Goal: Information Seeking & Learning: Learn about a topic

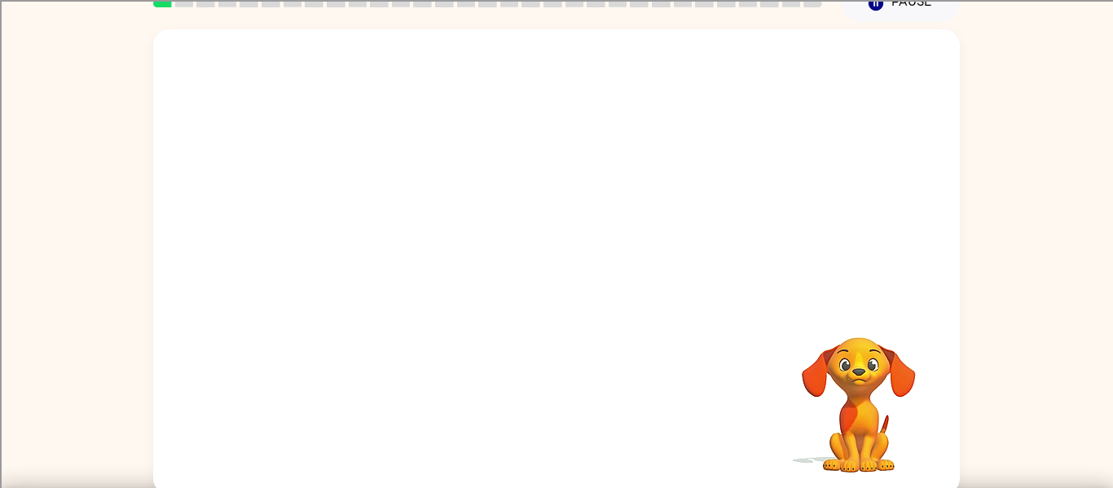
scroll to position [85, 0]
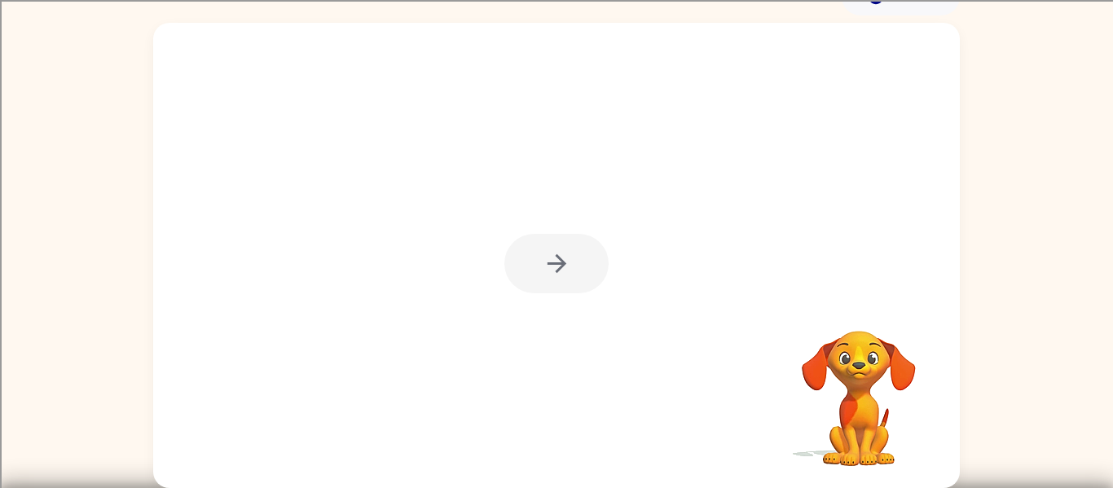
click at [560, 271] on div at bounding box center [557, 264] width 104 height 60
click at [552, 267] on icon "button" at bounding box center [557, 263] width 29 height 29
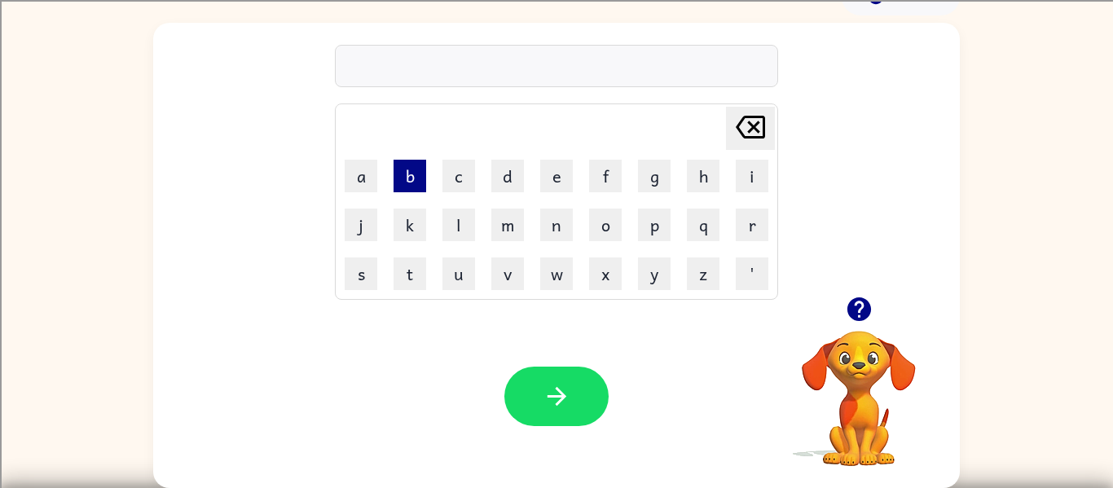
click at [403, 174] on button "b" at bounding box center [410, 176] width 33 height 33
click at [608, 215] on button "o" at bounding box center [605, 225] width 33 height 33
click at [742, 209] on button "r" at bounding box center [752, 225] width 33 height 33
click at [501, 184] on button "d" at bounding box center [508, 176] width 33 height 33
click at [554, 174] on button "e" at bounding box center [556, 176] width 33 height 33
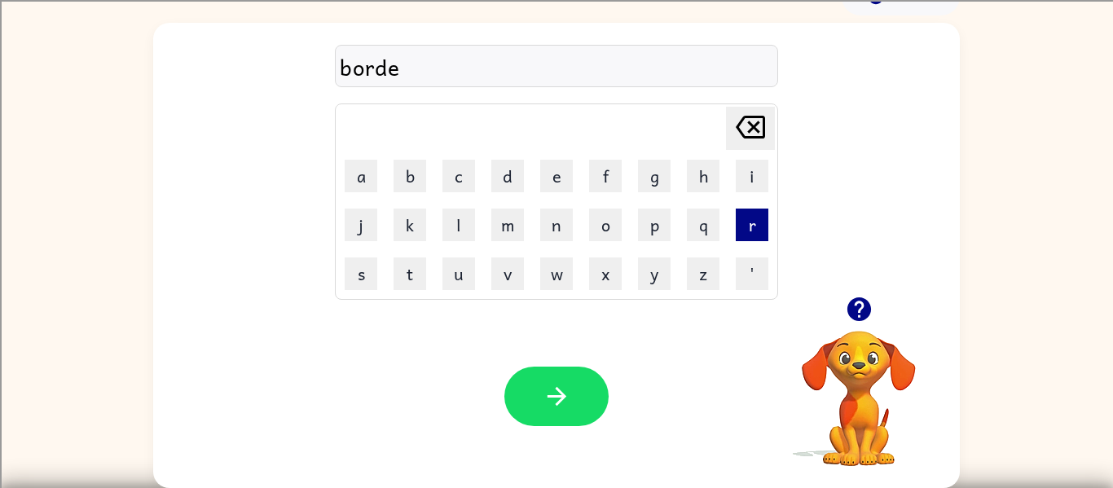
click at [757, 222] on button "r" at bounding box center [752, 225] width 33 height 33
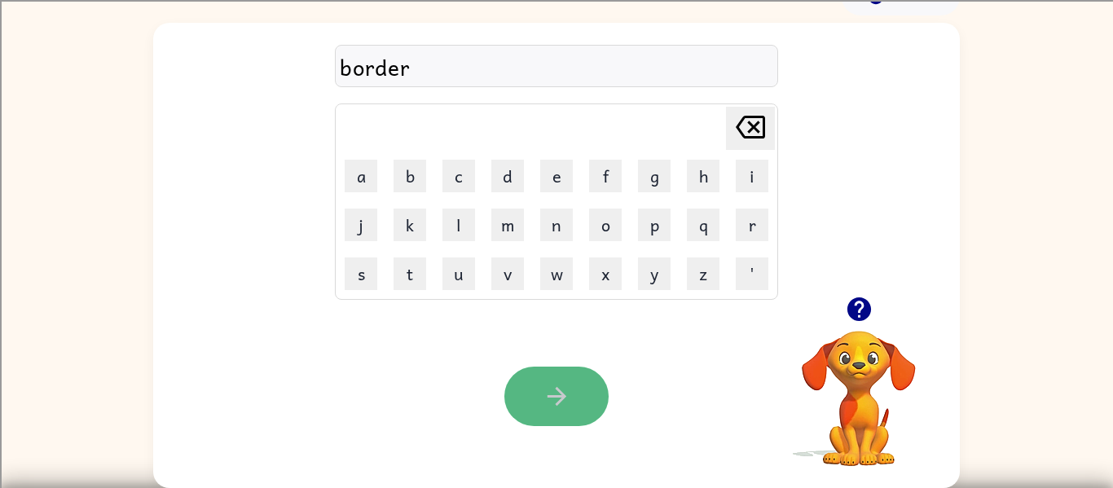
click at [588, 422] on button "button" at bounding box center [557, 397] width 104 height 60
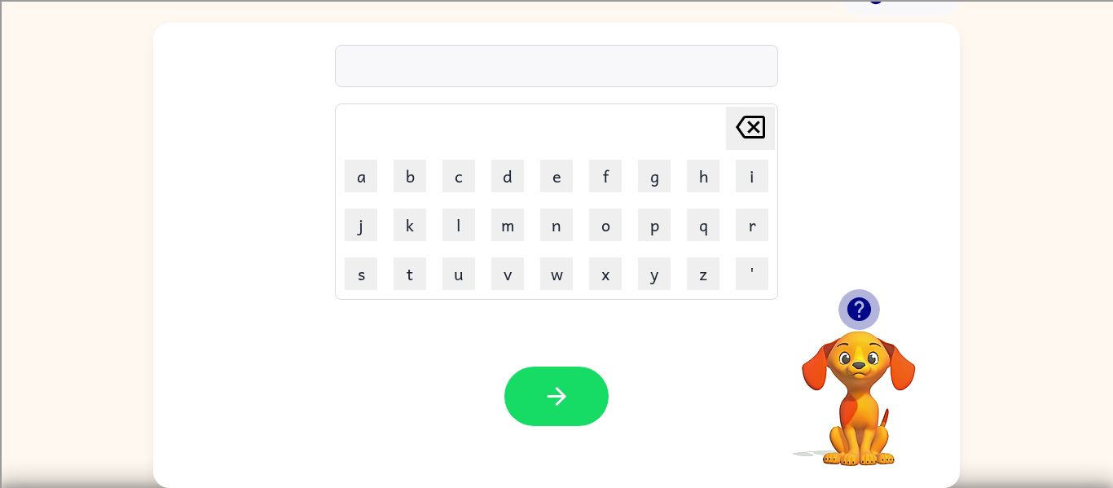
click at [841, 305] on button "button" at bounding box center [860, 310] width 42 height 42
click at [460, 173] on button "c" at bounding box center [459, 176] width 33 height 33
click at [348, 183] on button "a" at bounding box center [361, 176] width 33 height 33
click at [553, 283] on button "w" at bounding box center [556, 274] width 33 height 33
click at [594, 231] on button "o" at bounding box center [605, 225] width 33 height 33
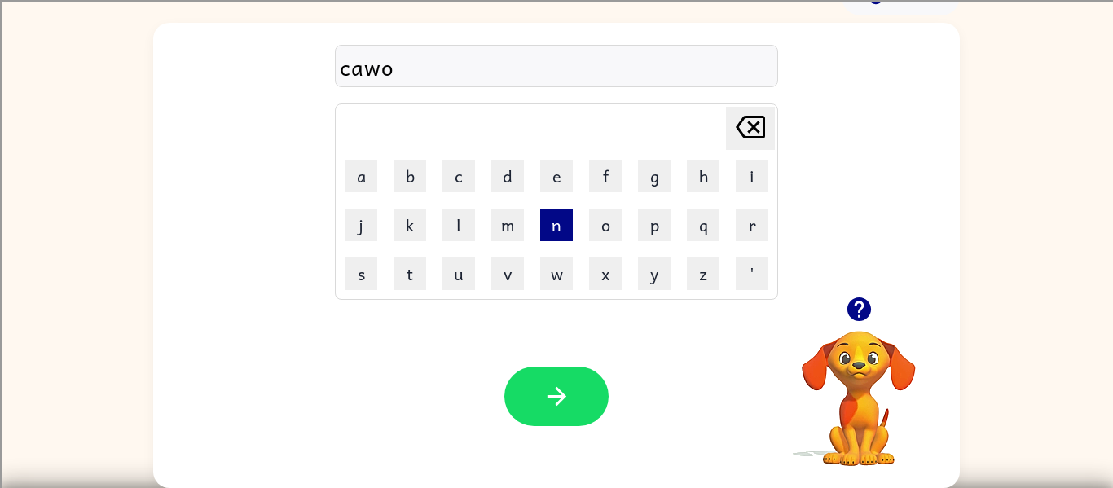
click at [543, 214] on button "n" at bounding box center [556, 225] width 33 height 33
click at [409, 273] on button "t" at bounding box center [410, 274] width 33 height 33
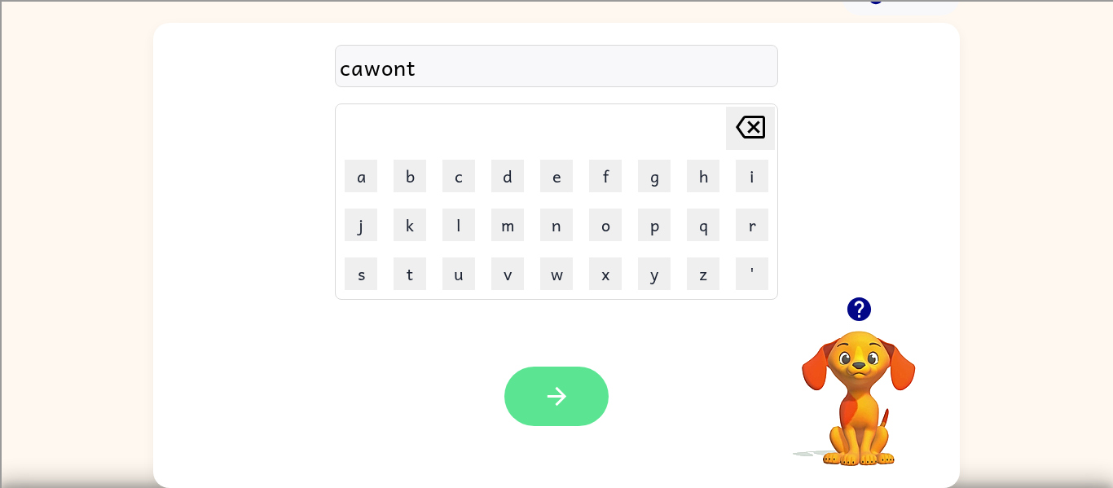
click at [604, 387] on button "button" at bounding box center [557, 397] width 104 height 60
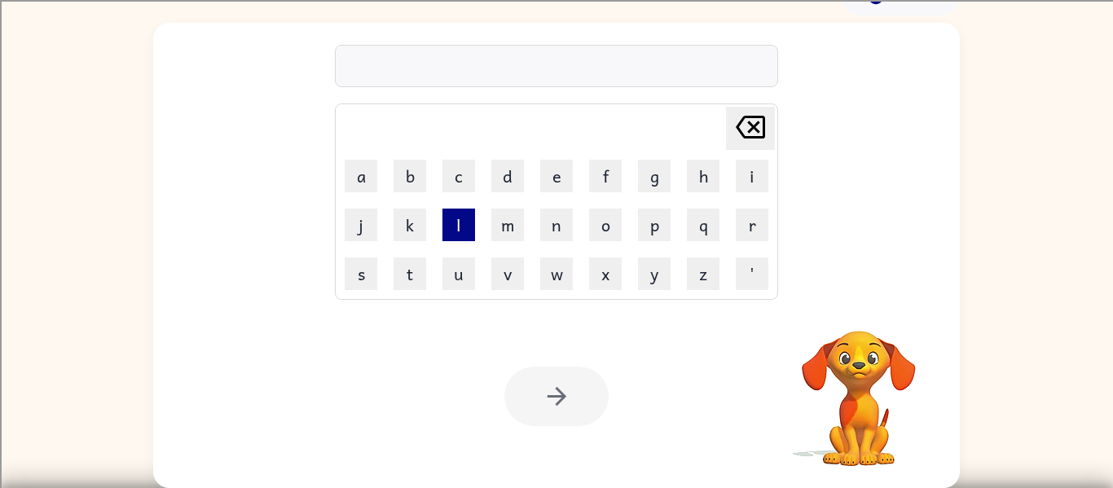
click at [452, 224] on button "l" at bounding box center [459, 225] width 33 height 33
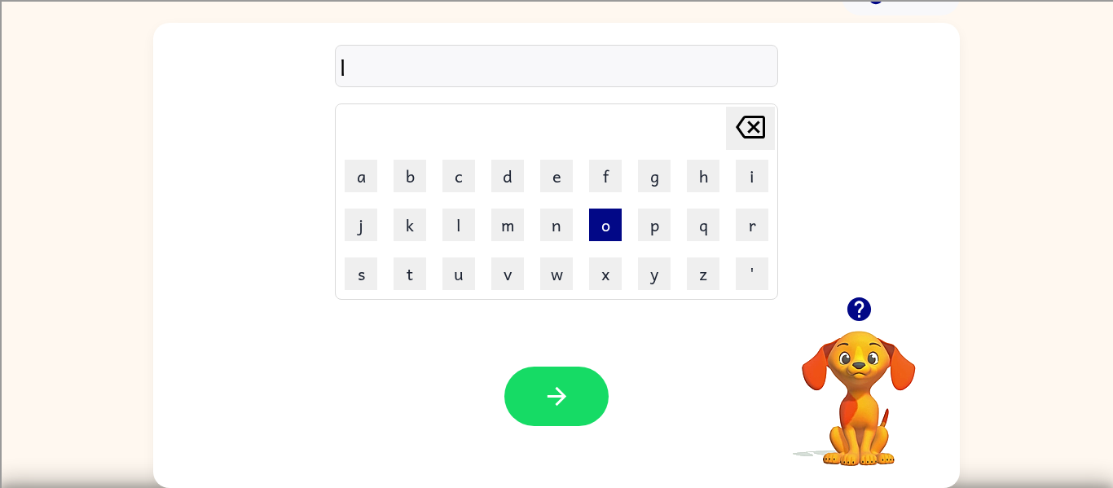
click at [602, 232] on button "o" at bounding box center [605, 225] width 33 height 33
click at [418, 227] on button "k" at bounding box center [410, 225] width 33 height 33
click at [373, 176] on button "a" at bounding box center [361, 176] width 33 height 33
click at [424, 288] on button "t" at bounding box center [410, 274] width 33 height 33
click at [562, 164] on button "e" at bounding box center [556, 176] width 33 height 33
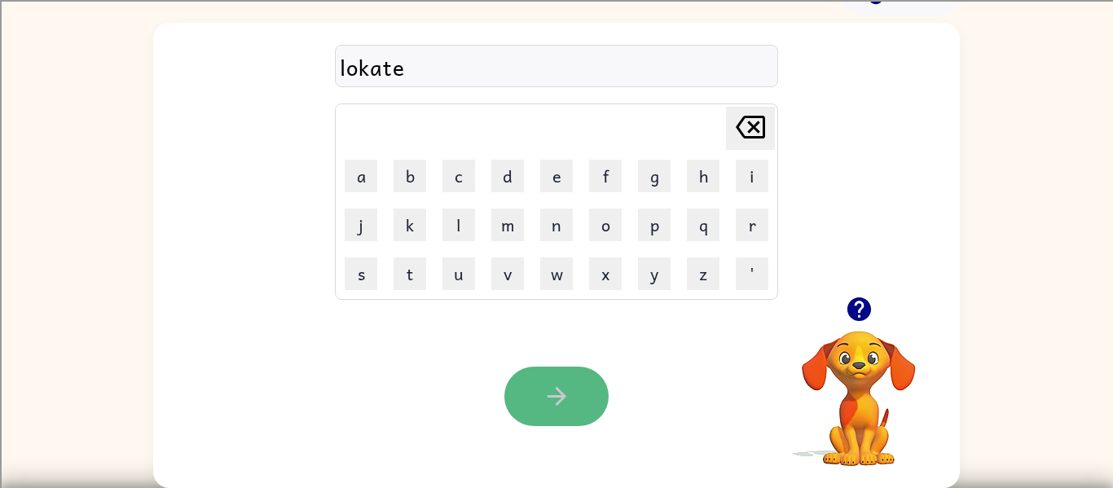
click at [549, 376] on button "button" at bounding box center [557, 397] width 104 height 60
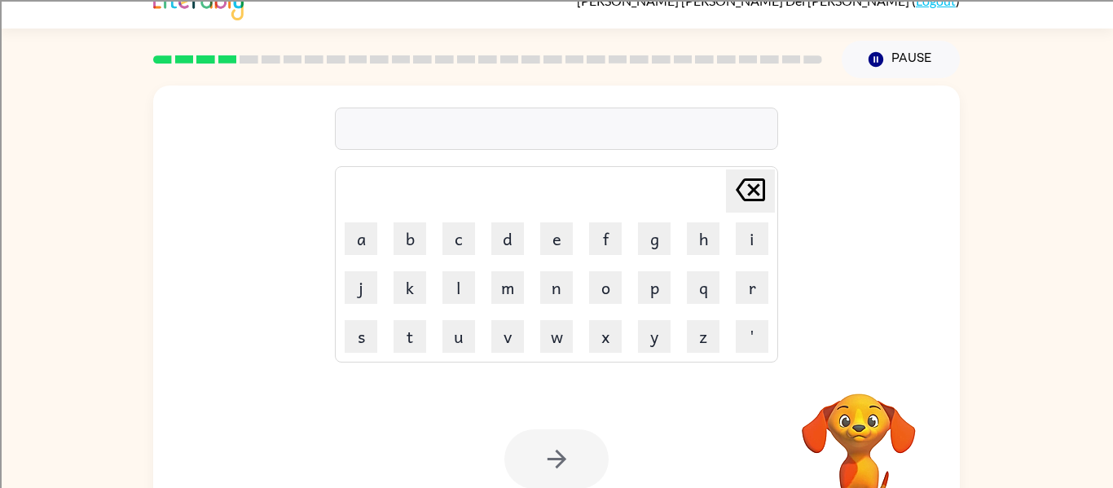
scroll to position [20, 0]
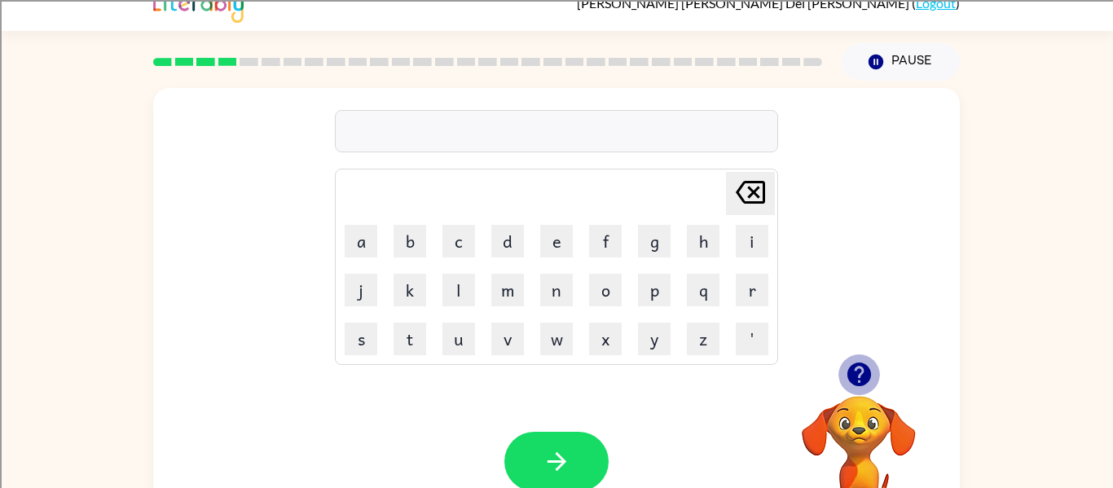
click at [857, 373] on icon "button" at bounding box center [859, 375] width 24 height 24
click at [404, 334] on button "t" at bounding box center [410, 339] width 33 height 33
click at [562, 344] on button "w" at bounding box center [556, 339] width 33 height 33
drag, startPoint x: 459, startPoint y: 284, endPoint x: 473, endPoint y: 320, distance: 38.4
click at [459, 283] on button "l" at bounding box center [459, 290] width 33 height 33
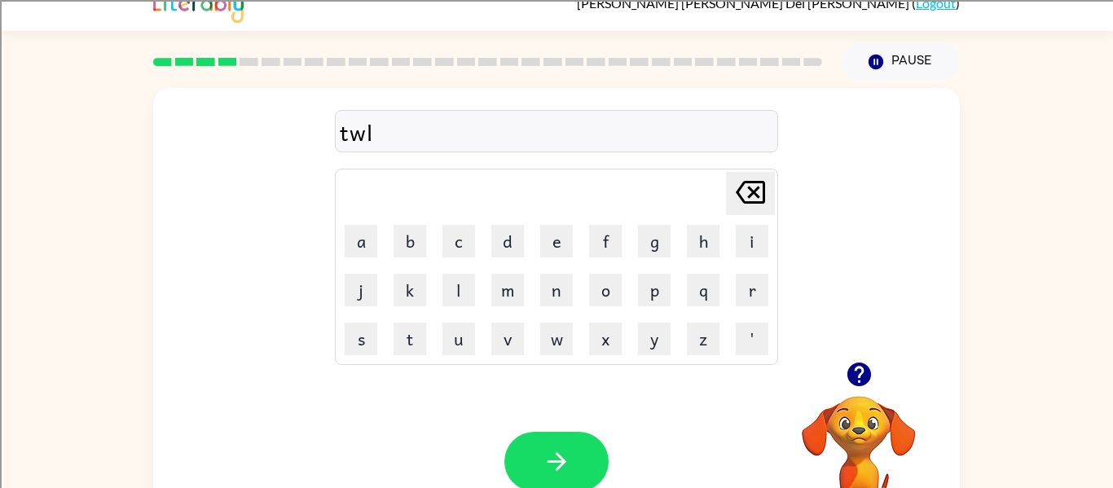
click at [559, 271] on td "n" at bounding box center [556, 290] width 47 height 47
click at [549, 281] on button "n" at bounding box center [556, 290] width 33 height 33
click at [591, 448] on button "button" at bounding box center [557, 462] width 104 height 60
click at [862, 383] on icon "button" at bounding box center [859, 375] width 24 height 24
click at [553, 292] on button "n" at bounding box center [556, 290] width 33 height 33
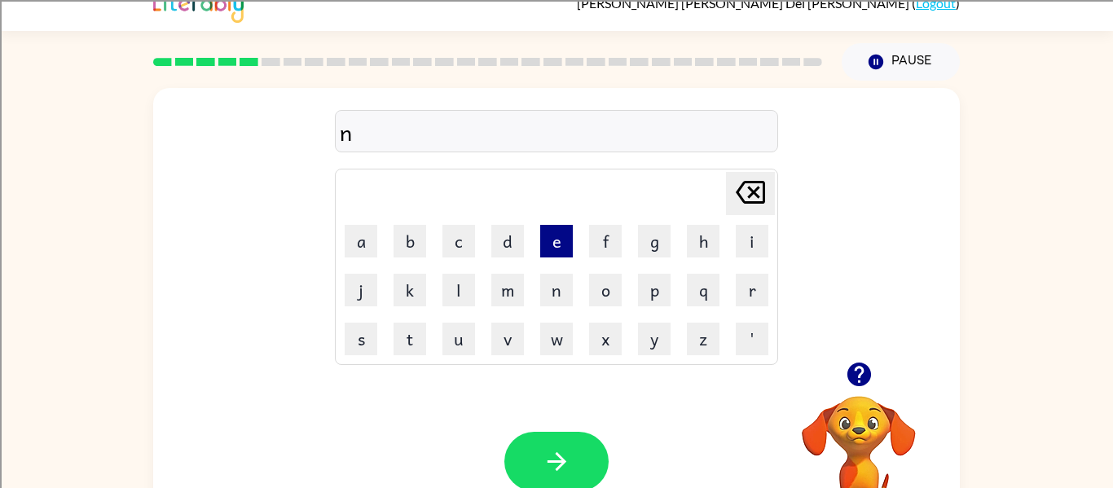
click at [561, 236] on button "e" at bounding box center [556, 241] width 33 height 33
click at [858, 377] on icon "button" at bounding box center [859, 374] width 29 height 29
drag, startPoint x: 761, startPoint y: 289, endPoint x: 750, endPoint y: 283, distance: 12.0
click at [750, 283] on button "r" at bounding box center [752, 290] width 33 height 33
click at [448, 286] on button "l" at bounding box center [459, 290] width 33 height 33
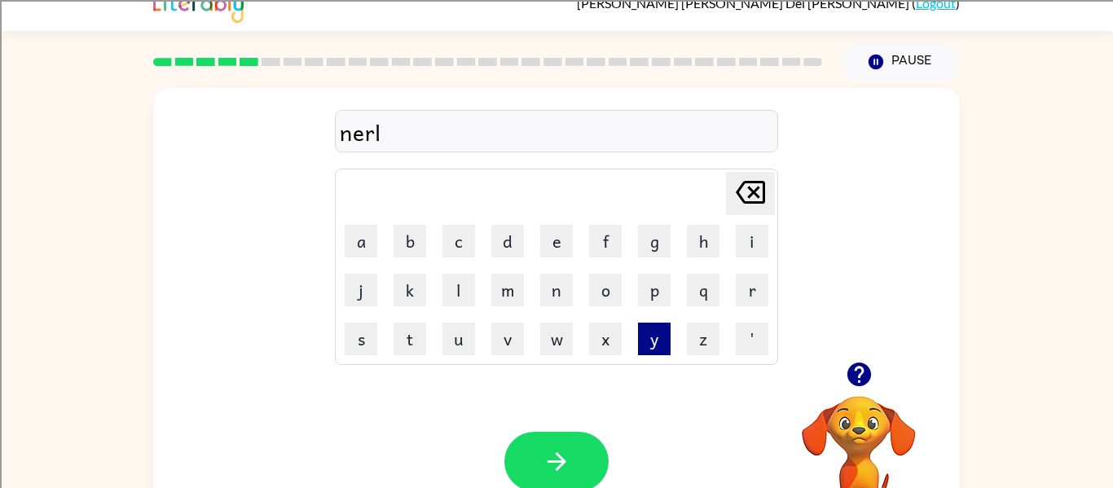
click at [643, 338] on button "y" at bounding box center [654, 339] width 33 height 33
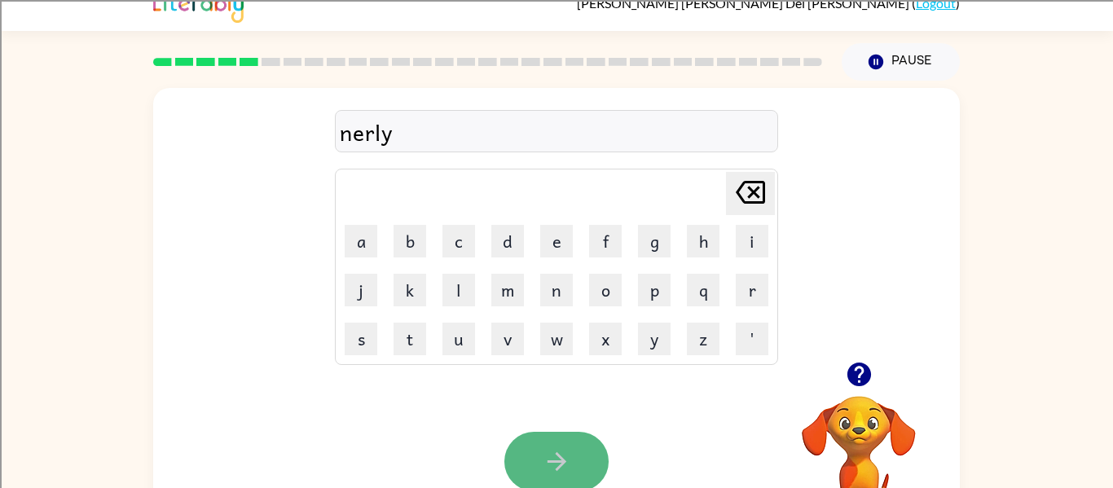
click at [541, 446] on button "button" at bounding box center [557, 462] width 104 height 60
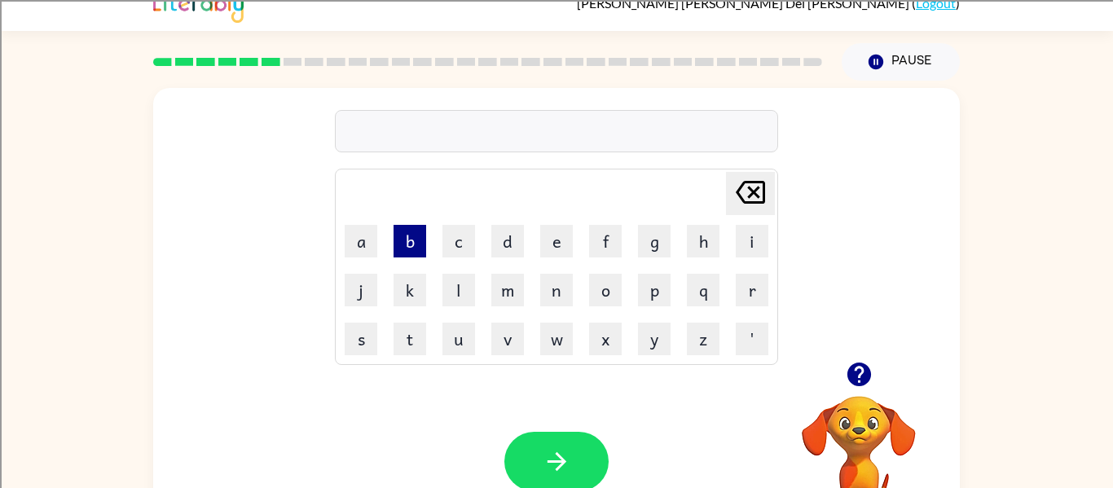
click at [407, 240] on button "b" at bounding box center [410, 241] width 33 height 33
click at [569, 240] on button "e" at bounding box center [556, 241] width 33 height 33
click at [697, 245] on button "h" at bounding box center [703, 241] width 33 height 33
drag, startPoint x: 754, startPoint y: 242, endPoint x: 716, endPoint y: 255, distance: 39.7
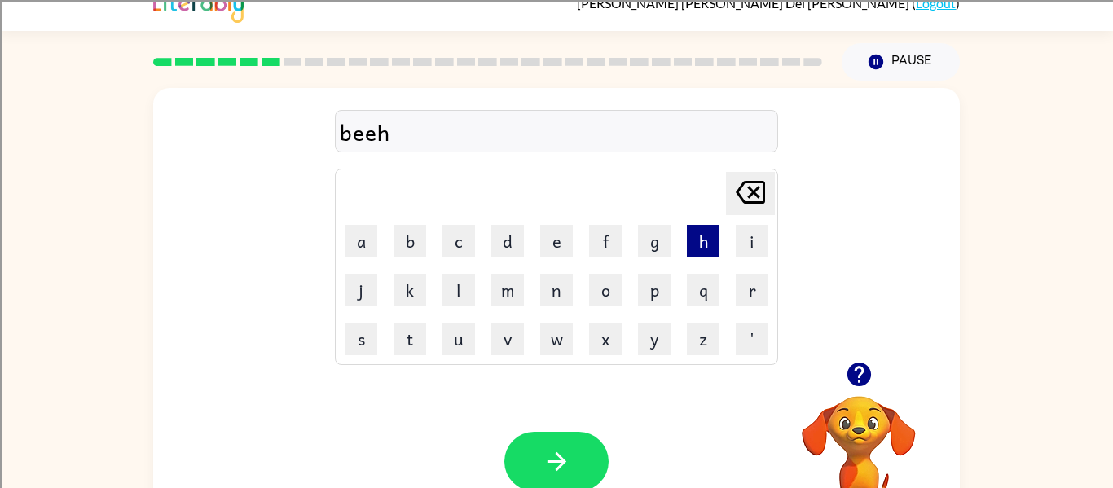
click at [756, 245] on button "i" at bounding box center [752, 241] width 33 height 33
click at [561, 299] on button "n" at bounding box center [556, 290] width 33 height 33
click at [522, 240] on button "d" at bounding box center [508, 241] width 33 height 33
drag, startPoint x: 540, startPoint y: 242, endPoint x: 531, endPoint y: 268, distance: 27.9
click at [535, 254] on td "e" at bounding box center [556, 241] width 47 height 47
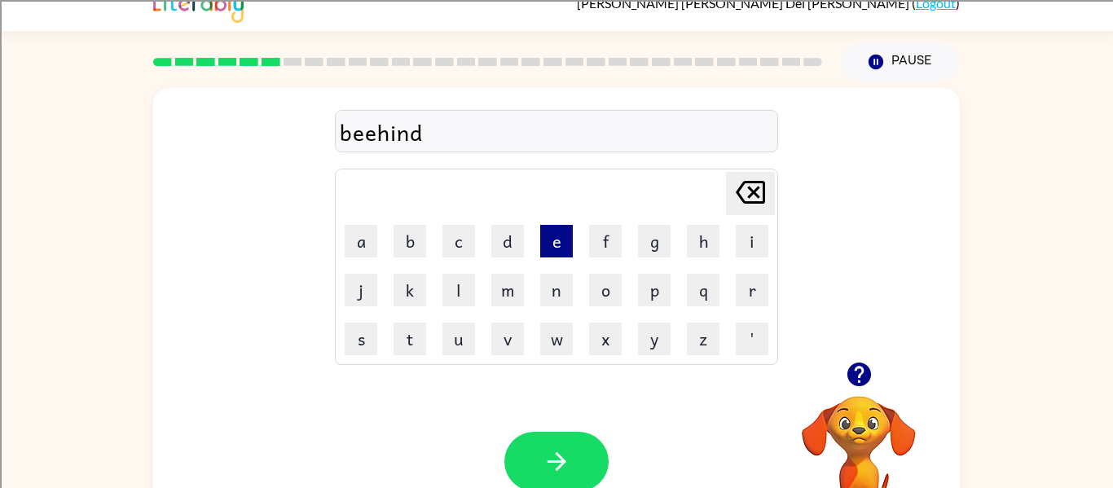
click at [563, 244] on button "e" at bounding box center [556, 241] width 33 height 33
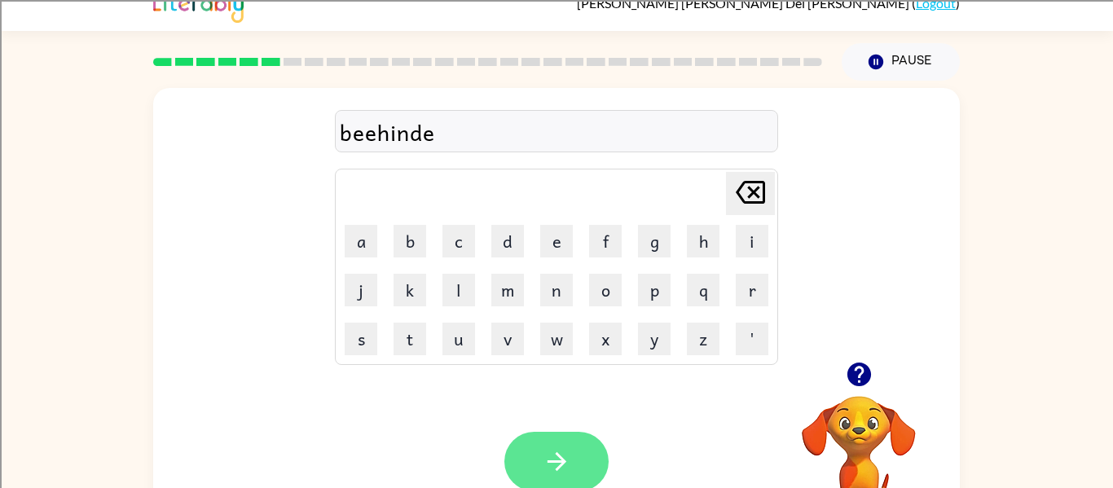
click at [527, 466] on button "button" at bounding box center [557, 462] width 104 height 60
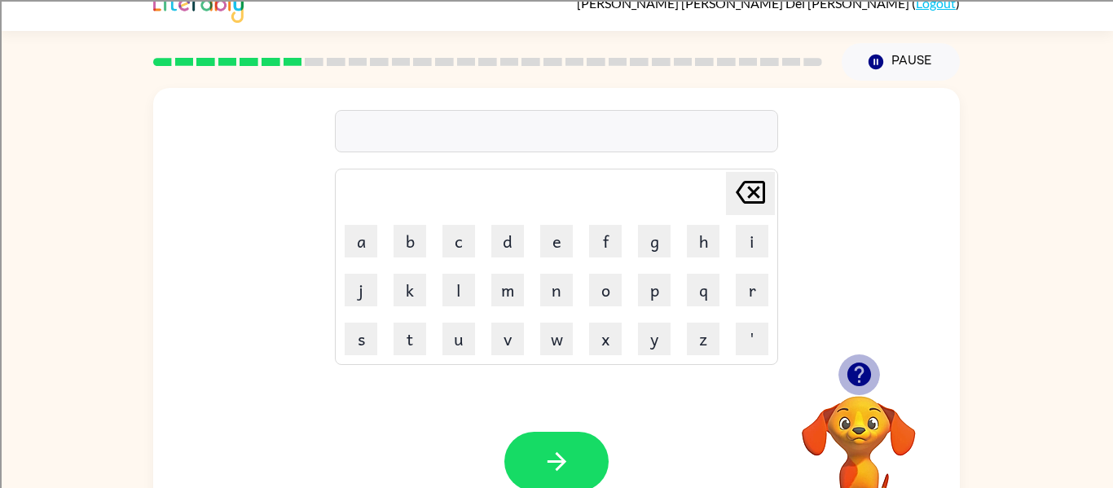
drag, startPoint x: 861, startPoint y: 373, endPoint x: 799, endPoint y: 347, distance: 67.2
click at [845, 361] on icon "button" at bounding box center [859, 374] width 29 height 29
click at [411, 341] on button "t" at bounding box center [410, 339] width 33 height 33
click at [744, 289] on button "r" at bounding box center [752, 290] width 33 height 33
click at [743, 262] on td "i" at bounding box center [752, 241] width 47 height 47
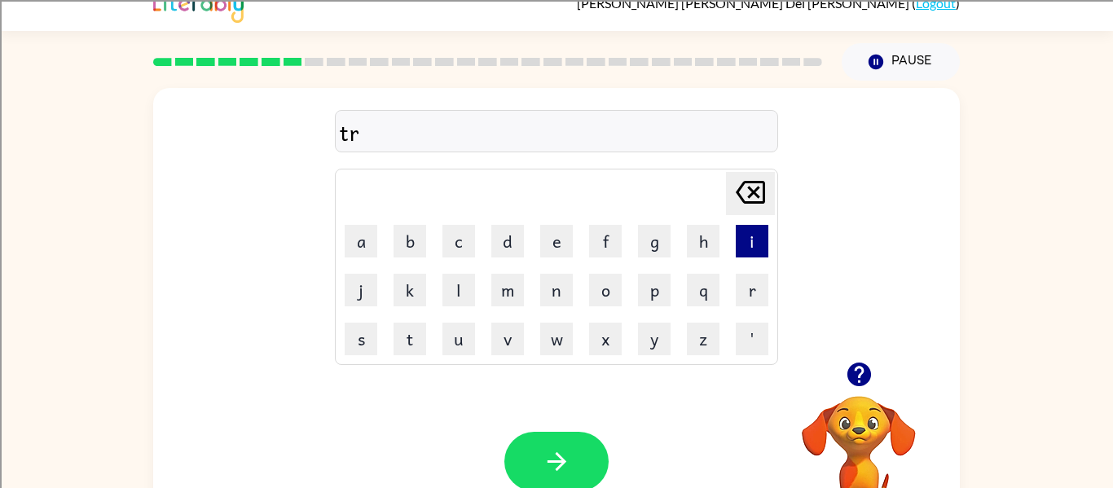
click at [737, 238] on button "i" at bounding box center [752, 241] width 33 height 33
click at [409, 275] on button "k" at bounding box center [410, 290] width 33 height 33
click at [460, 294] on button "l" at bounding box center [459, 290] width 33 height 33
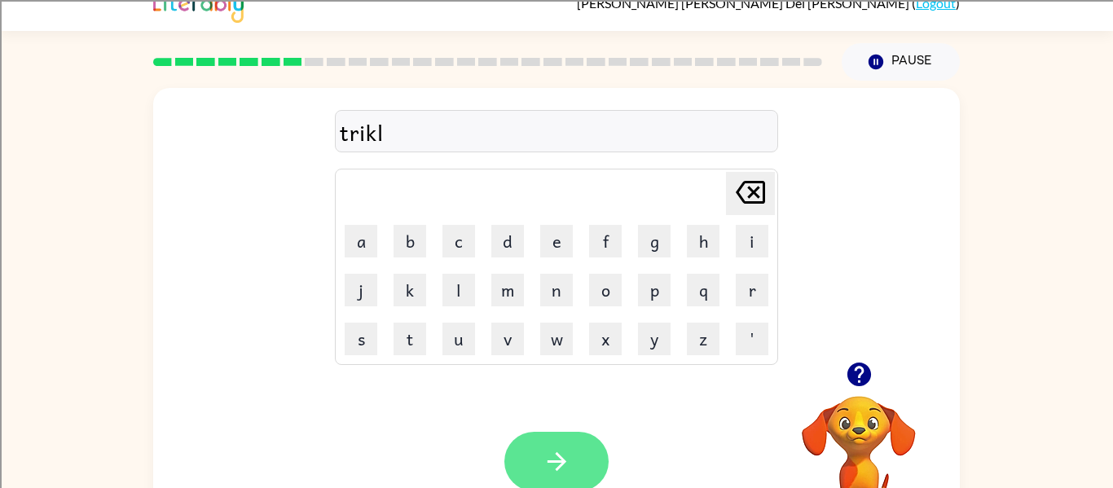
click at [583, 452] on button "button" at bounding box center [557, 462] width 104 height 60
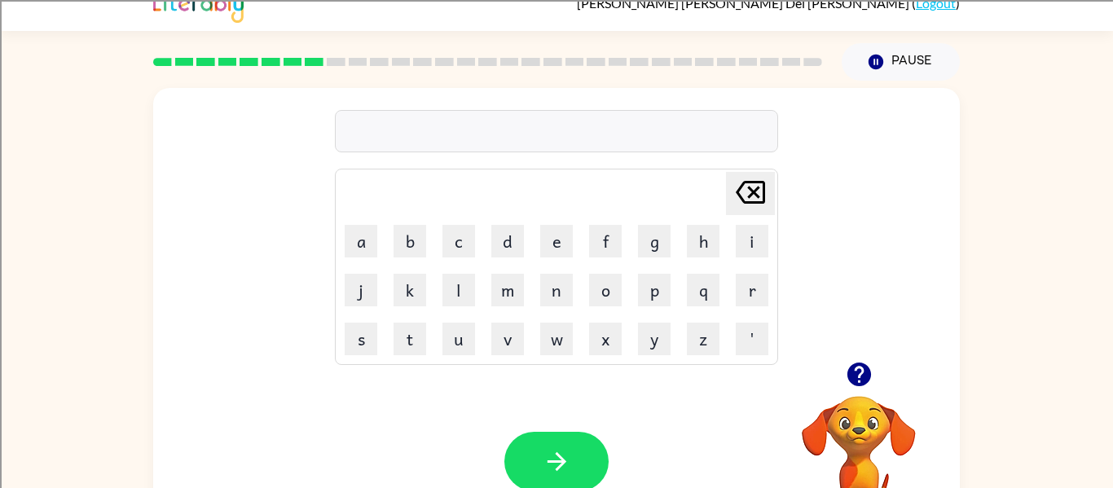
drag, startPoint x: 557, startPoint y: 306, endPoint x: 266, endPoint y: 225, distance: 302.2
drag, startPoint x: 266, startPoint y: 225, endPoint x: 254, endPoint y: 234, distance: 15.2
click at [785, 324] on div "Delete Delete last character input a b c d e f g h i j k l m n o p q r s t u v …" at bounding box center [556, 225] width 807 height 274
drag, startPoint x: 860, startPoint y: 448, endPoint x: 838, endPoint y: 350, distance: 100.3
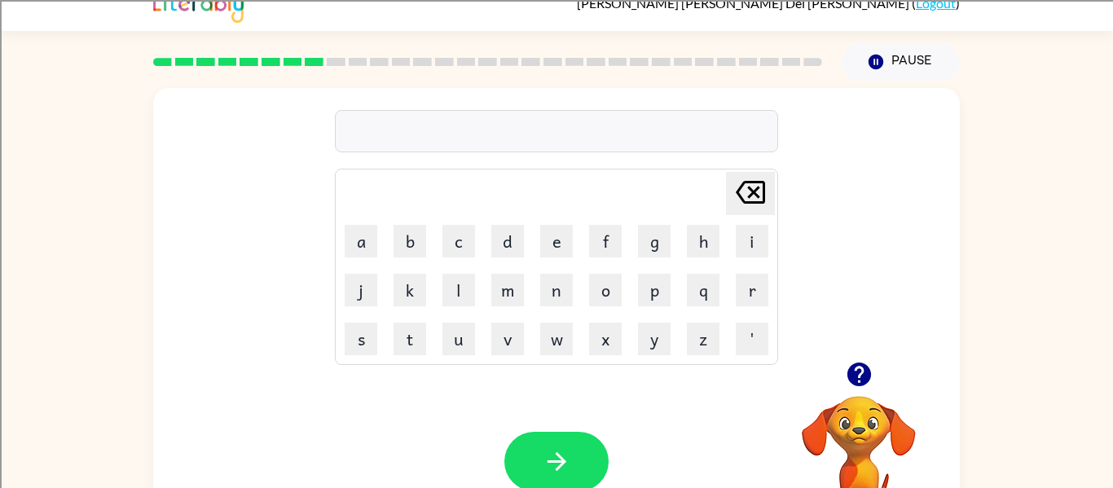
click at [849, 375] on icon "button" at bounding box center [859, 375] width 24 height 24
click at [509, 299] on button "m" at bounding box center [508, 290] width 33 height 33
click at [545, 233] on button "e" at bounding box center [556, 241] width 33 height 33
drag, startPoint x: 742, startPoint y: 279, endPoint x: 721, endPoint y: 267, distance: 23.4
click at [734, 272] on td "r" at bounding box center [752, 290] width 47 height 47
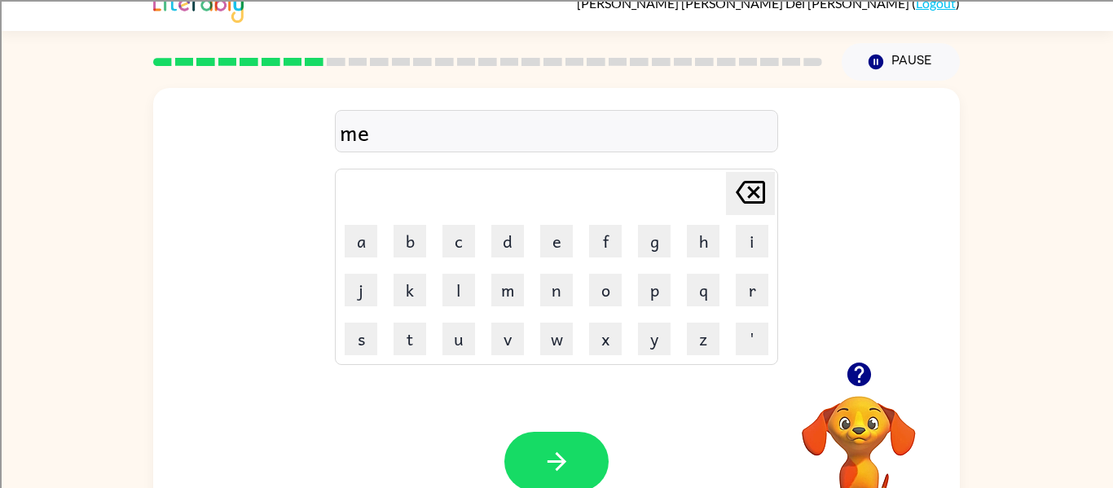
click at [771, 280] on td "r" at bounding box center [752, 290] width 47 height 47
click at [760, 290] on button "r" at bounding box center [752, 290] width 33 height 33
click at [742, 239] on button "i" at bounding box center [752, 241] width 33 height 33
click at [407, 300] on button "k" at bounding box center [410, 290] width 33 height 33
click at [456, 281] on button "l" at bounding box center [459, 290] width 33 height 33
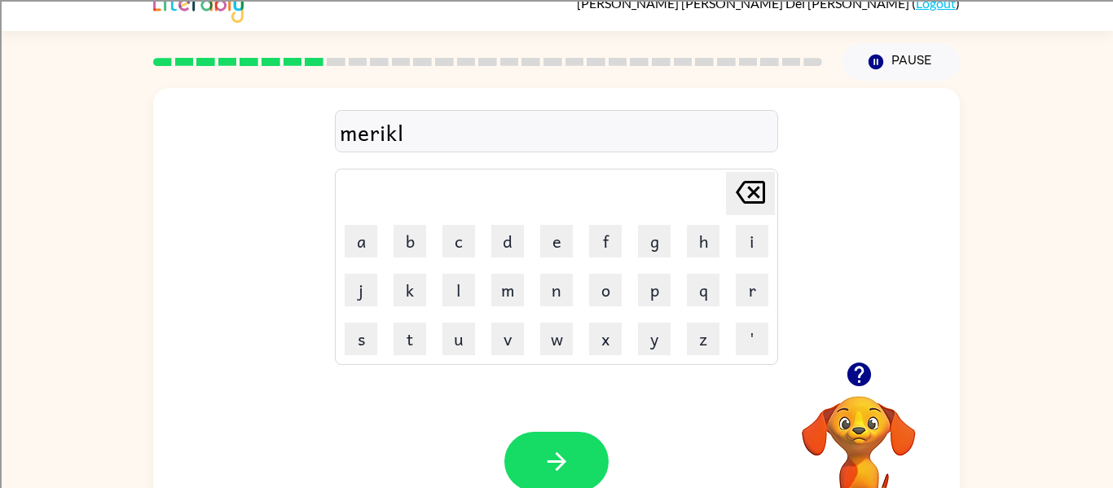
click at [858, 373] on icon "button" at bounding box center [859, 374] width 29 height 29
click at [532, 456] on button "button" at bounding box center [557, 462] width 104 height 60
click at [557, 285] on button "n" at bounding box center [556, 290] width 33 height 33
click at [750, 242] on button "i" at bounding box center [752, 241] width 33 height 33
click at [487, 302] on td "m" at bounding box center [507, 290] width 47 height 47
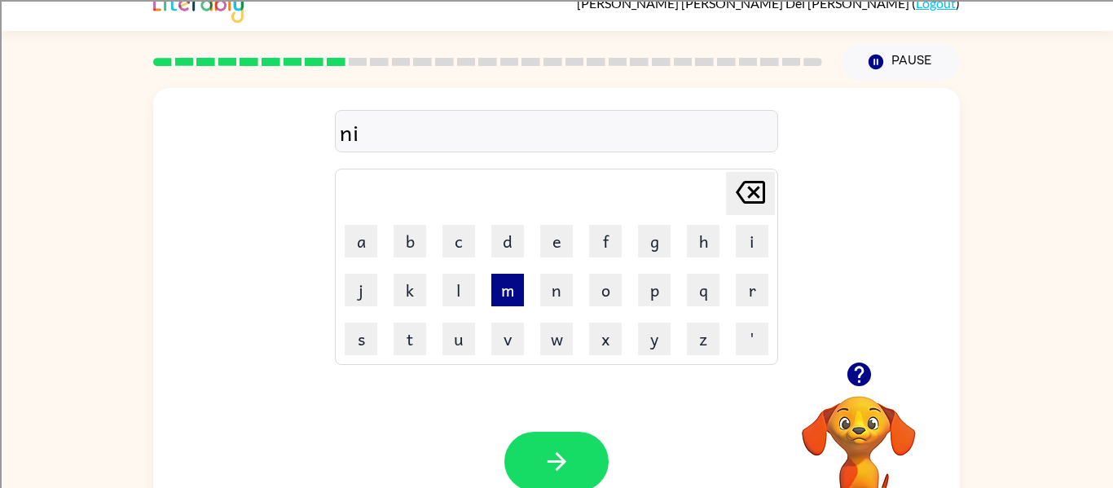
click at [509, 289] on button "m" at bounding box center [508, 290] width 33 height 33
click at [417, 234] on button "b" at bounding box center [410, 241] width 33 height 33
click at [464, 302] on button "l" at bounding box center [459, 290] width 33 height 33
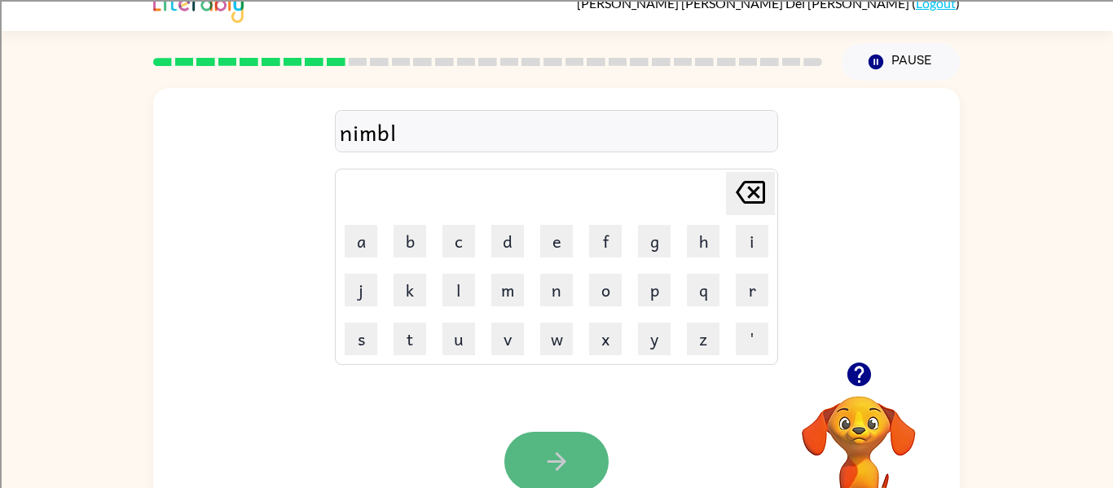
click at [547, 452] on icon "button" at bounding box center [557, 462] width 29 height 29
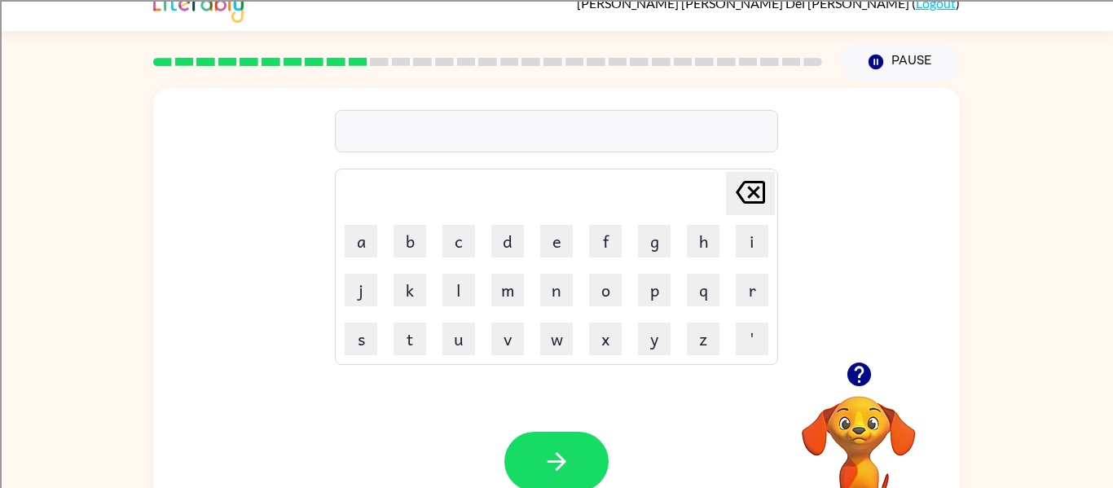
drag, startPoint x: 43, startPoint y: 366, endPoint x: 893, endPoint y: 340, distance: 850.6
click at [893, 340] on div "Delete Delete last character input a b c d e f g h i j k l m n o p q r s t u v …" at bounding box center [556, 317] width 1113 height 473
click at [863, 359] on button "button" at bounding box center [860, 375] width 42 height 42
click at [363, 234] on button "a" at bounding box center [361, 241] width 33 height 33
click at [747, 179] on icon "Delete Delete last character input" at bounding box center [750, 192] width 39 height 39
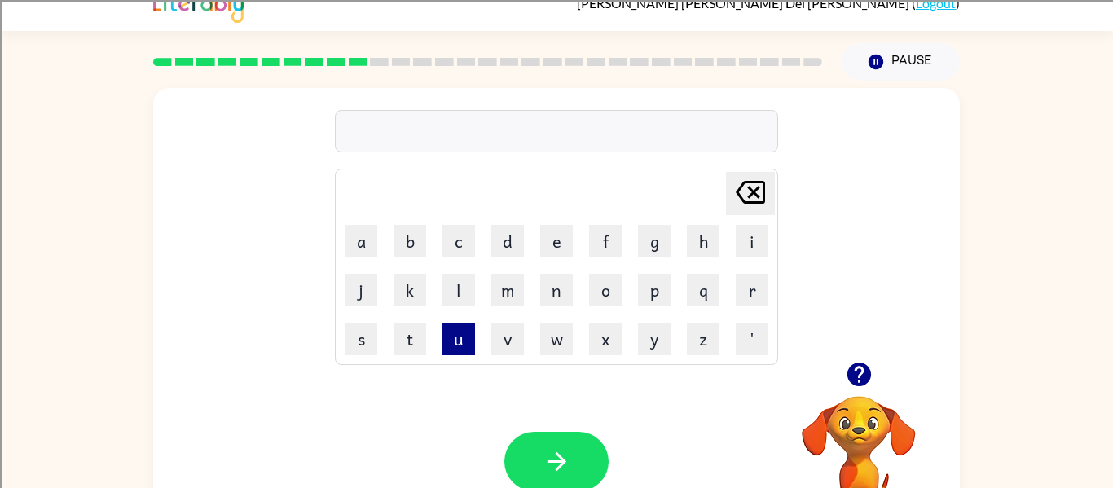
click at [454, 330] on button "u" at bounding box center [459, 339] width 33 height 33
click at [558, 293] on button "n" at bounding box center [556, 290] width 33 height 33
type button "n"
click at [140, 315] on div "unfuld Delete Delete last character input a b c d e f g h i j k l m n o p q r s…" at bounding box center [556, 317] width 1113 height 473
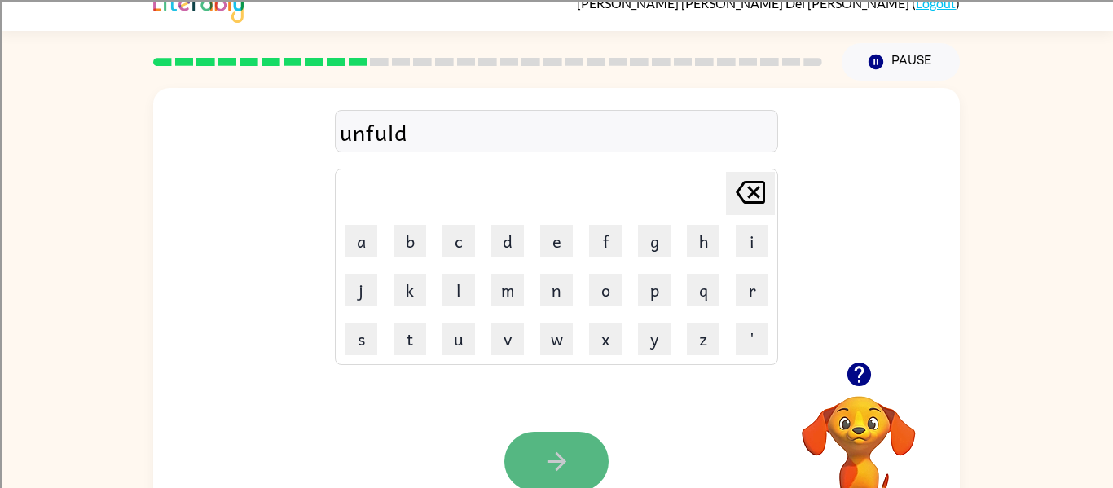
click at [545, 450] on icon "button" at bounding box center [557, 462] width 29 height 29
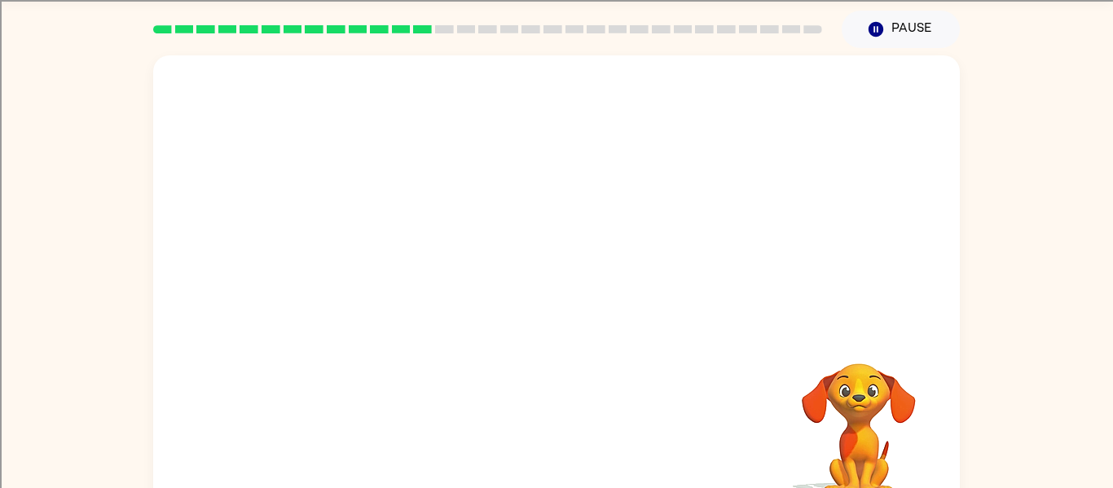
scroll to position [85, 0]
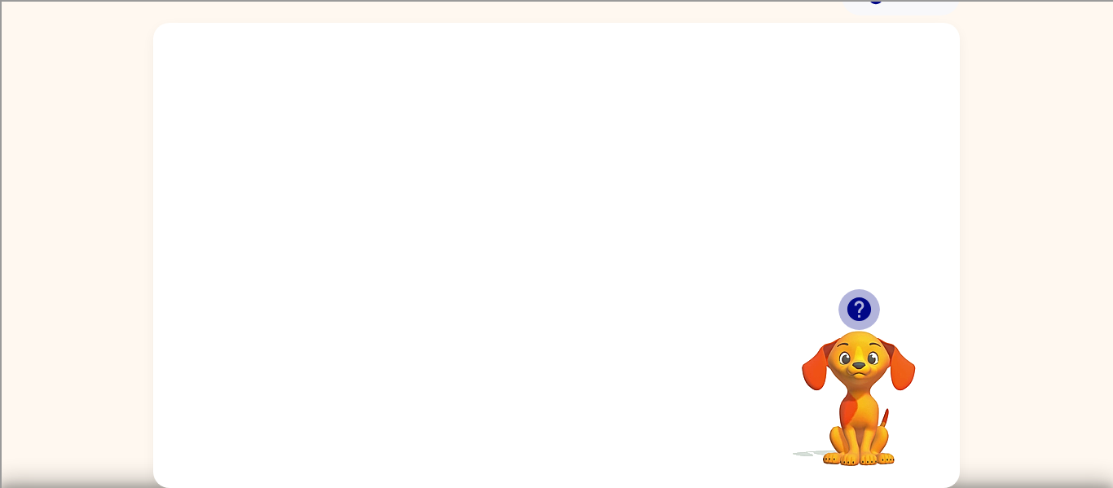
click at [871, 316] on icon "button" at bounding box center [859, 309] width 29 height 29
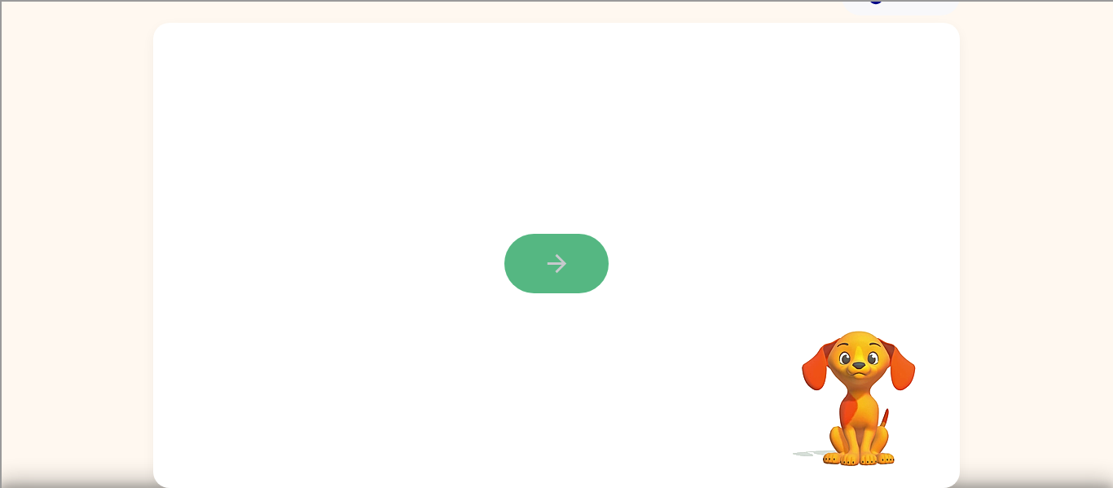
click at [546, 277] on icon "button" at bounding box center [557, 263] width 29 height 29
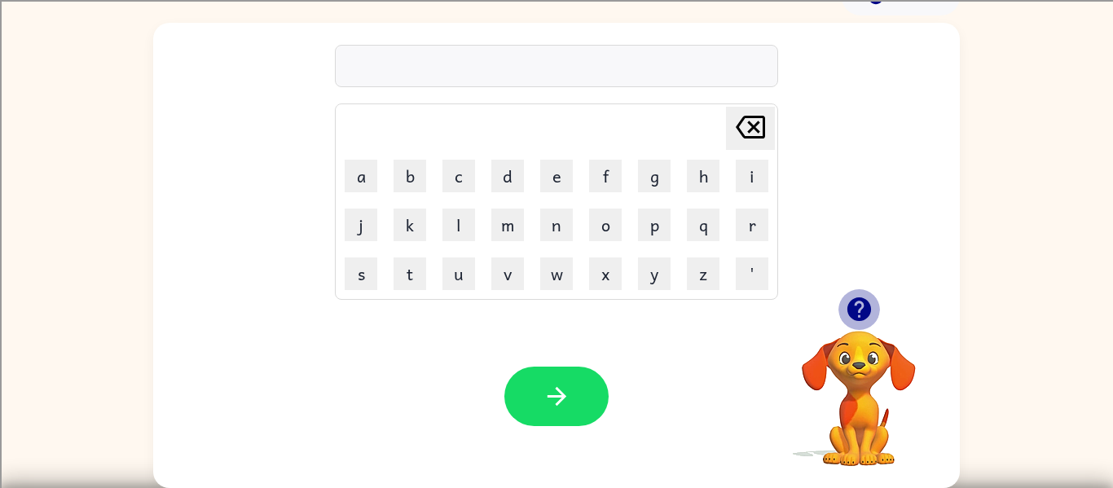
click at [853, 302] on icon "button" at bounding box center [859, 310] width 24 height 24
click at [387, 67] on div "ranecote" at bounding box center [557, 67] width 434 height 34
click at [387, 68] on div "ranecote" at bounding box center [557, 67] width 434 height 34
click at [388, 74] on div "ranecote" at bounding box center [557, 67] width 434 height 34
click at [386, 71] on div "ranecote" at bounding box center [557, 67] width 434 height 34
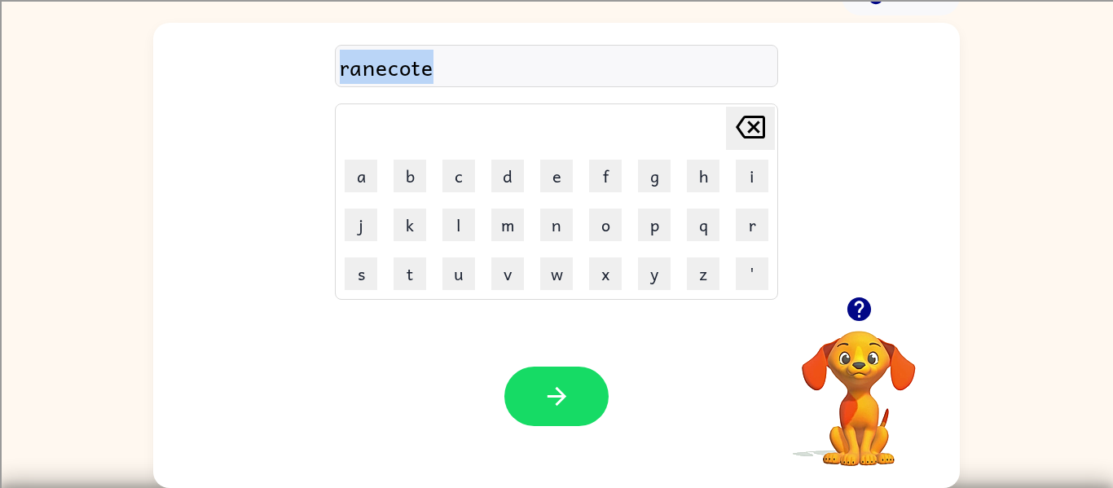
click at [386, 71] on div "ranecote" at bounding box center [557, 67] width 434 height 34
click at [386, 68] on div "ranecote" at bounding box center [557, 67] width 434 height 34
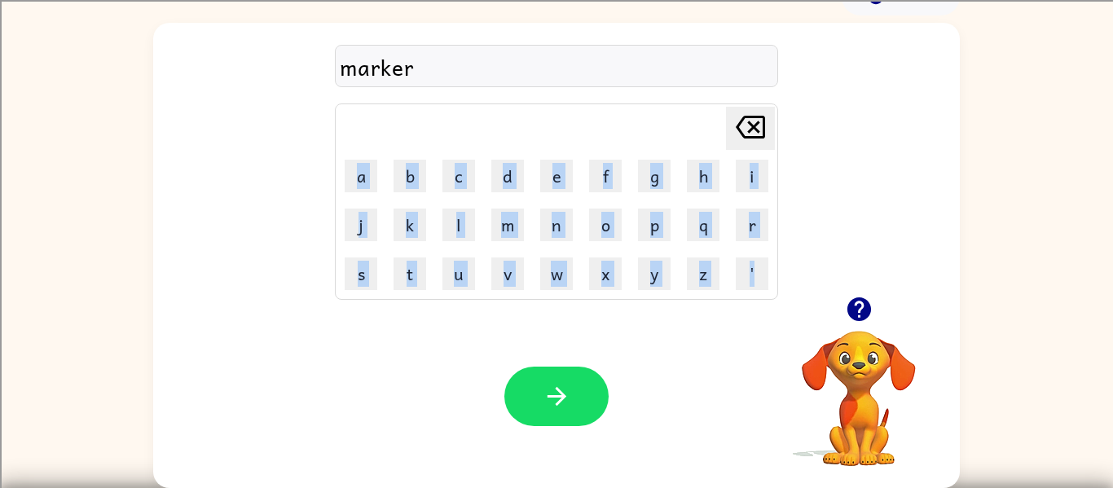
click at [1113, 487] on html "Joshua Martin Del Campo ( Logout ) Pause Pause marker Delete Delete last charac…" at bounding box center [556, 325] width 1113 height 821
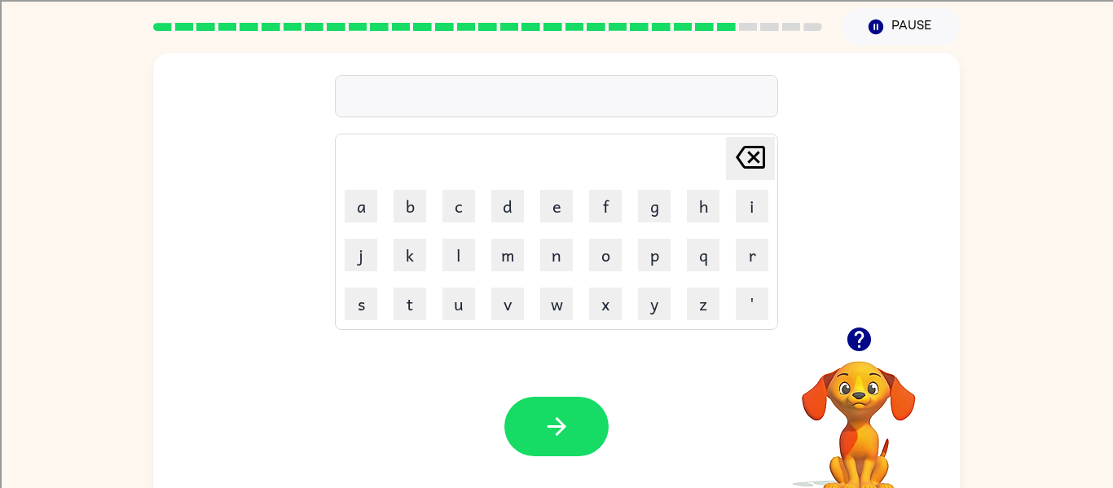
scroll to position [52, 0]
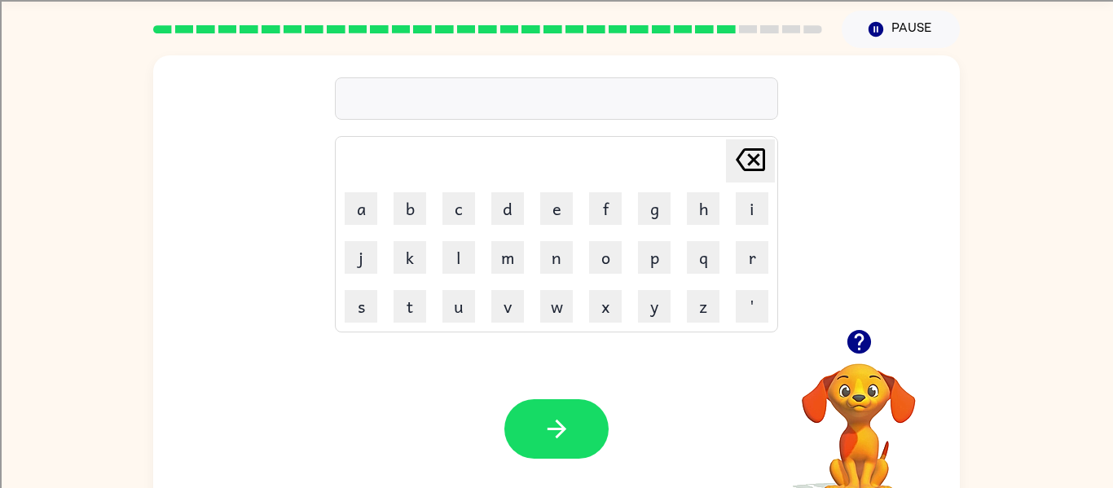
click at [850, 335] on icon "button" at bounding box center [859, 342] width 24 height 24
click at [862, 337] on icon "button" at bounding box center [859, 342] width 29 height 29
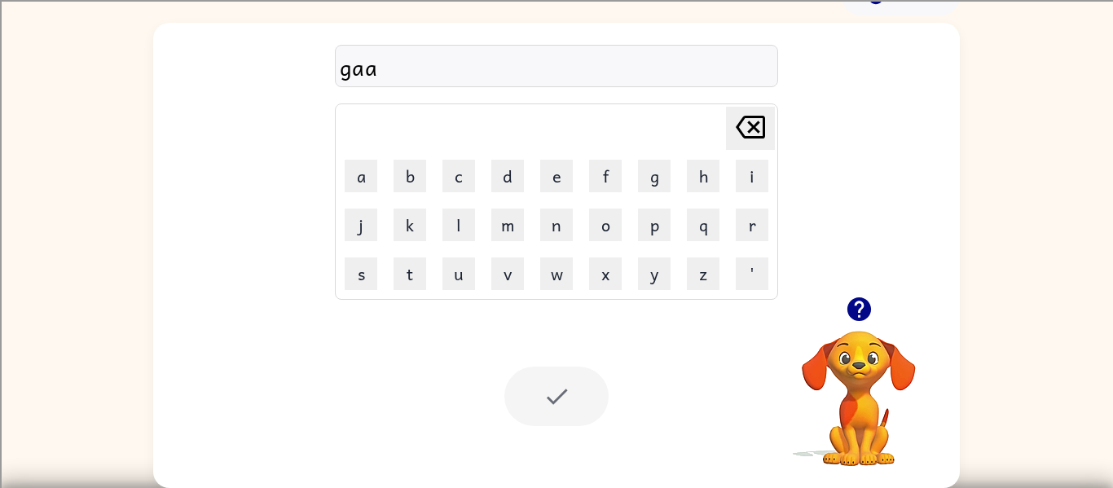
scroll to position [55, 0]
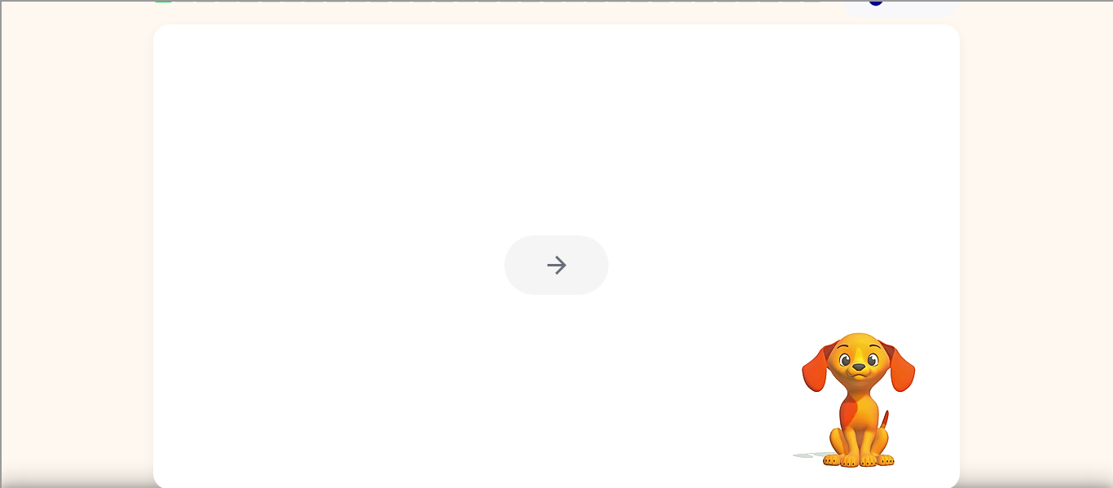
scroll to position [85, 0]
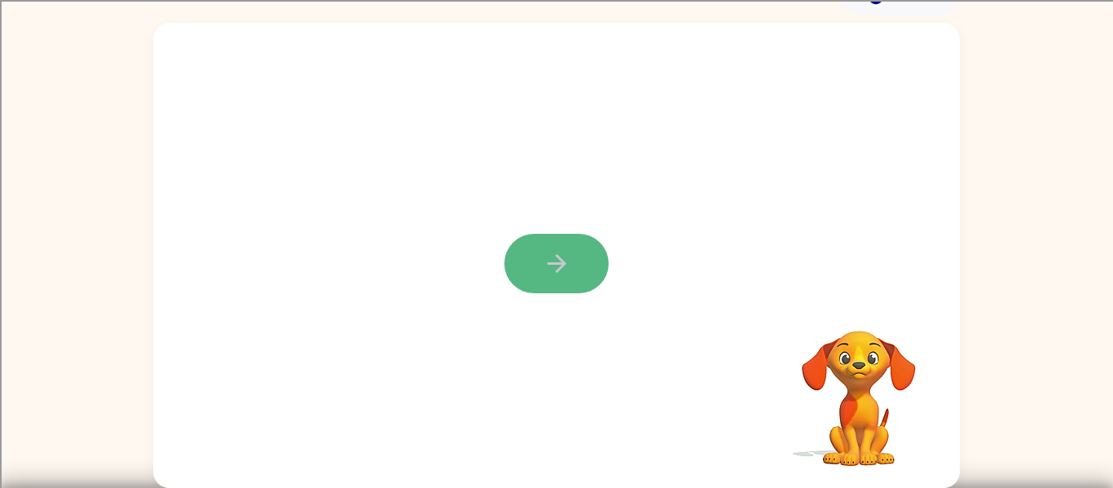
click at [540, 244] on button "button" at bounding box center [557, 264] width 104 height 60
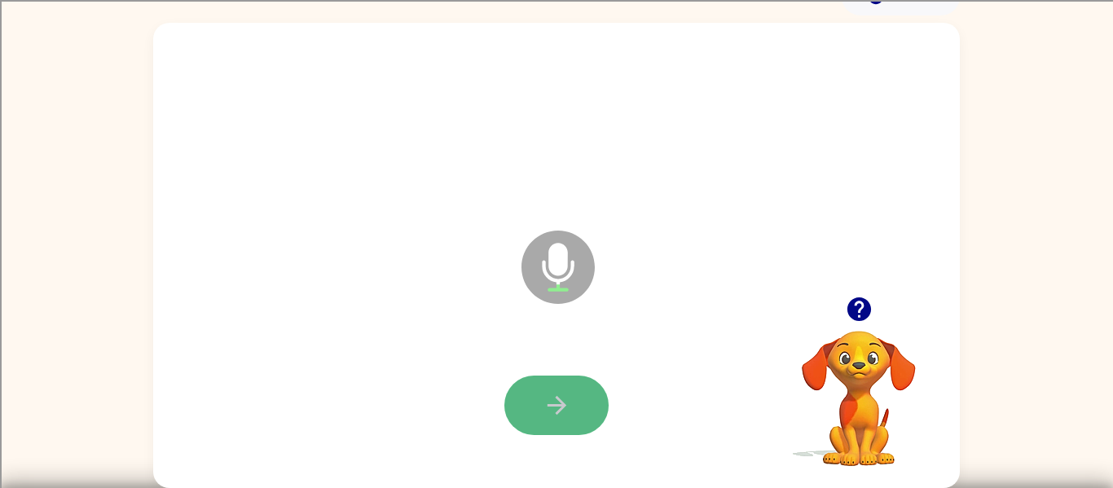
click at [534, 398] on button "button" at bounding box center [557, 406] width 104 height 60
click at [514, 385] on button "button" at bounding box center [557, 406] width 104 height 60
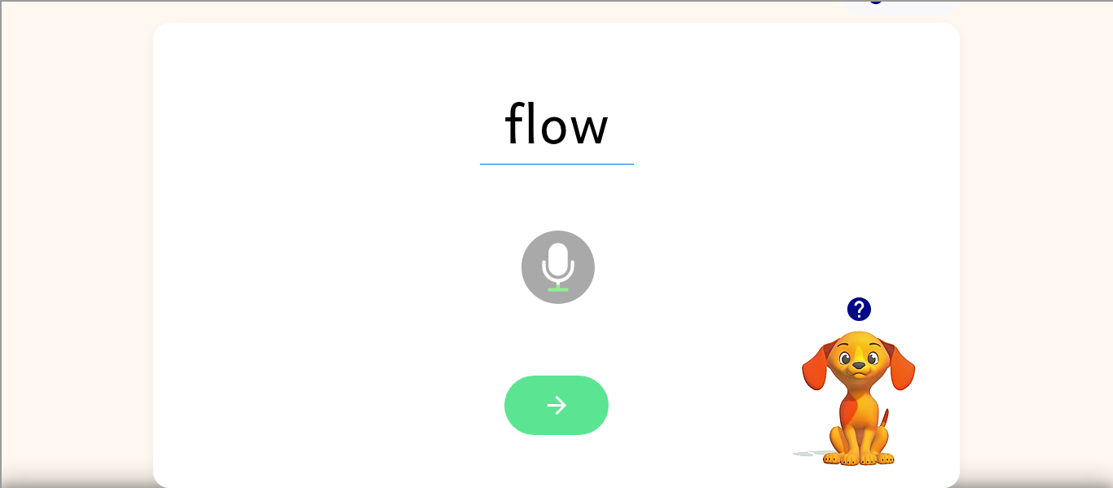
click at [553, 403] on icon "button" at bounding box center [557, 405] width 29 height 29
click at [556, 386] on button "button" at bounding box center [557, 406] width 104 height 60
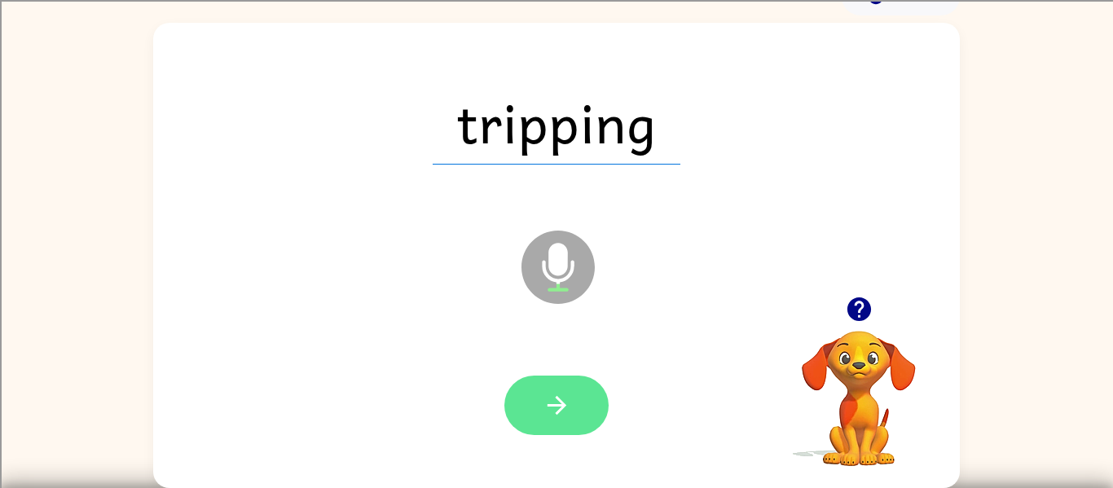
click at [539, 401] on button "button" at bounding box center [557, 406] width 104 height 60
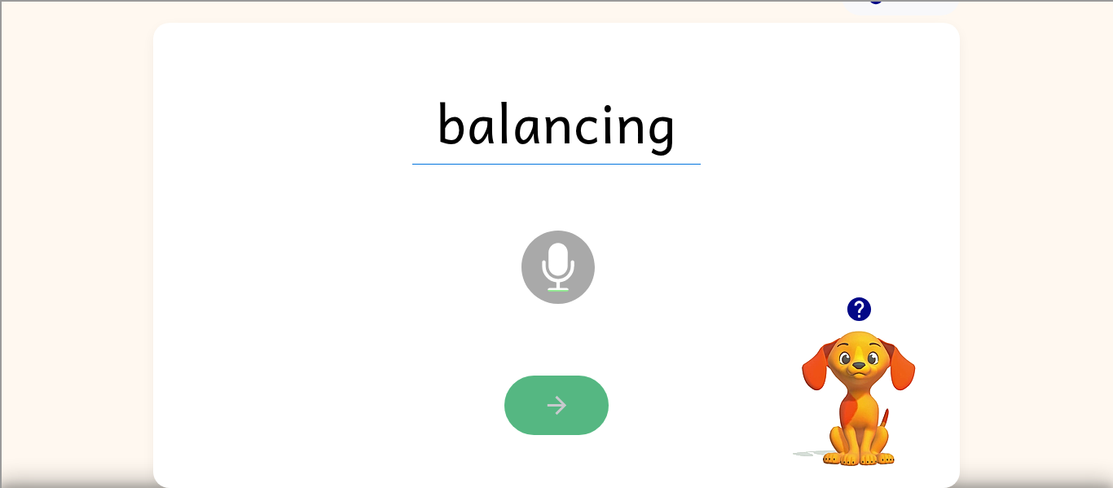
click at [545, 395] on icon "button" at bounding box center [557, 405] width 29 height 29
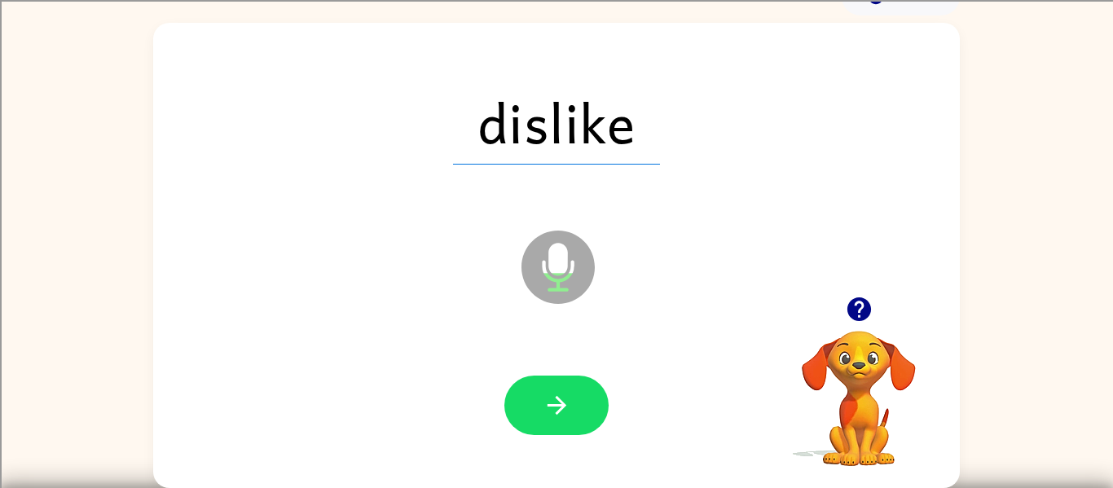
drag, startPoint x: 558, startPoint y: 395, endPoint x: 542, endPoint y: 315, distance: 82.3
click at [542, 328] on div "dislike Microphone The Microphone is here when it is your turn to talk" at bounding box center [556, 255] width 807 height 465
drag, startPoint x: 567, startPoint y: 425, endPoint x: 561, endPoint y: 417, distance: 9.3
click at [561, 417] on button "button" at bounding box center [557, 406] width 104 height 60
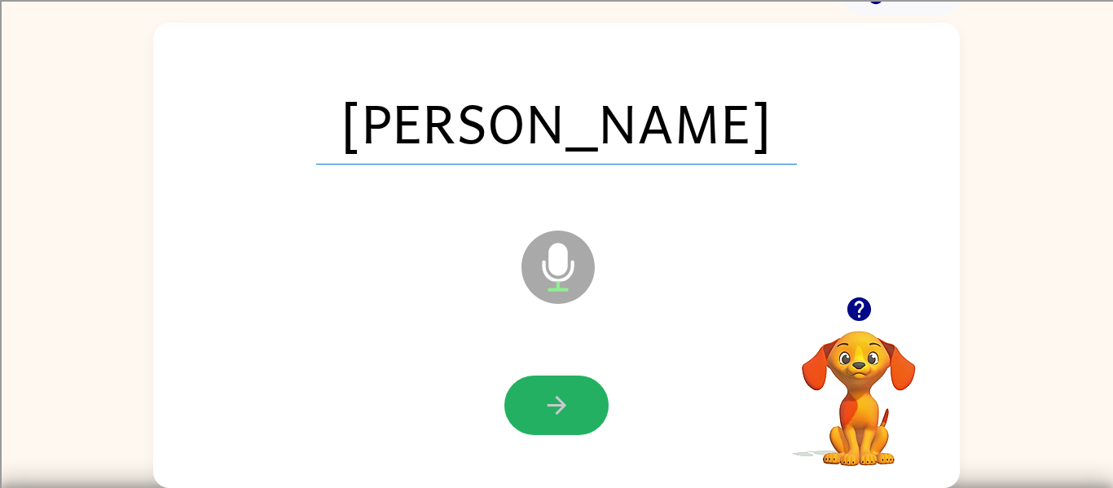
drag, startPoint x: 567, startPoint y: 405, endPoint x: 597, endPoint y: 401, distance: 29.6
click at [575, 405] on button "button" at bounding box center [557, 406] width 104 height 60
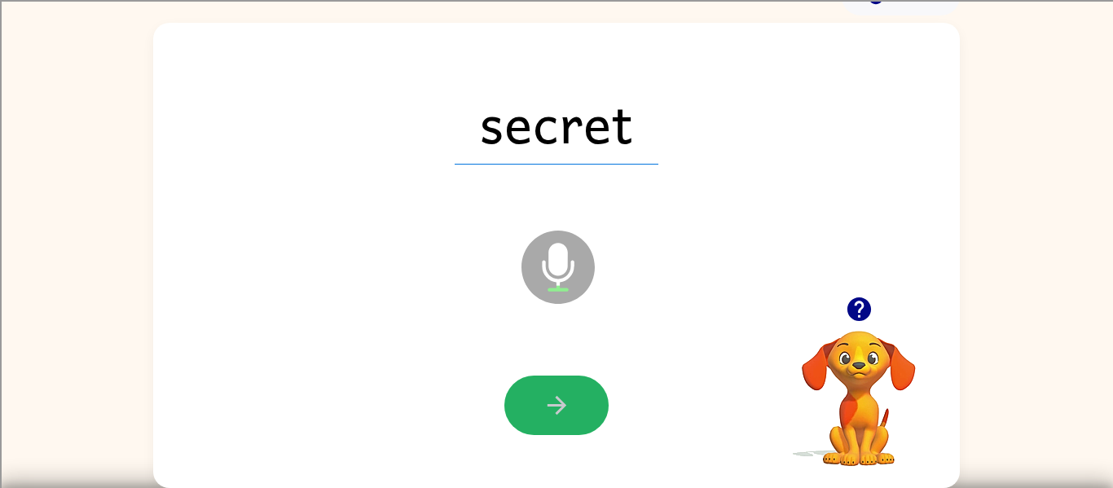
click at [577, 407] on button "button" at bounding box center [557, 406] width 104 height 60
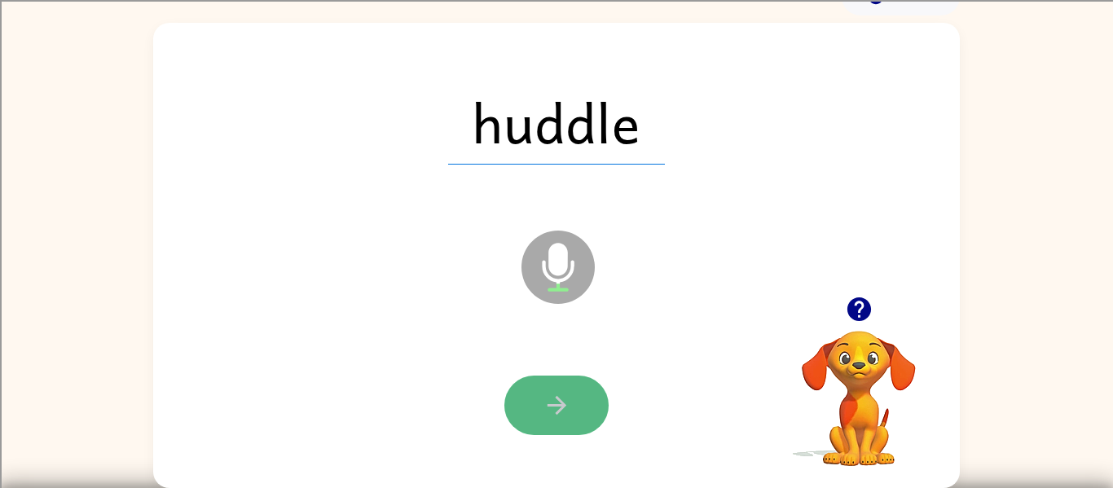
click at [548, 411] on icon "button" at bounding box center [557, 405] width 29 height 29
click at [543, 393] on icon "button" at bounding box center [557, 405] width 29 height 29
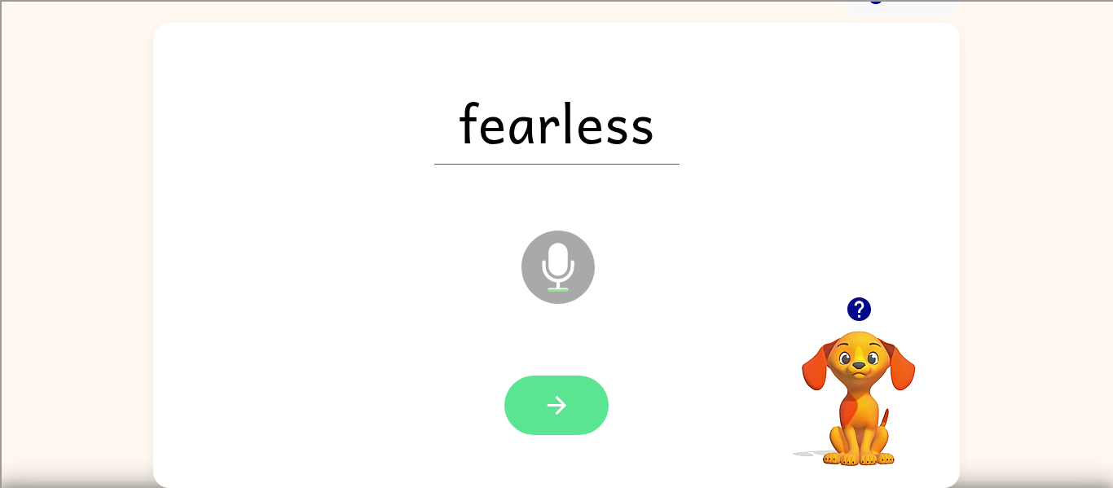
click at [531, 430] on div at bounding box center [557, 406] width 774 height 134
click at [553, 403] on icon "button" at bounding box center [557, 405] width 29 height 29
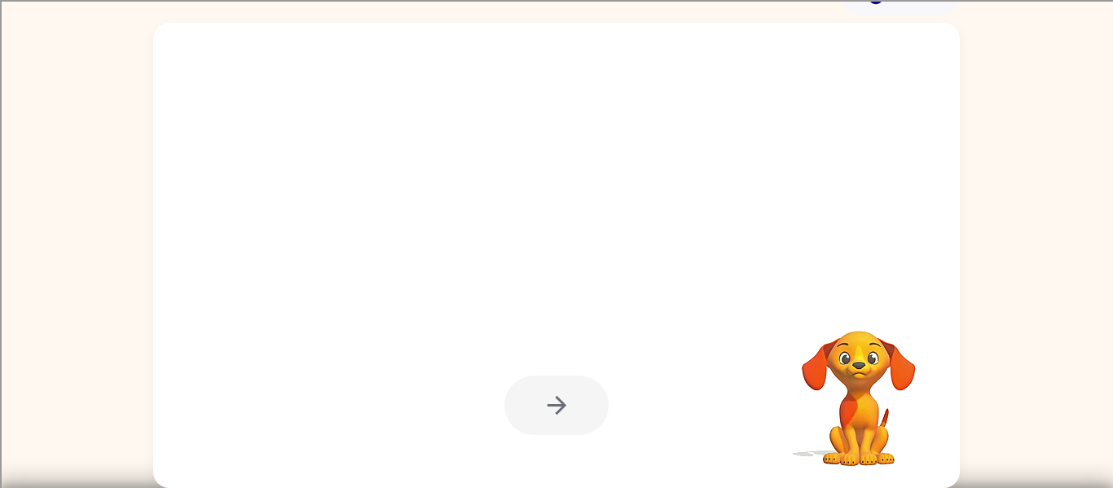
drag, startPoint x: 553, startPoint y: 403, endPoint x: 476, endPoint y: 379, distance: 80.4
click at [476, 379] on div at bounding box center [557, 406] width 774 height 134
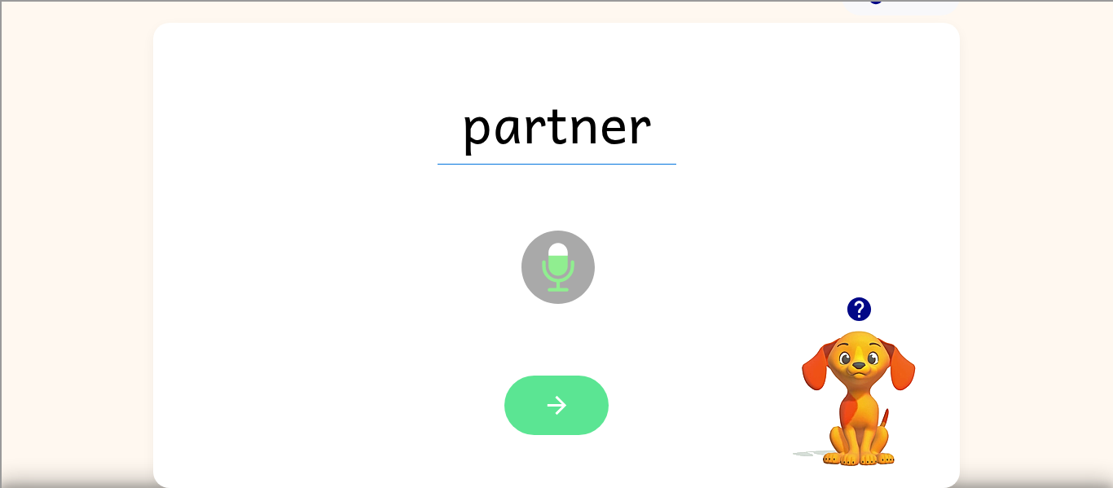
click at [418, 400] on div at bounding box center [557, 406] width 774 height 134
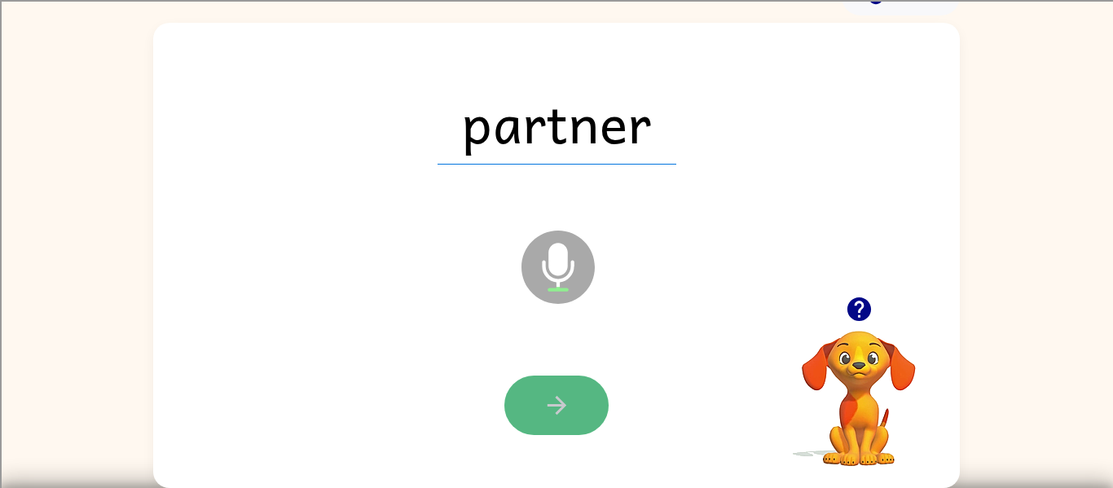
click at [539, 413] on button "button" at bounding box center [557, 406] width 104 height 60
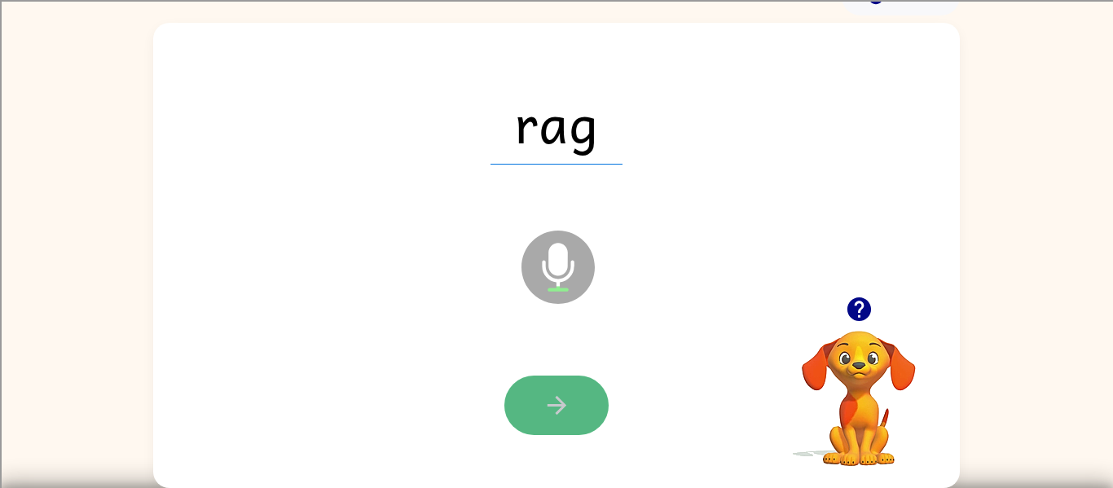
drag, startPoint x: 567, startPoint y: 401, endPoint x: 572, endPoint y: 408, distance: 8.7
click at [572, 408] on button "button" at bounding box center [557, 406] width 104 height 60
click at [553, 388] on button "button" at bounding box center [557, 406] width 104 height 60
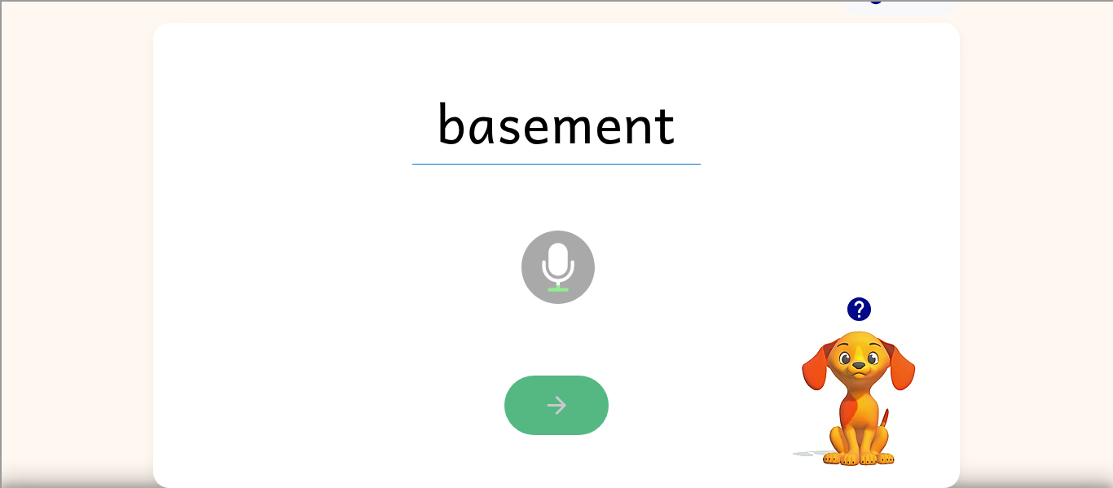
click at [559, 412] on icon "button" at bounding box center [557, 405] width 29 height 29
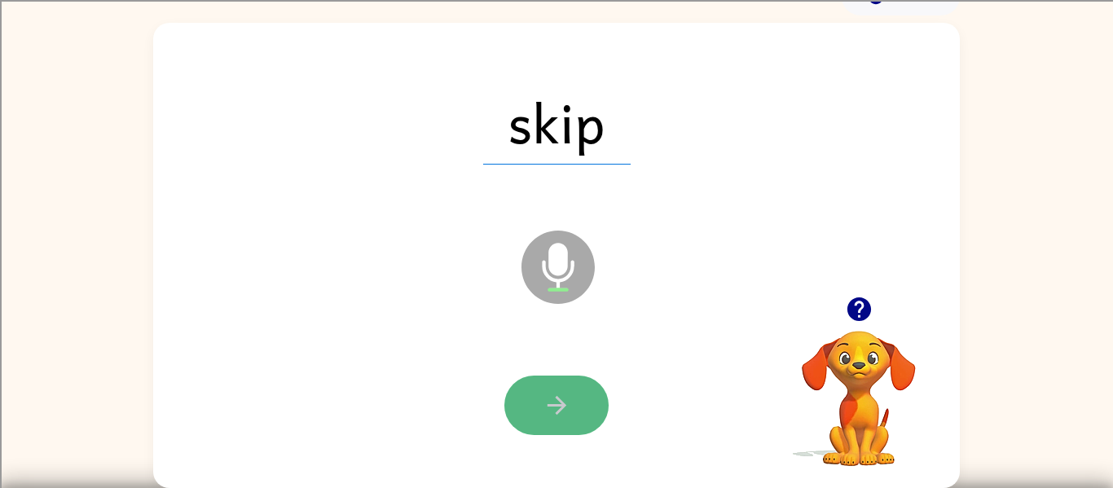
click at [536, 404] on button "button" at bounding box center [557, 406] width 104 height 60
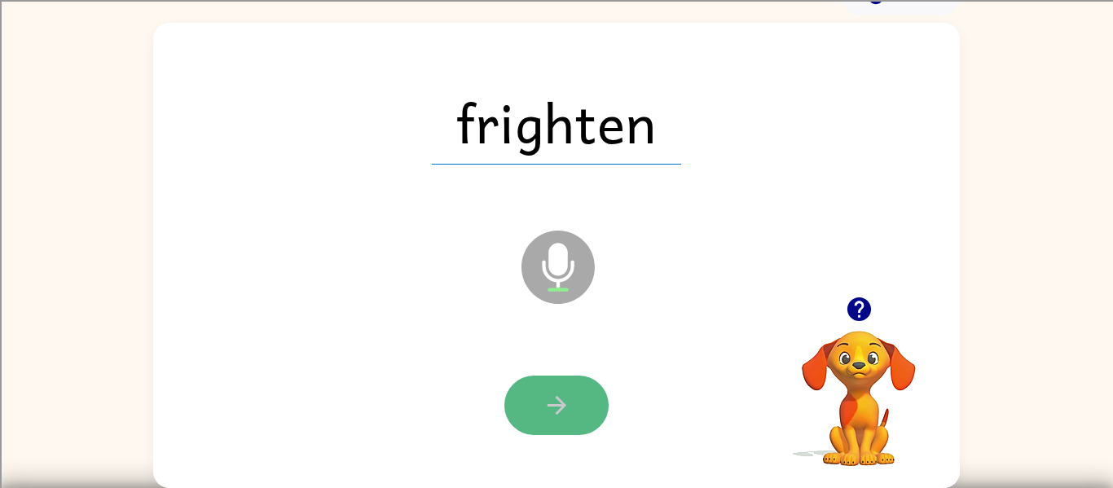
click at [576, 409] on button "button" at bounding box center [557, 406] width 104 height 60
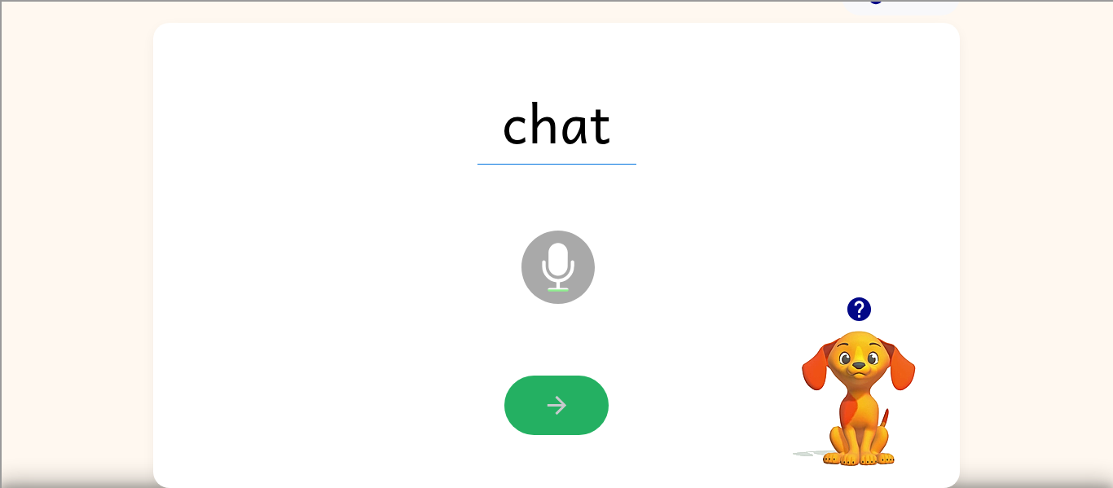
drag, startPoint x: 549, startPoint y: 408, endPoint x: 545, endPoint y: 417, distance: 10.3
click at [545, 418] on icon "button" at bounding box center [557, 405] width 29 height 29
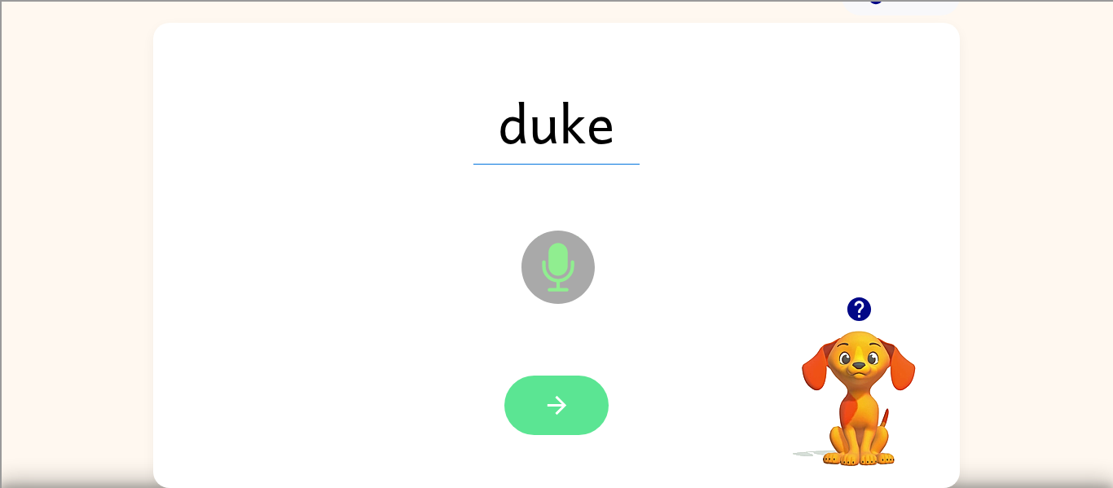
click at [541, 410] on button "button" at bounding box center [557, 406] width 104 height 60
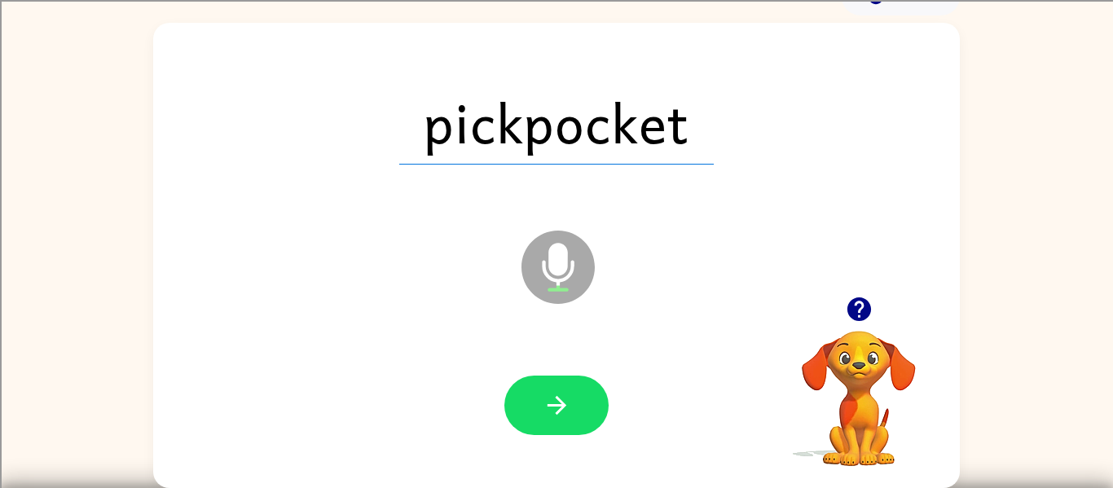
click at [597, 362] on div at bounding box center [557, 406] width 774 height 134
drag, startPoint x: 569, startPoint y: 399, endPoint x: 571, endPoint y: 423, distance: 23.7
click at [569, 400] on icon "button" at bounding box center [557, 405] width 29 height 29
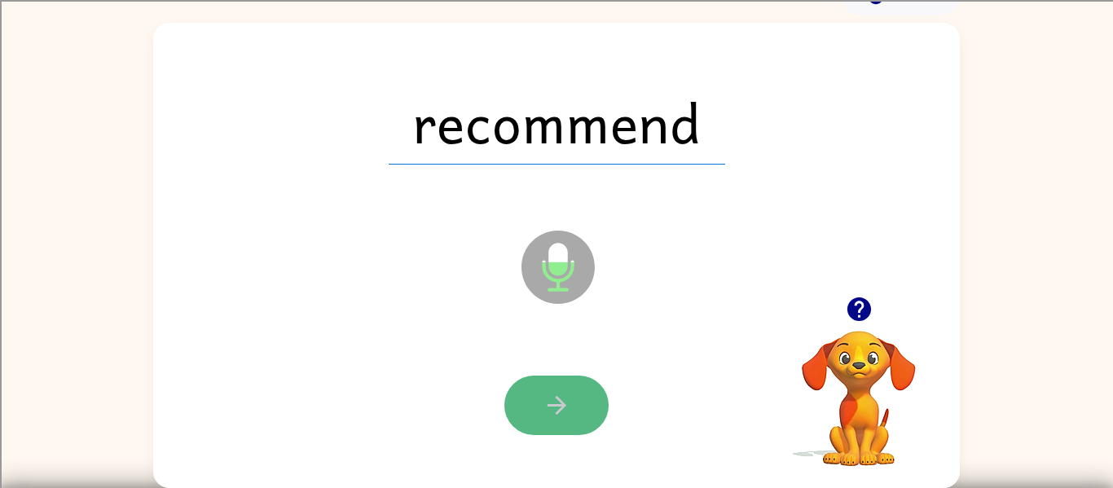
click at [528, 403] on button "button" at bounding box center [557, 406] width 104 height 60
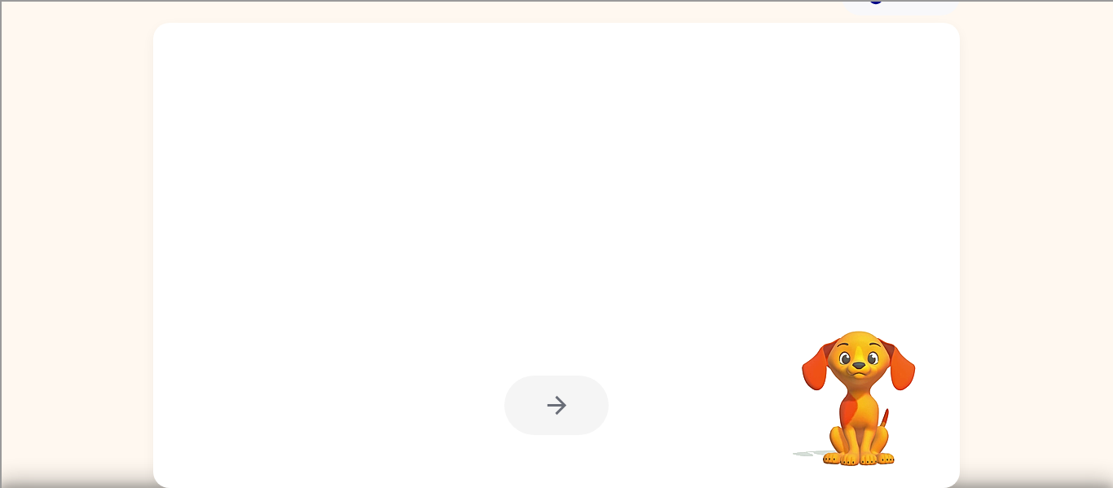
click at [574, 427] on div at bounding box center [557, 406] width 104 height 60
click at [575, 429] on div at bounding box center [557, 406] width 104 height 60
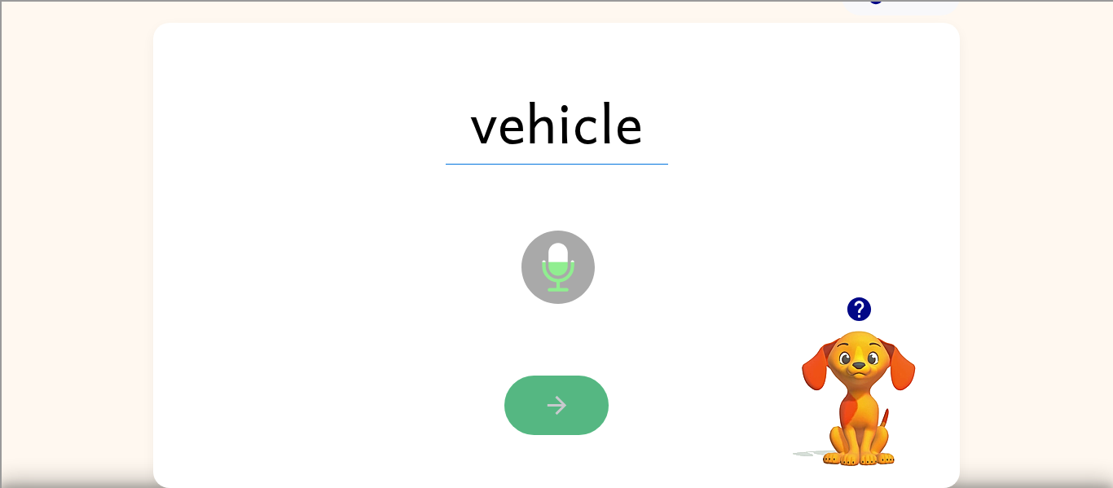
click at [575, 425] on button "button" at bounding box center [557, 406] width 104 height 60
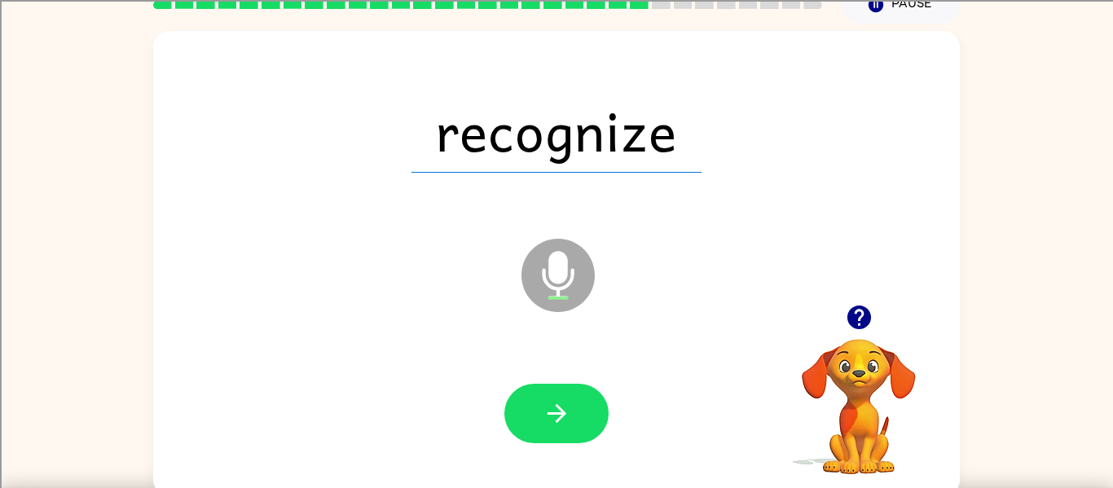
click at [535, 317] on icon "Microphone The Microphone is here when it is your turn to talk" at bounding box center [640, 296] width 245 height 122
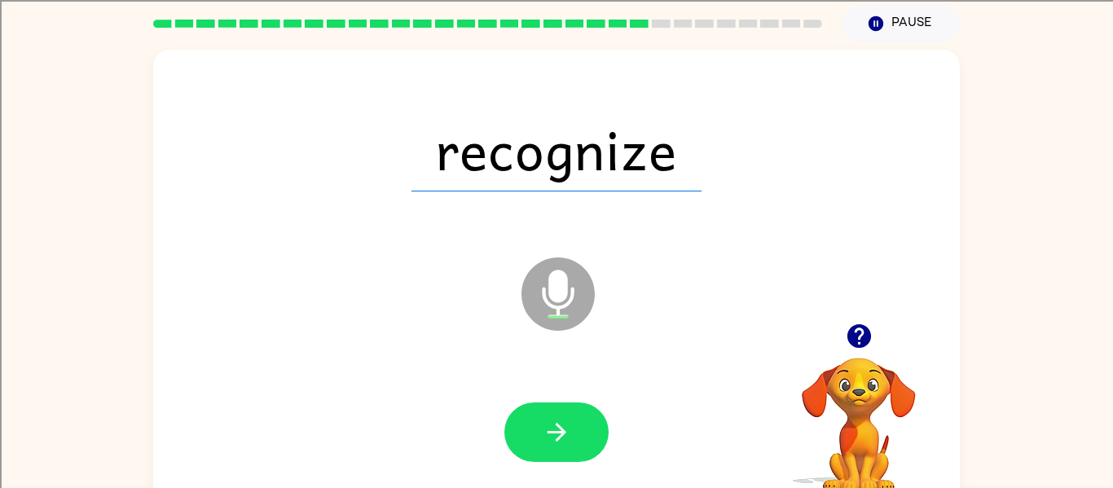
scroll to position [51, 0]
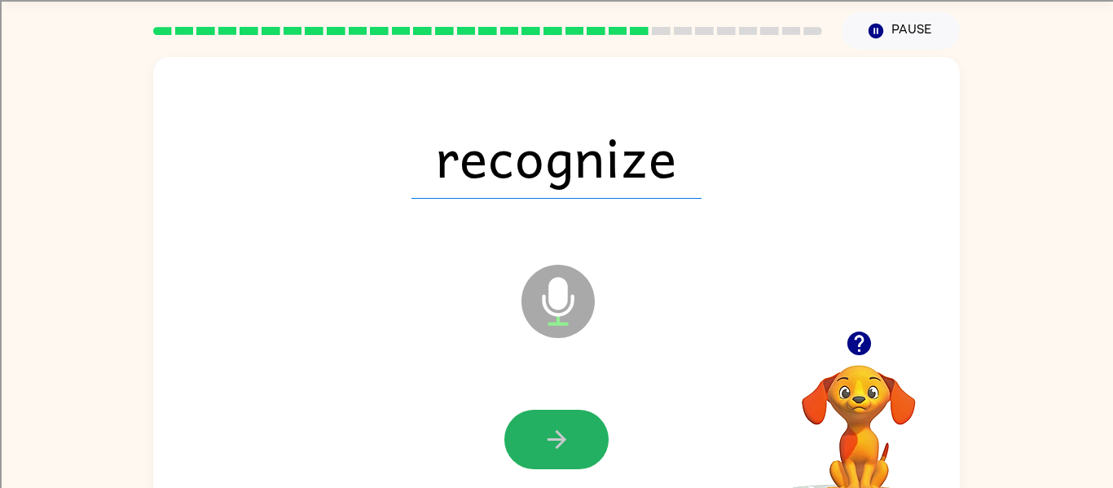
click at [536, 443] on button "button" at bounding box center [557, 440] width 104 height 60
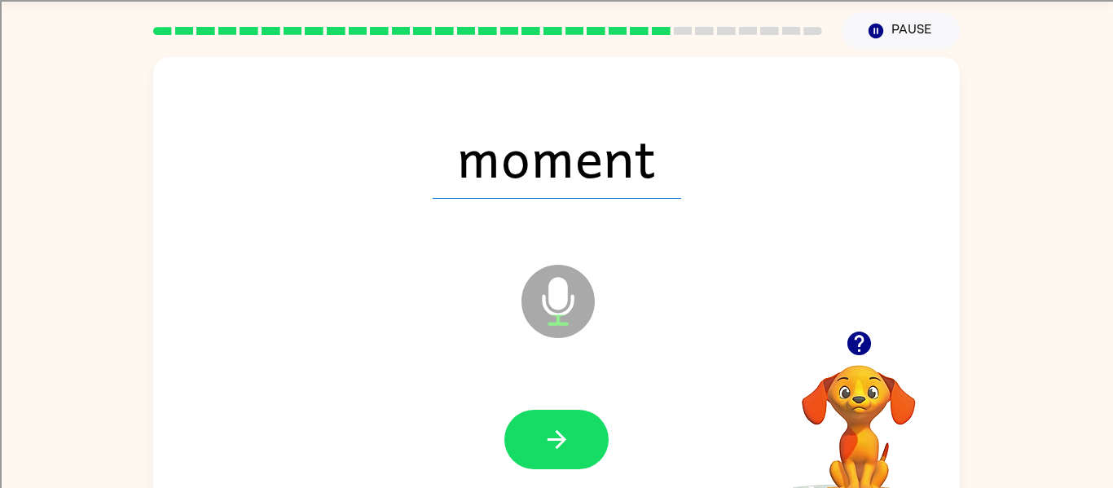
drag, startPoint x: 547, startPoint y: 485, endPoint x: 540, endPoint y: 452, distance: 33.4
click at [541, 461] on button "button" at bounding box center [557, 440] width 104 height 60
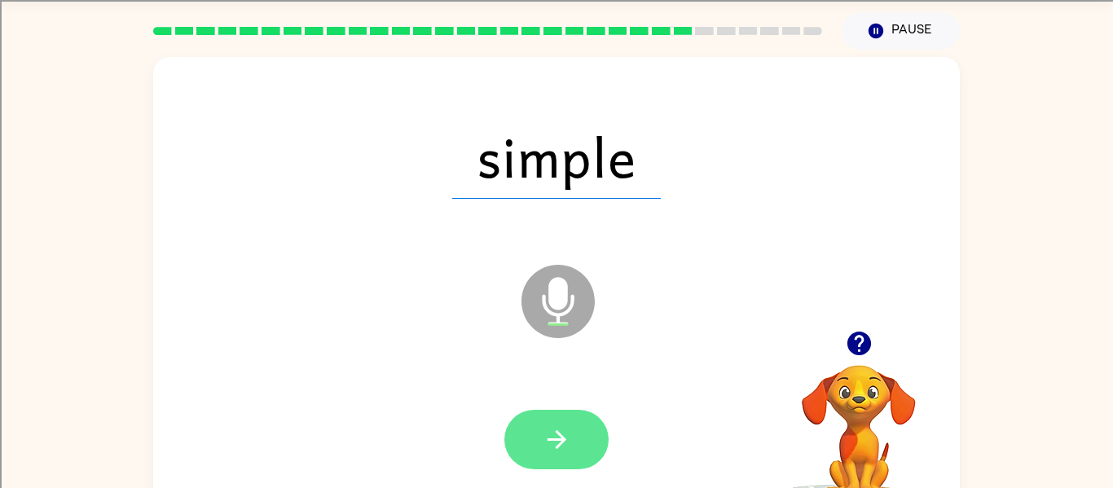
click at [550, 450] on icon "button" at bounding box center [557, 439] width 29 height 29
click at [576, 423] on button "button" at bounding box center [557, 440] width 104 height 60
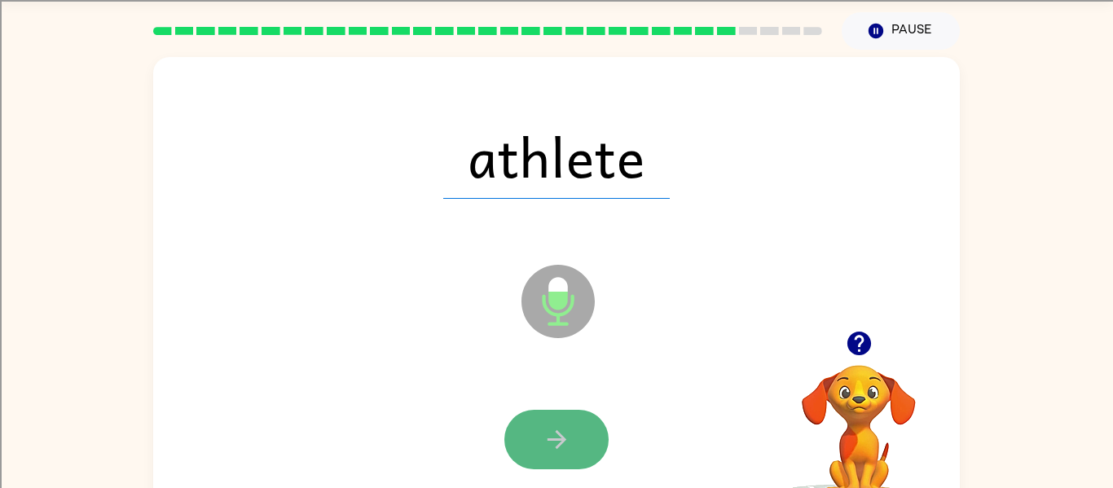
click at [575, 430] on button "button" at bounding box center [557, 440] width 104 height 60
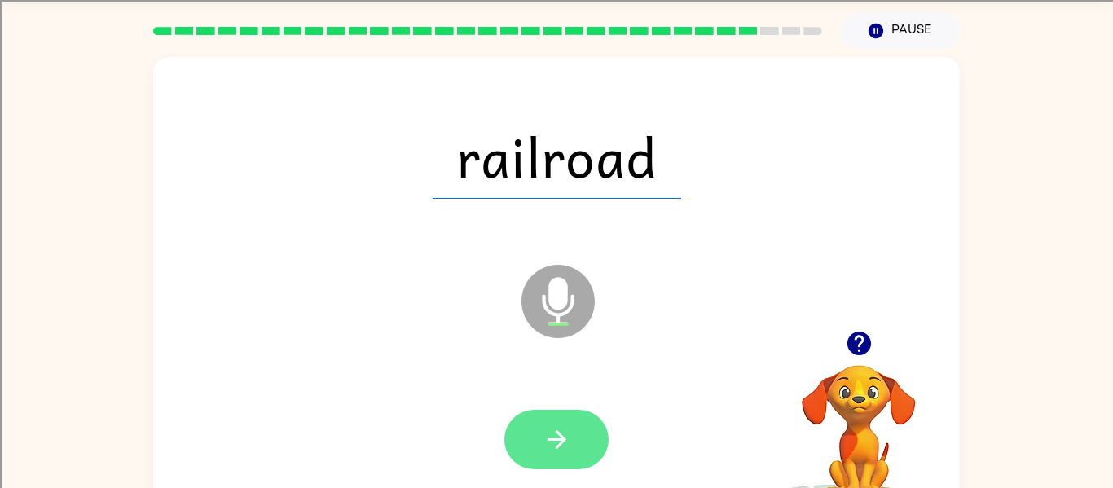
click at [548, 444] on icon "button" at bounding box center [557, 439] width 29 height 29
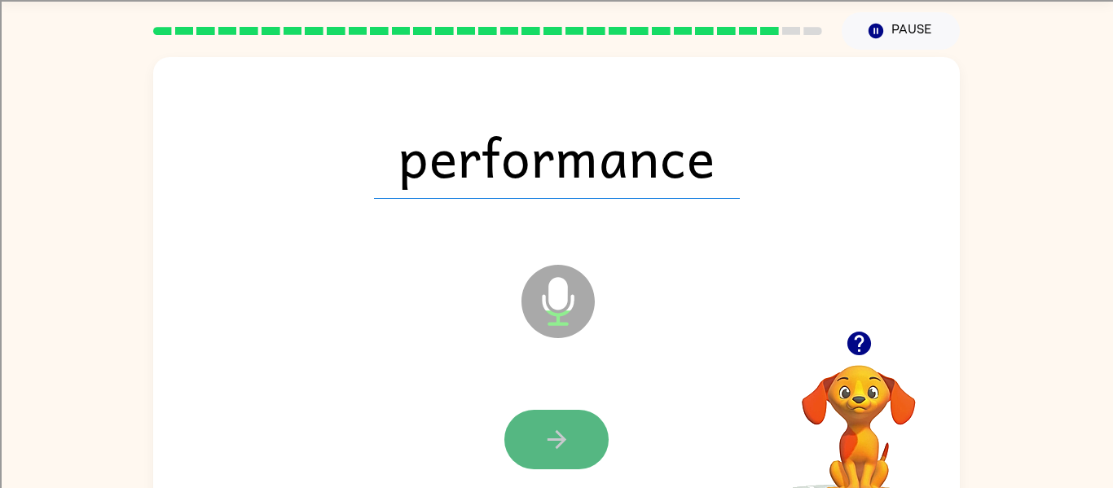
click at [545, 444] on icon "button" at bounding box center [557, 439] width 29 height 29
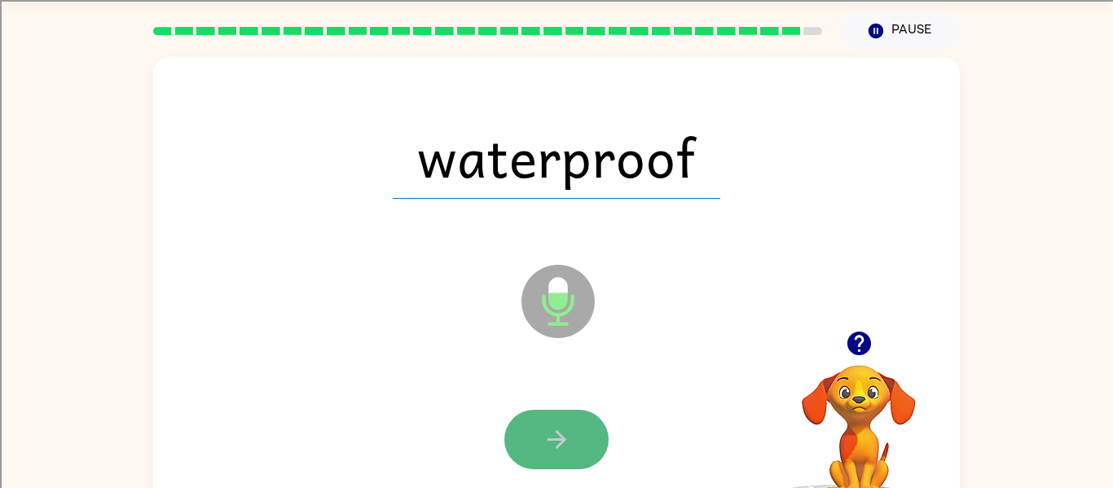
click at [554, 436] on icon "button" at bounding box center [557, 439] width 29 height 29
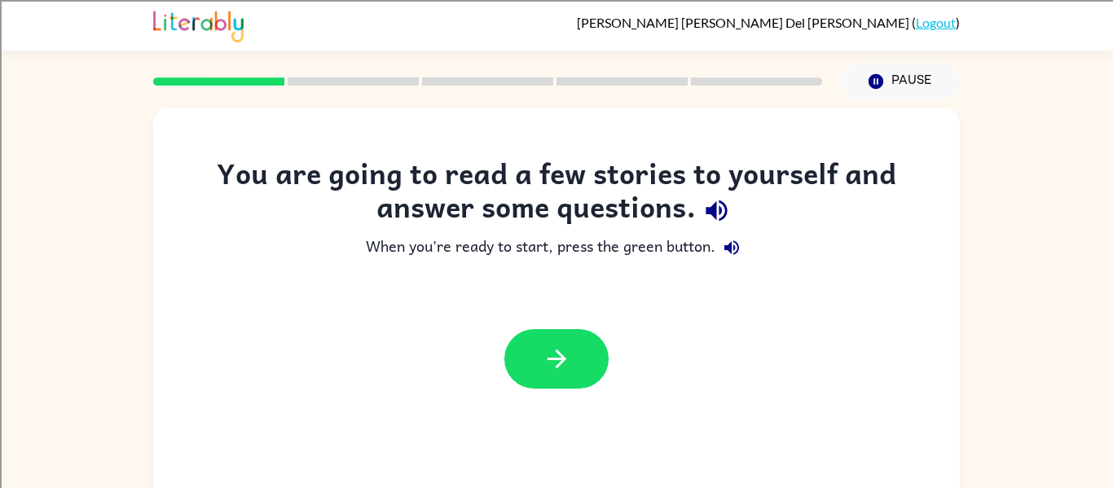
click at [731, 240] on icon "button" at bounding box center [732, 248] width 20 height 20
click at [716, 206] on icon "button" at bounding box center [717, 210] width 29 height 29
click at [527, 363] on button "button" at bounding box center [557, 359] width 104 height 60
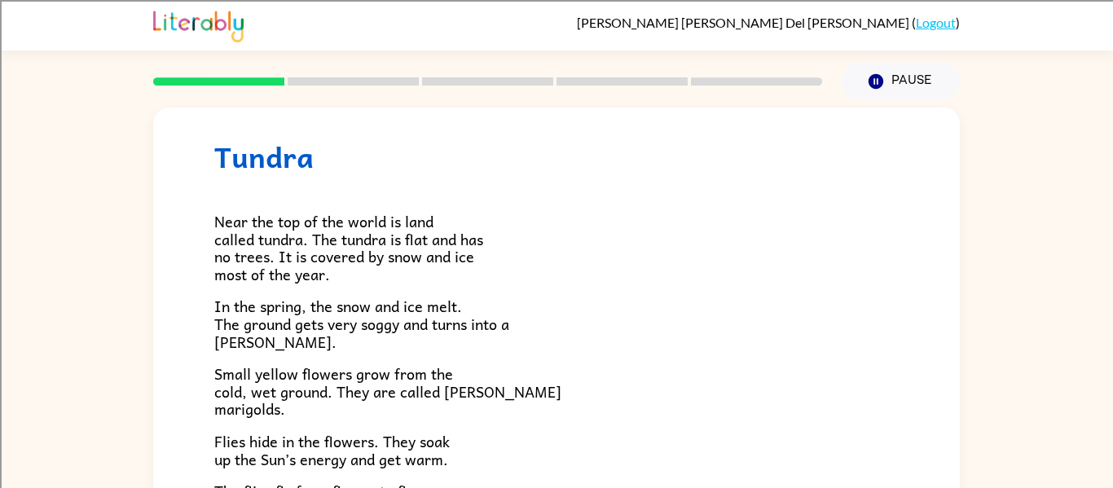
scroll to position [11, 0]
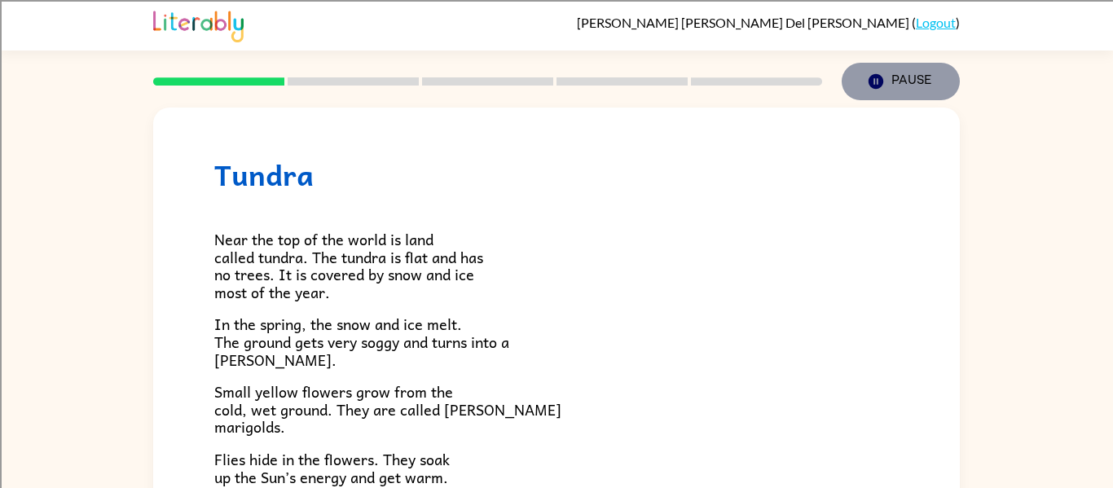
click at [857, 91] on button "Pause Pause" at bounding box center [901, 81] width 118 height 37
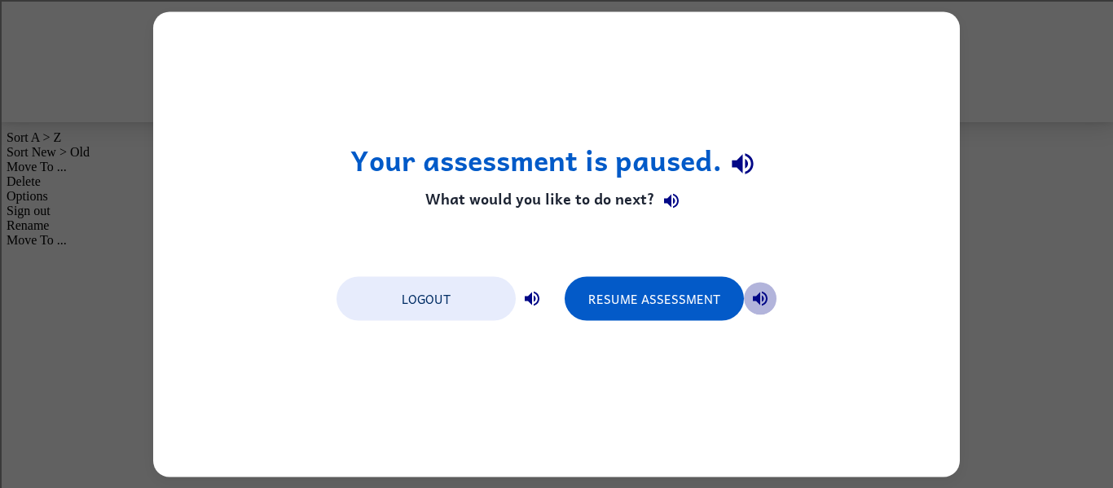
click at [758, 297] on icon "button" at bounding box center [760, 298] width 15 height 15
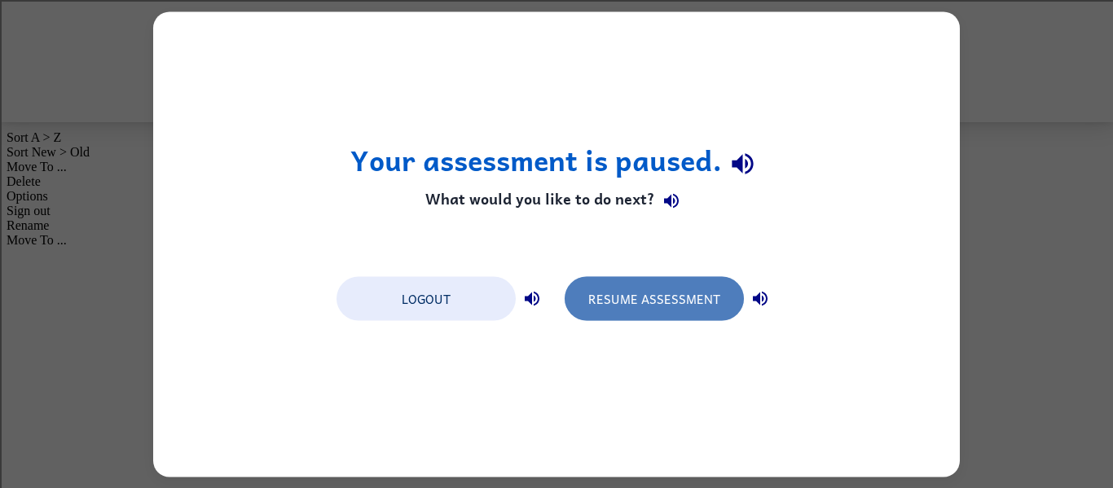
click at [663, 296] on button "Resume Assessment" at bounding box center [654, 298] width 179 height 44
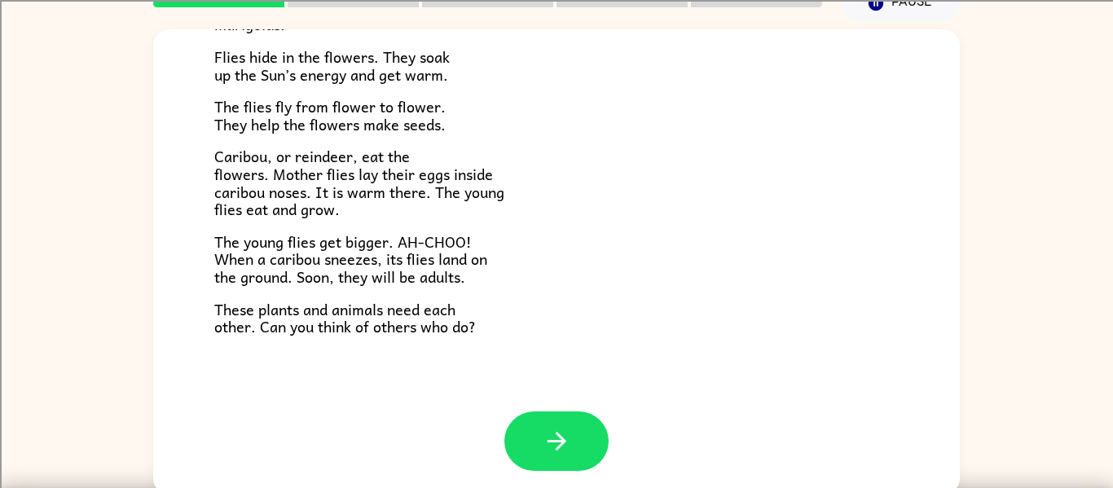
scroll to position [81, 0]
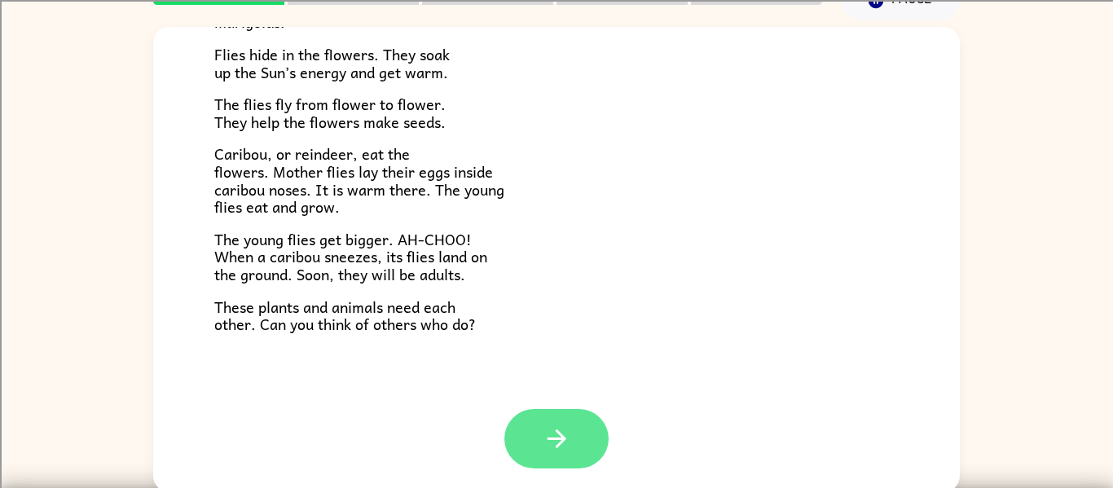
click at [584, 458] on button "button" at bounding box center [557, 439] width 104 height 60
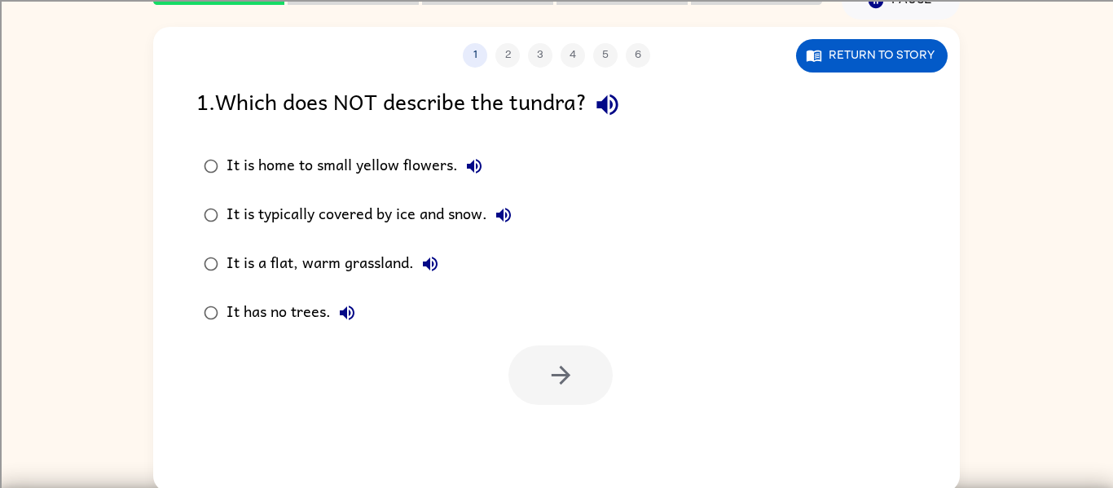
scroll to position [0, 0]
click at [613, 111] on icon "button" at bounding box center [607, 105] width 21 height 21
click at [475, 164] on icon "button" at bounding box center [475, 167] width 20 height 20
click at [500, 212] on icon "button" at bounding box center [504, 215] width 20 height 20
click at [426, 257] on icon "button" at bounding box center [431, 264] width 20 height 20
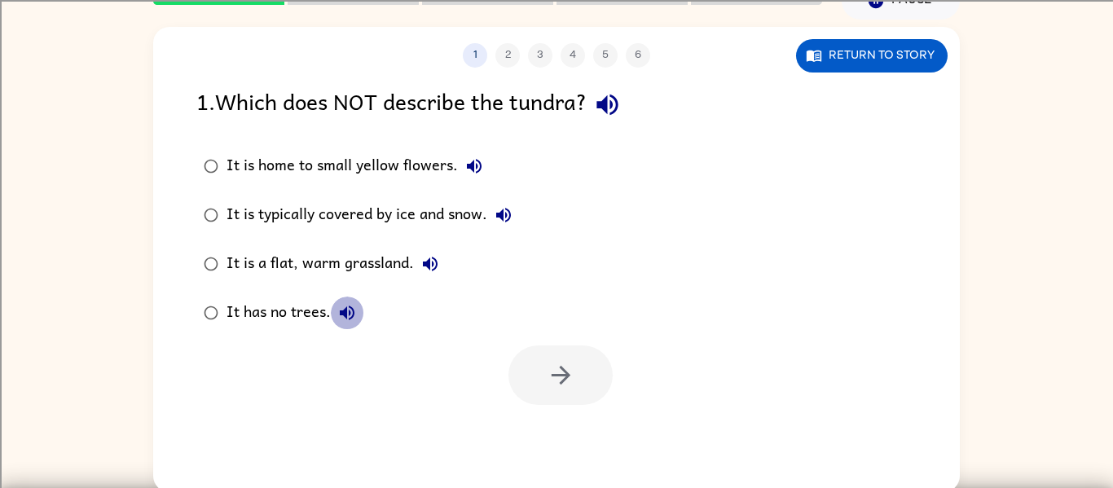
click at [335, 311] on button "It has no trees." at bounding box center [347, 313] width 33 height 33
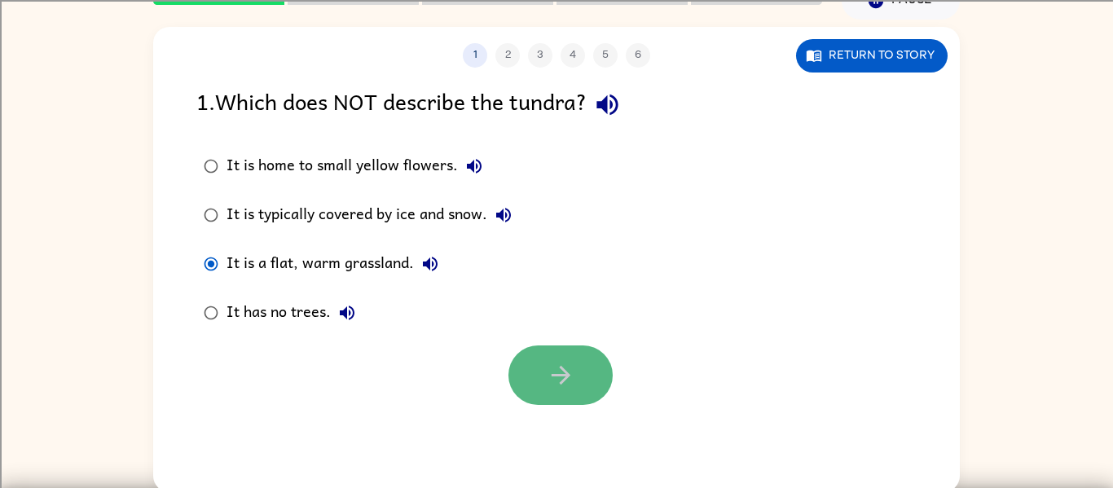
click at [538, 360] on button "button" at bounding box center [561, 376] width 104 height 60
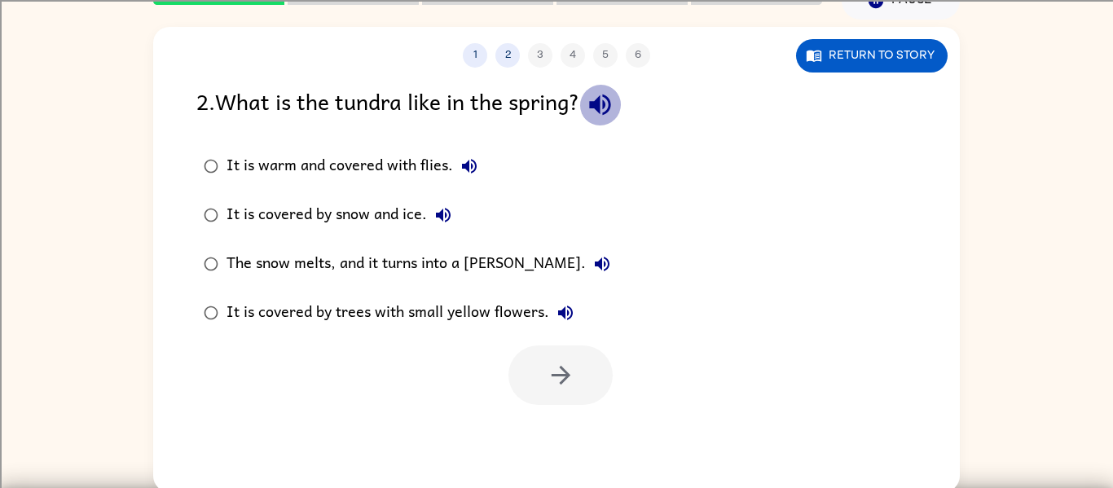
click at [615, 113] on icon "button" at bounding box center [600, 104] width 29 height 29
click at [471, 174] on icon "button" at bounding box center [470, 167] width 20 height 20
click at [434, 220] on icon "button" at bounding box center [444, 215] width 20 height 20
click at [586, 250] on button "The snow melts, and it turns into a [PERSON_NAME]." at bounding box center [602, 264] width 33 height 33
click at [557, 309] on icon "button" at bounding box center [566, 313] width 20 height 20
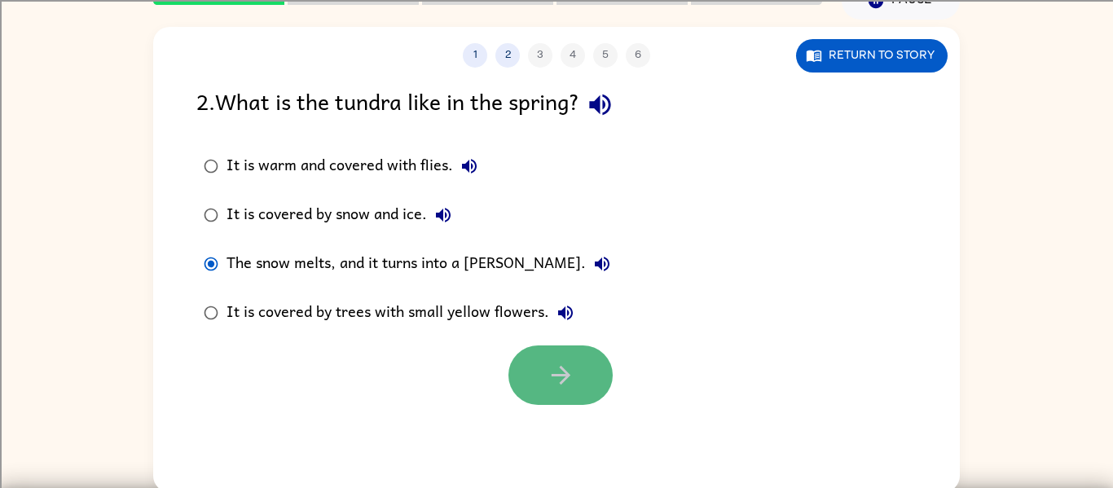
click at [536, 380] on button "button" at bounding box center [561, 376] width 104 height 60
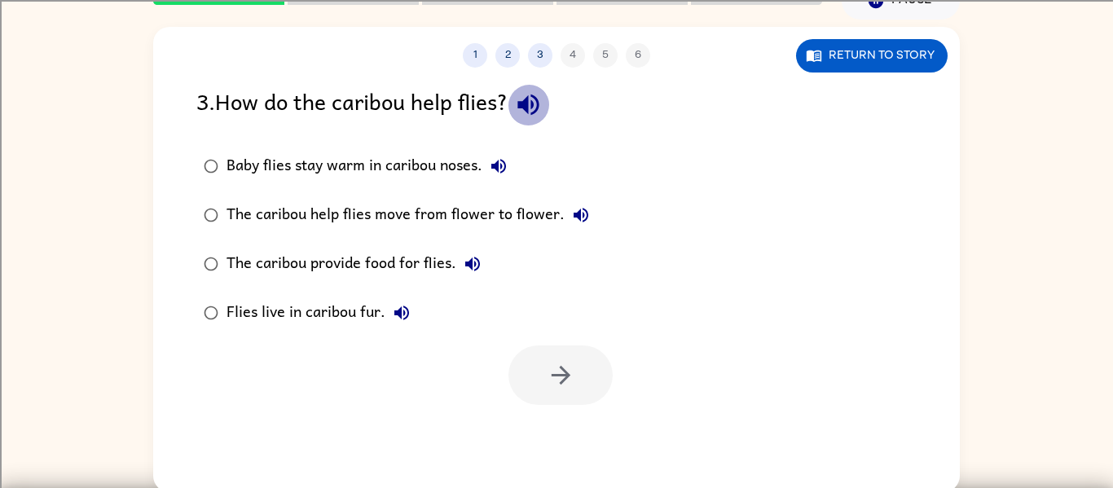
click at [543, 98] on icon "button" at bounding box center [528, 104] width 29 height 29
click at [497, 171] on icon "button" at bounding box center [499, 167] width 20 height 20
click at [580, 212] on icon "button" at bounding box center [581, 215] width 20 height 20
click at [461, 262] on button "The caribou provide food for flies." at bounding box center [472, 264] width 33 height 33
click at [398, 315] on icon "button" at bounding box center [402, 313] width 15 height 15
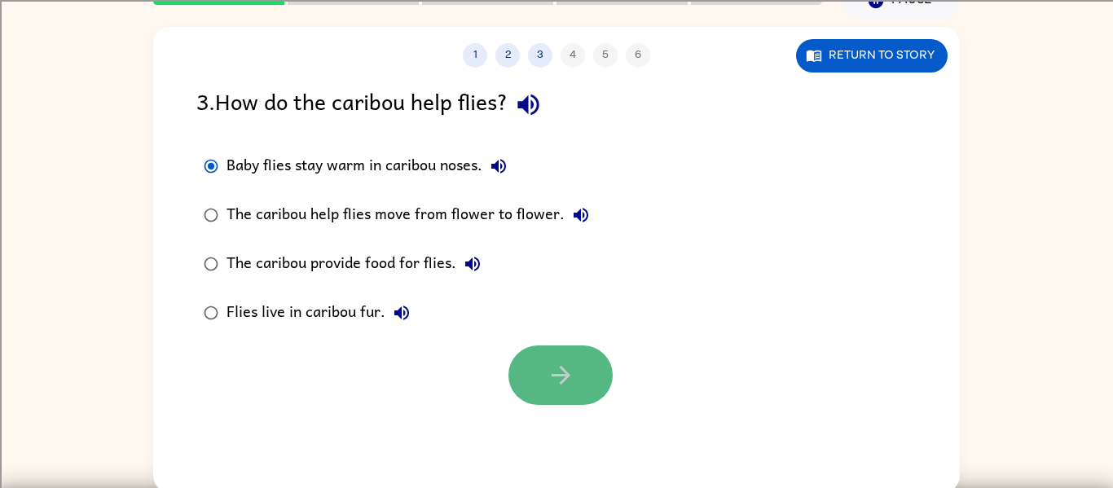
drag, startPoint x: 588, startPoint y: 364, endPoint x: 577, endPoint y: 364, distance: 10.6
click at [577, 364] on button "button" at bounding box center [561, 376] width 104 height 60
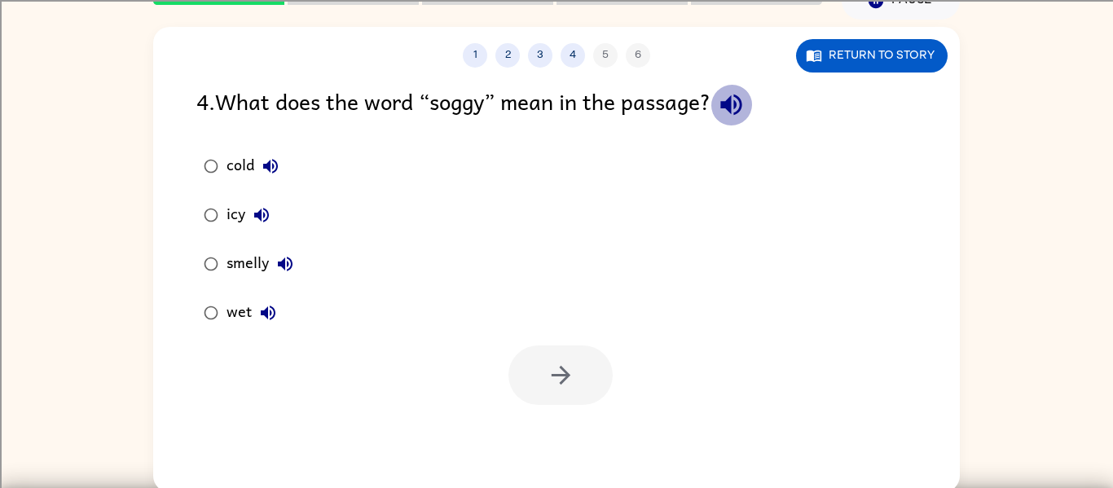
click at [741, 103] on icon "button" at bounding box center [731, 105] width 21 height 21
click at [264, 161] on icon "button" at bounding box center [271, 167] width 20 height 20
click at [256, 214] on icon "button" at bounding box center [261, 215] width 15 height 15
drag, startPoint x: 280, startPoint y: 267, endPoint x: 281, endPoint y: 258, distance: 9.9
click at [281, 262] on icon "button" at bounding box center [286, 264] width 20 height 20
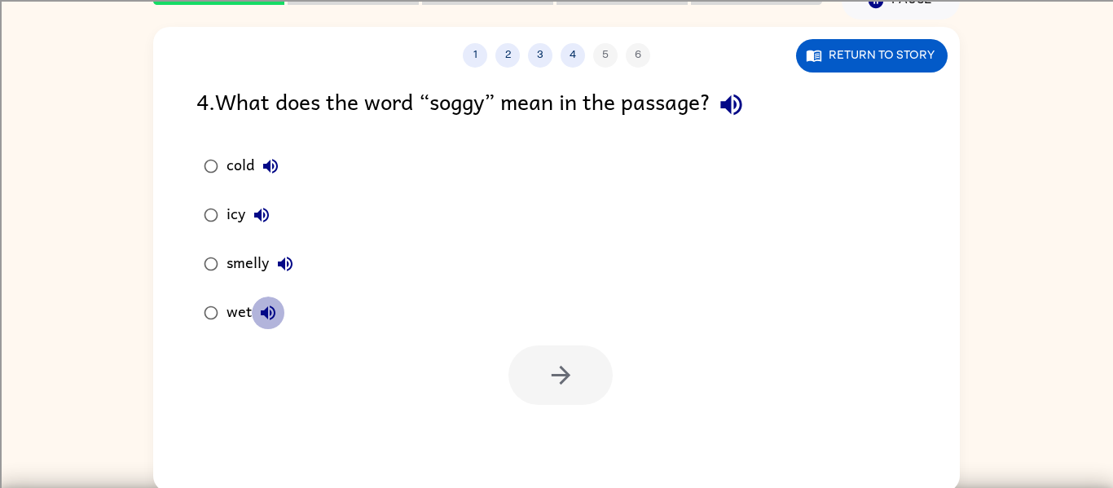
click at [268, 306] on icon "button" at bounding box center [268, 313] width 20 height 20
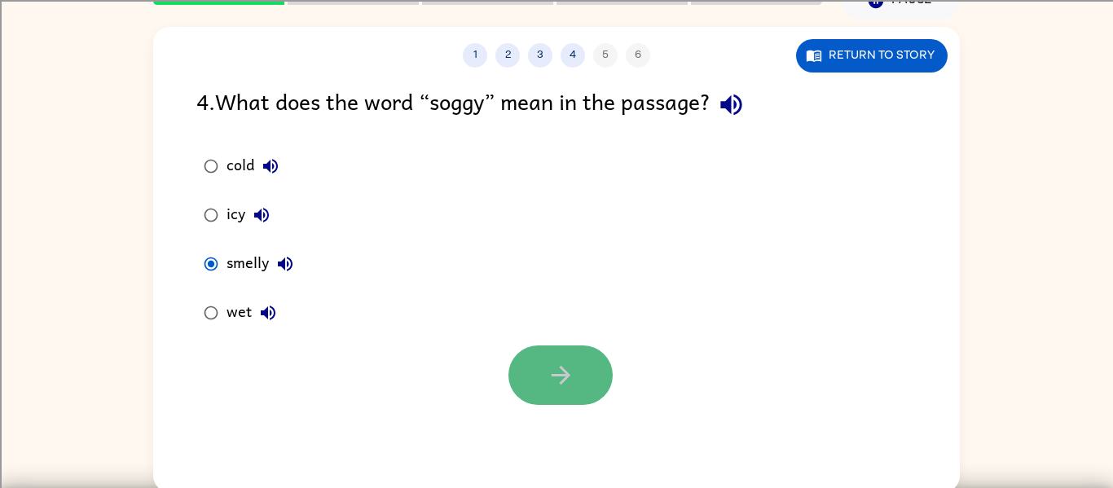
click at [527, 352] on button "button" at bounding box center [561, 376] width 104 height 60
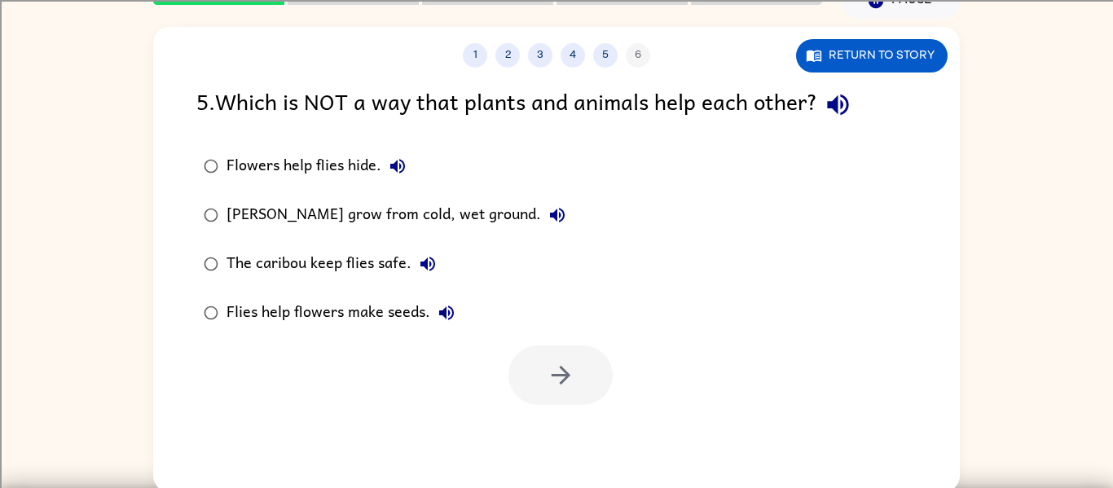
click at [833, 91] on icon "button" at bounding box center [838, 104] width 29 height 29
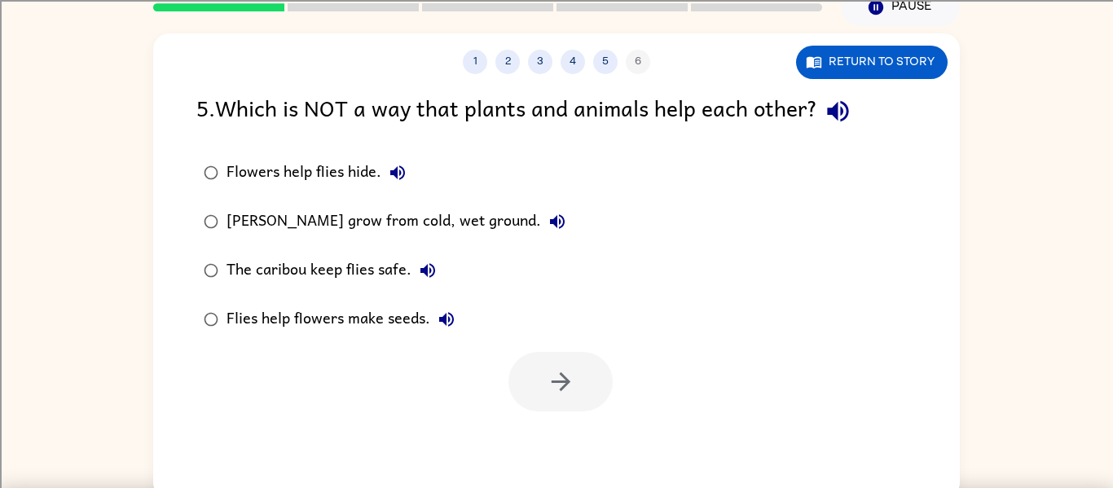
scroll to position [73, 0]
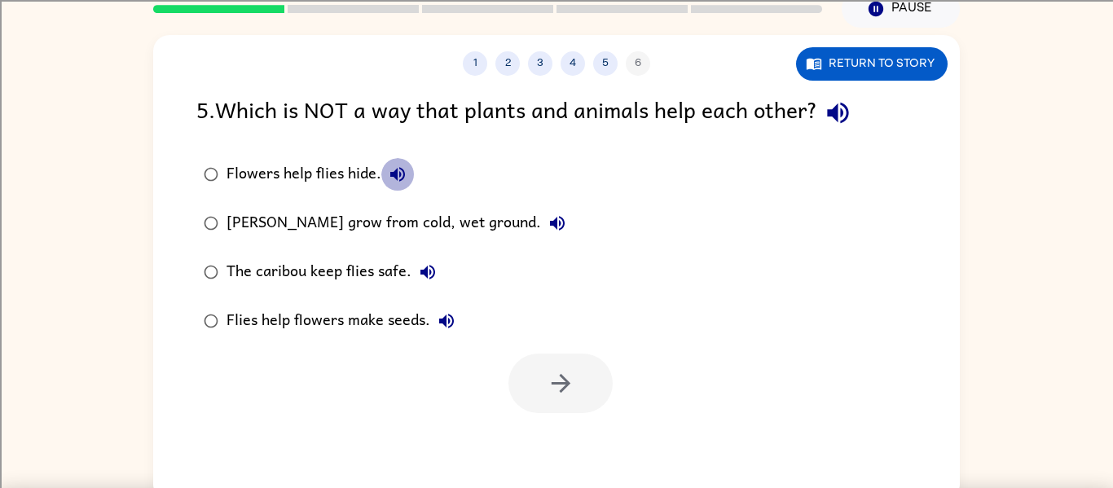
click at [408, 181] on button "Flowers help flies hide." at bounding box center [397, 174] width 33 height 33
click at [552, 223] on icon "button" at bounding box center [558, 224] width 20 height 20
click at [418, 274] on icon "button" at bounding box center [428, 272] width 20 height 20
click at [442, 322] on icon "button" at bounding box center [446, 321] width 15 height 15
click at [389, 178] on icon "button" at bounding box center [398, 175] width 20 height 20
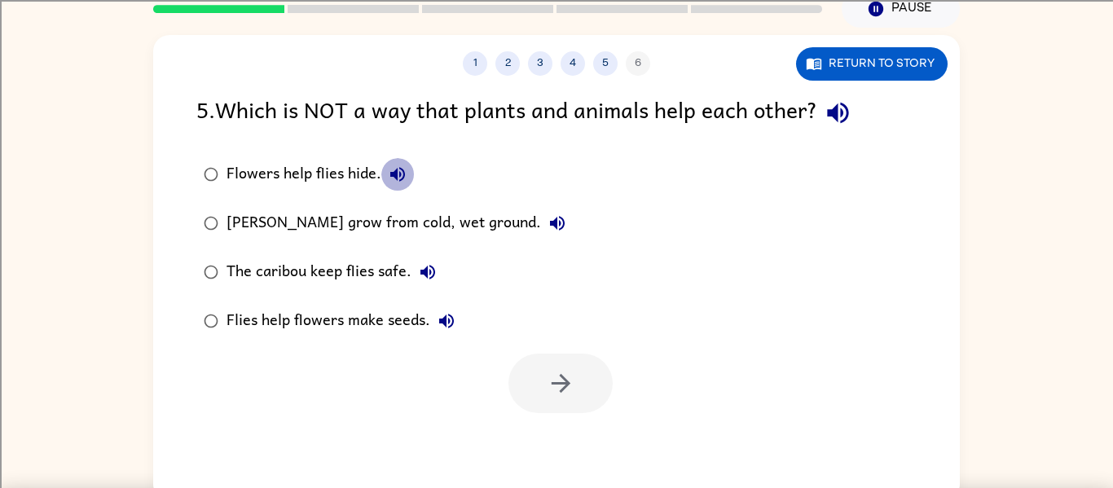
click at [395, 169] on icon "button" at bounding box center [398, 175] width 20 height 20
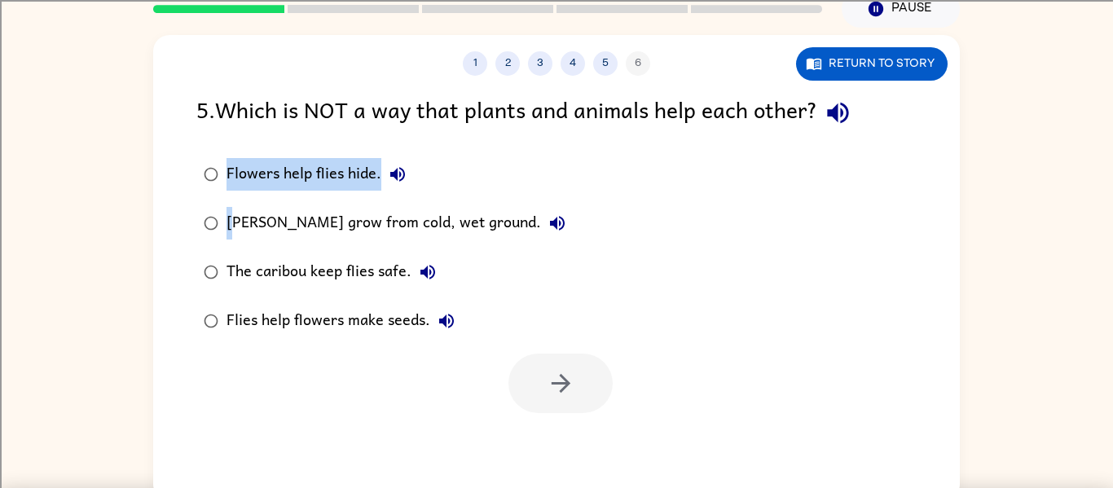
drag, startPoint x: 221, startPoint y: 157, endPoint x: 236, endPoint y: 218, distance: 63.7
click at [235, 214] on div "Flowers help flies hide. [PERSON_NAME] marigolds grow from cold, wet ground. Th…" at bounding box center [395, 248] width 399 height 196
click at [550, 408] on button "button" at bounding box center [561, 384] width 104 height 60
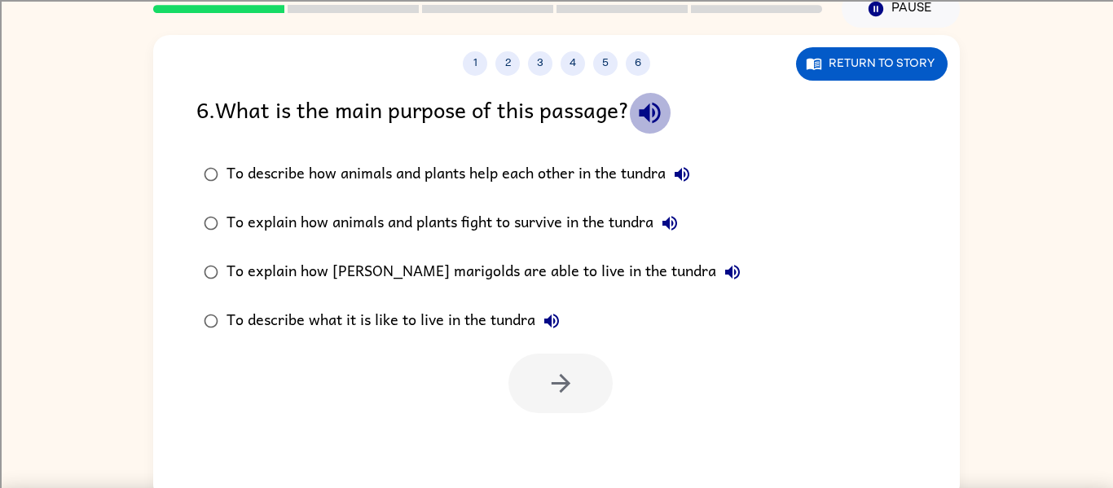
click at [657, 109] on icon "button" at bounding box center [650, 113] width 29 height 29
click at [653, 111] on icon "button" at bounding box center [649, 113] width 21 height 21
click at [692, 166] on icon "button" at bounding box center [682, 175] width 20 height 20
click at [667, 218] on icon "button" at bounding box center [670, 224] width 20 height 20
click at [716, 267] on button "To explain how [PERSON_NAME] marigolds are able to live in the tundra" at bounding box center [732, 272] width 33 height 33
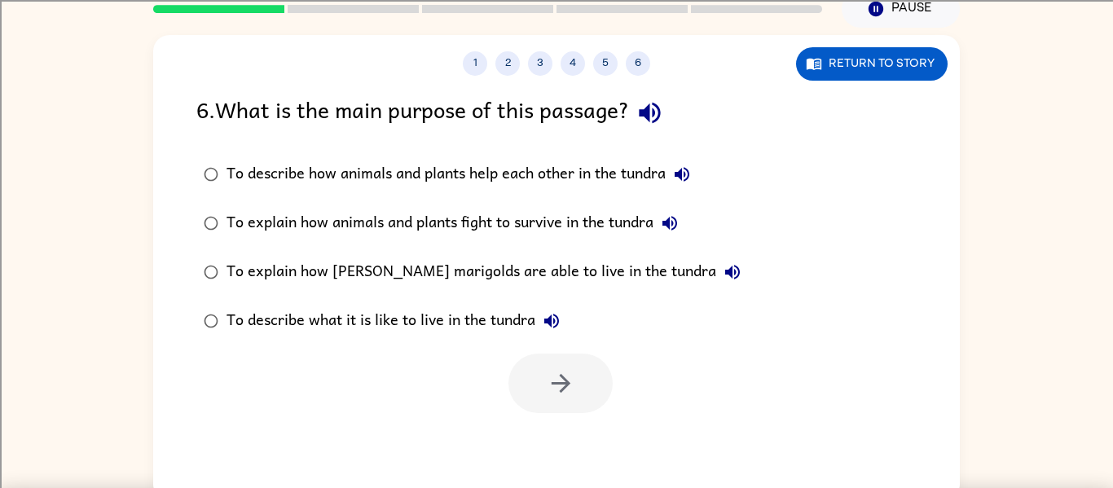
click at [551, 324] on icon "button" at bounding box center [552, 321] width 15 height 15
click at [725, 273] on icon "button" at bounding box center [732, 272] width 15 height 15
click at [668, 228] on icon "button" at bounding box center [670, 224] width 20 height 20
click at [542, 365] on button "button" at bounding box center [561, 384] width 104 height 60
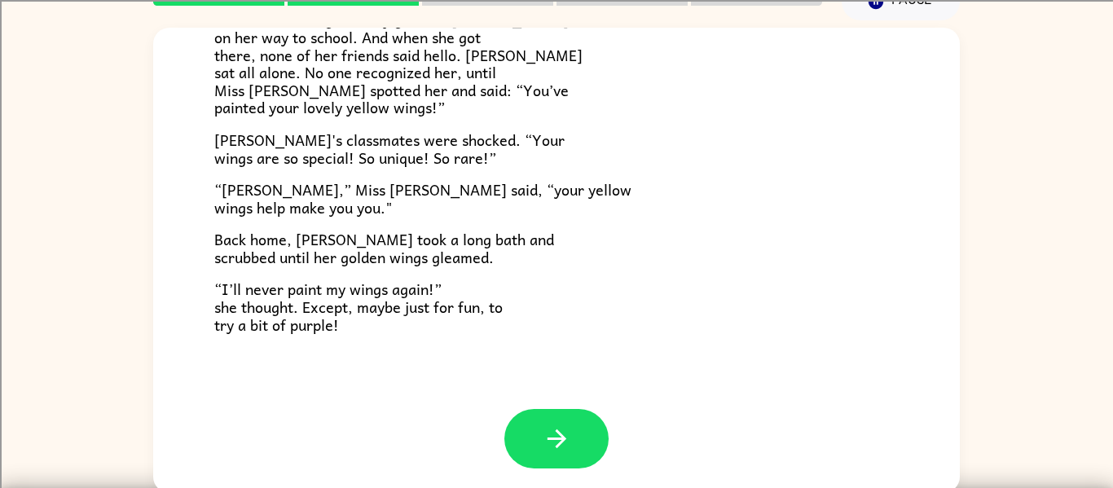
scroll to position [82, 0]
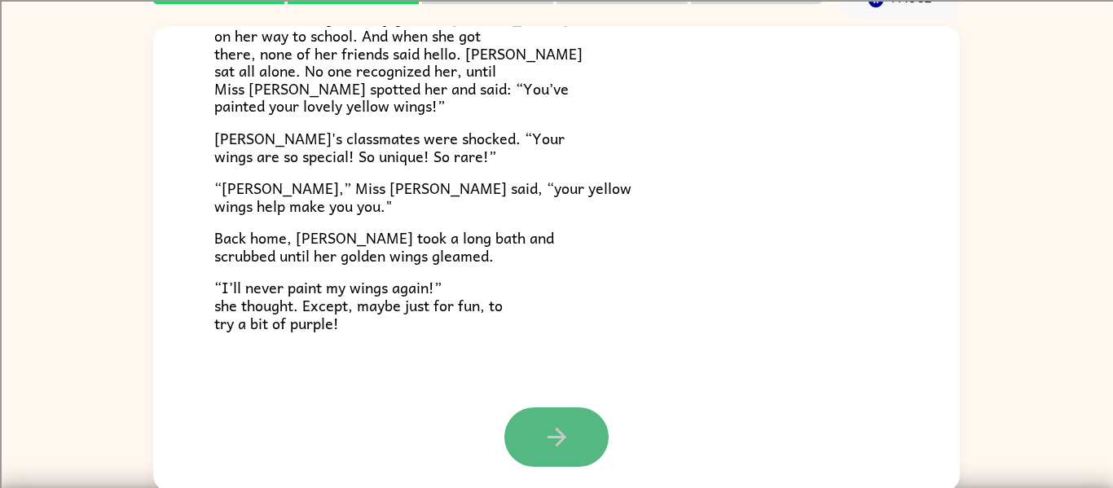
click at [536, 421] on button "button" at bounding box center [557, 438] width 104 height 60
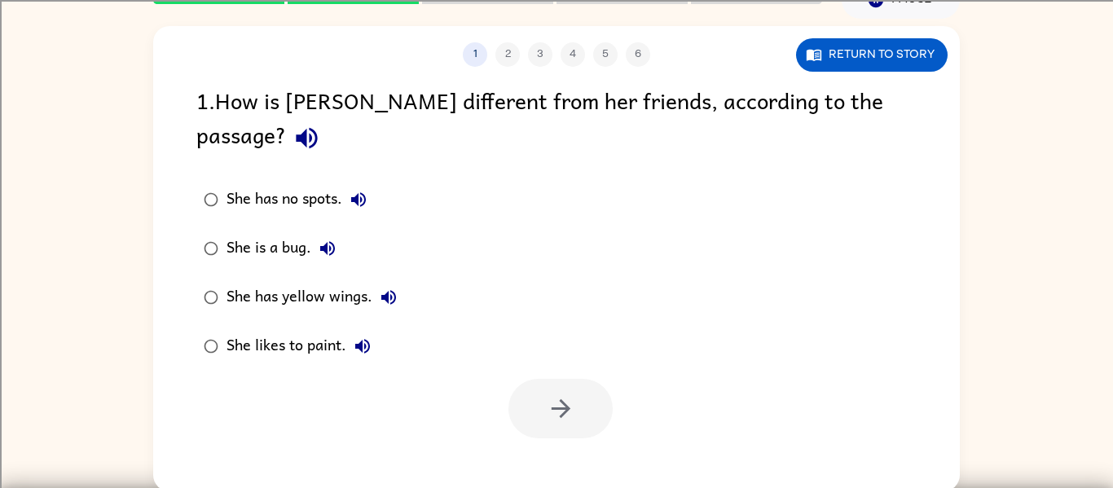
scroll to position [0, 0]
click at [321, 124] on icon "button" at bounding box center [307, 138] width 29 height 29
click at [359, 190] on icon "button" at bounding box center [359, 200] width 20 height 20
click at [329, 239] on icon "button" at bounding box center [328, 249] width 20 height 20
click at [386, 290] on icon "button" at bounding box center [388, 297] width 15 height 15
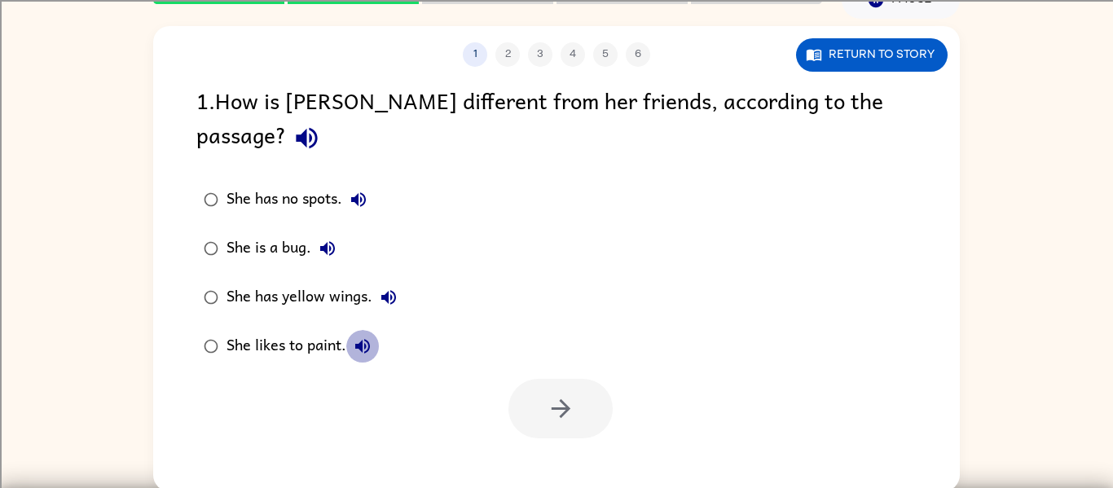
click at [353, 337] on icon "button" at bounding box center [363, 347] width 20 height 20
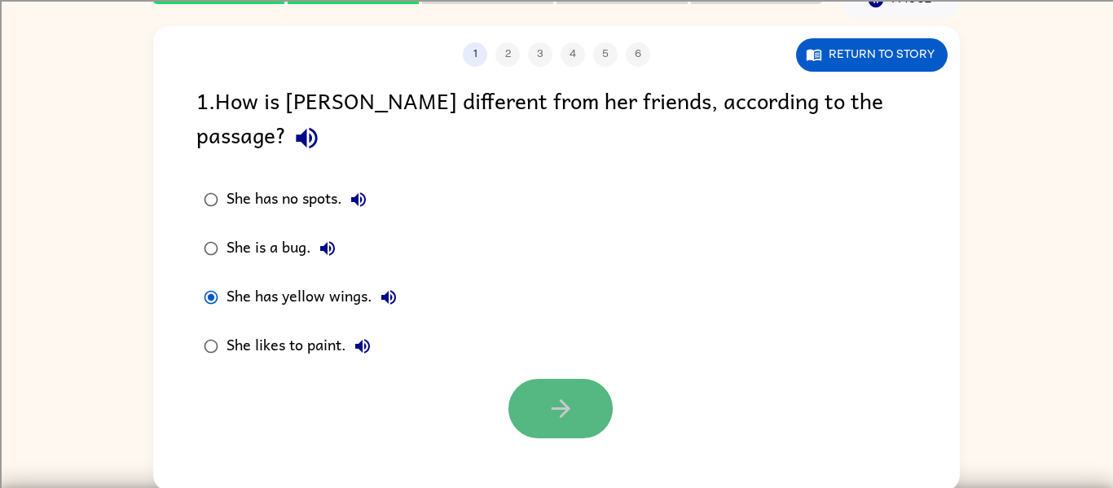
click at [511, 379] on button "button" at bounding box center [561, 409] width 104 height 60
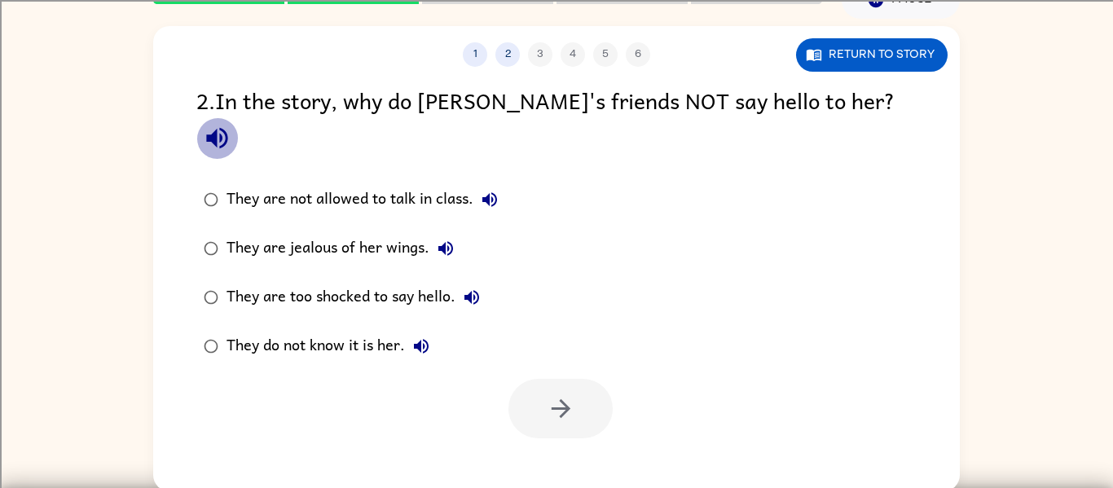
click at [231, 124] on icon "button" at bounding box center [217, 138] width 29 height 29
click at [504, 183] on button "They are not allowed to talk in class." at bounding box center [490, 199] width 33 height 33
click at [428, 232] on div "They are jealous of her wings." at bounding box center [345, 248] width 236 height 33
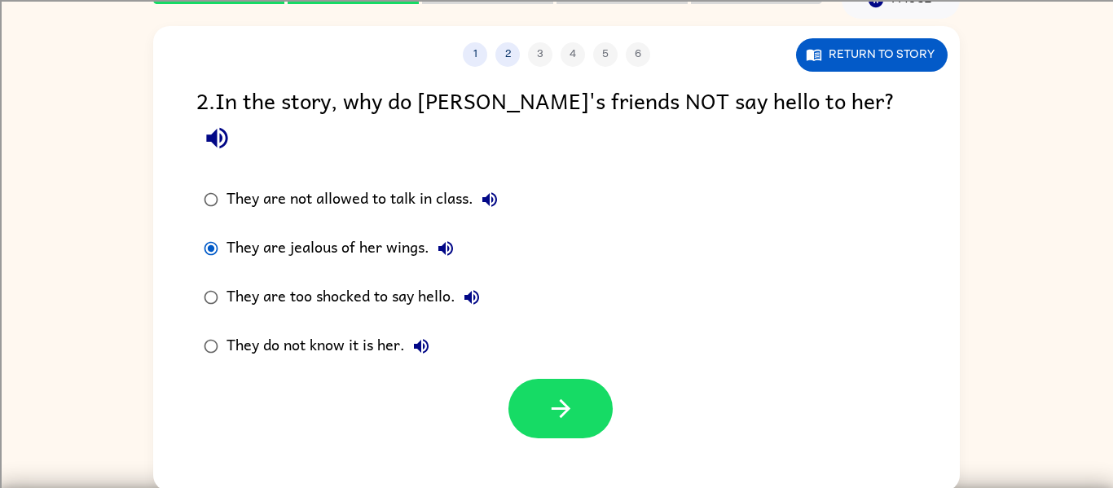
click at [441, 241] on icon "button" at bounding box center [446, 248] width 15 height 15
click at [467, 290] on icon "button" at bounding box center [472, 297] width 15 height 15
click at [566, 399] on icon "button" at bounding box center [560, 408] width 19 height 19
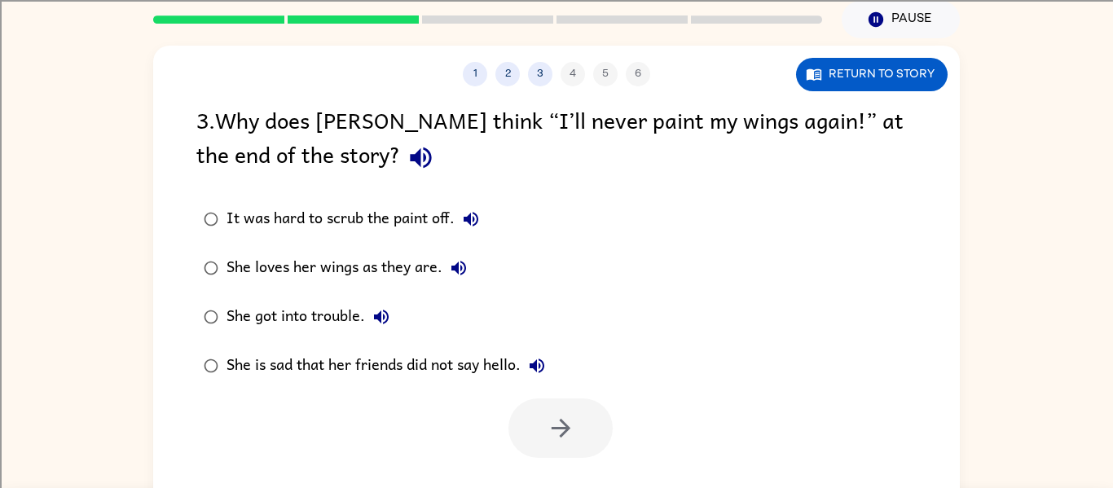
scroll to position [56, 0]
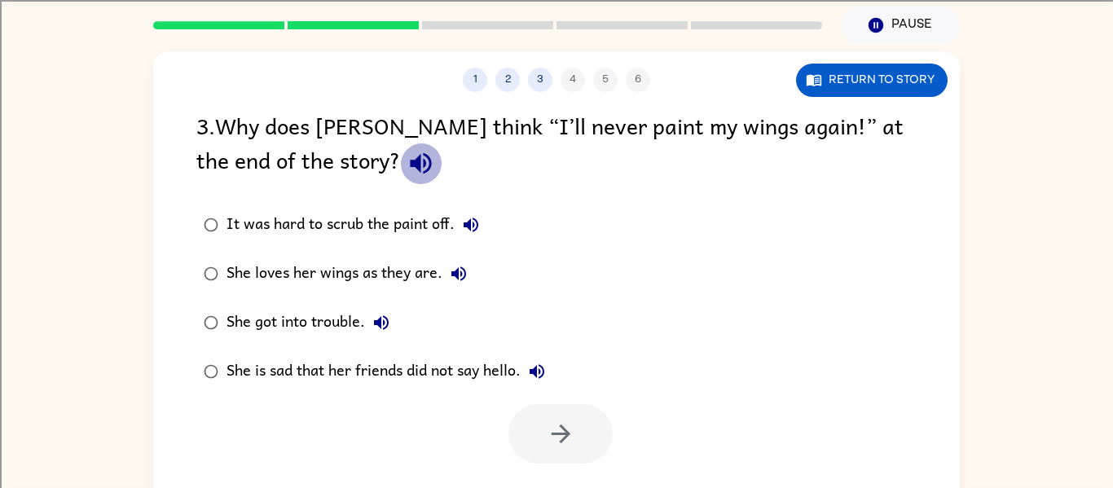
click at [410, 171] on icon "button" at bounding box center [420, 163] width 21 height 21
click at [486, 218] on button "It was hard to scrub the paint off." at bounding box center [471, 225] width 33 height 33
click at [469, 264] on button "She loves her wings as they are." at bounding box center [459, 274] width 33 height 33
click at [370, 316] on button "She got into trouble." at bounding box center [381, 322] width 33 height 33
click at [542, 360] on button "She is sad that her friends did not say hello." at bounding box center [537, 371] width 33 height 33
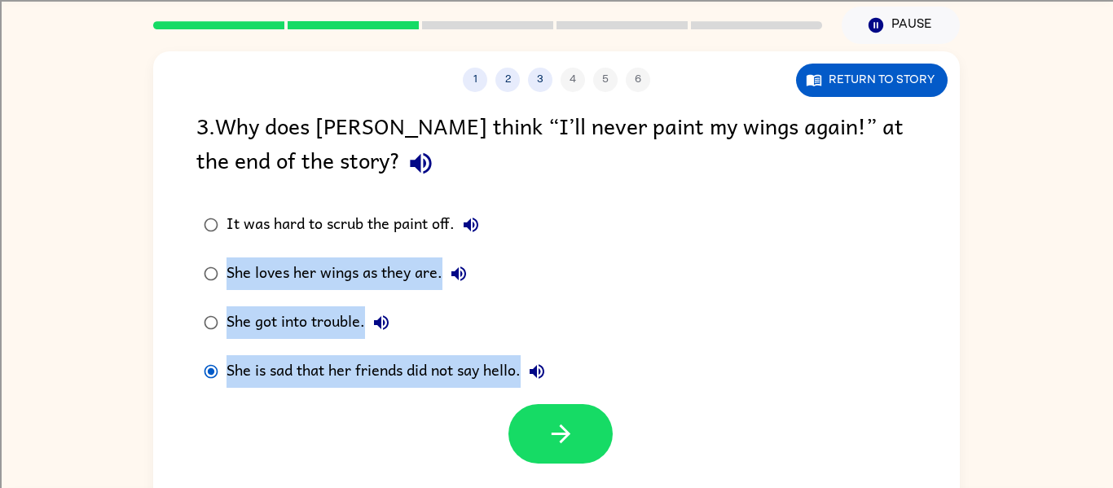
drag, startPoint x: 537, startPoint y: 277, endPoint x: 545, endPoint y: 201, distance: 76.2
click at [545, 199] on div "3 . Why does [PERSON_NAME] think “I’ll never paint my wings again!” at the end …" at bounding box center [556, 285] width 807 height 355
click at [590, 425] on button "button" at bounding box center [561, 434] width 104 height 60
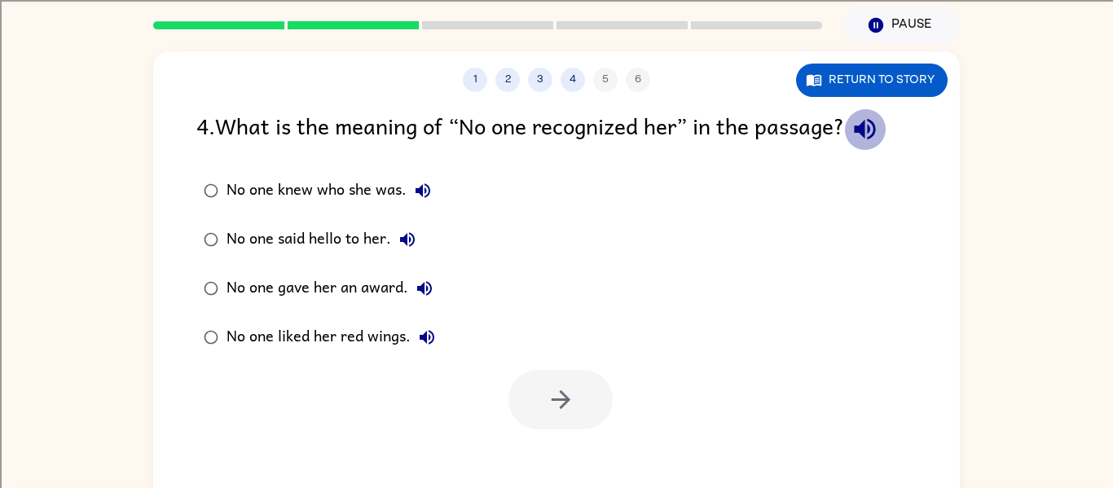
click at [866, 117] on icon "button" at bounding box center [865, 129] width 29 height 29
click at [425, 183] on icon "button" at bounding box center [423, 191] width 20 height 20
click at [402, 235] on icon "button" at bounding box center [408, 240] width 20 height 20
click at [431, 285] on icon "button" at bounding box center [425, 289] width 20 height 20
click at [433, 286] on icon "button" at bounding box center [425, 289] width 20 height 20
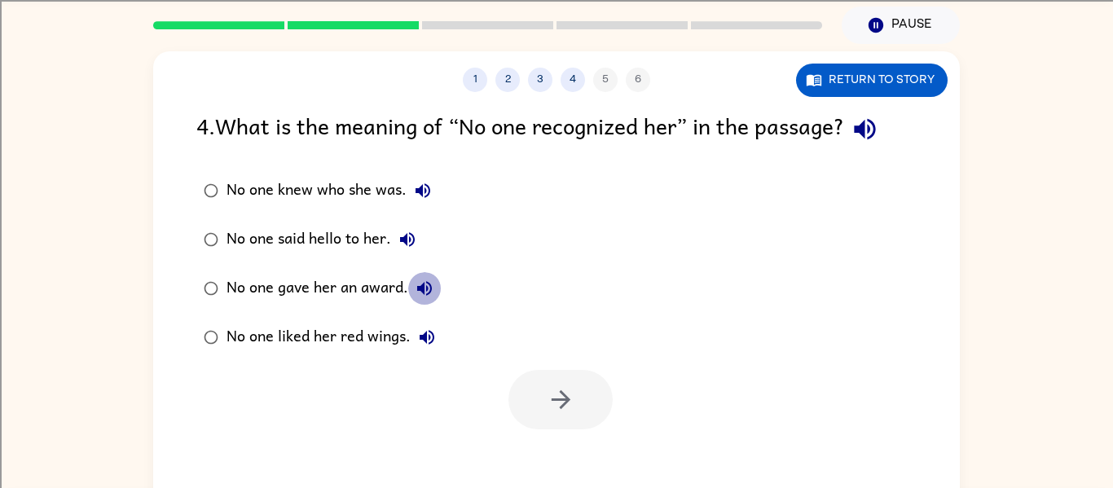
click at [433, 286] on icon "button" at bounding box center [425, 289] width 20 height 20
click at [425, 333] on icon "button" at bounding box center [427, 337] width 15 height 15
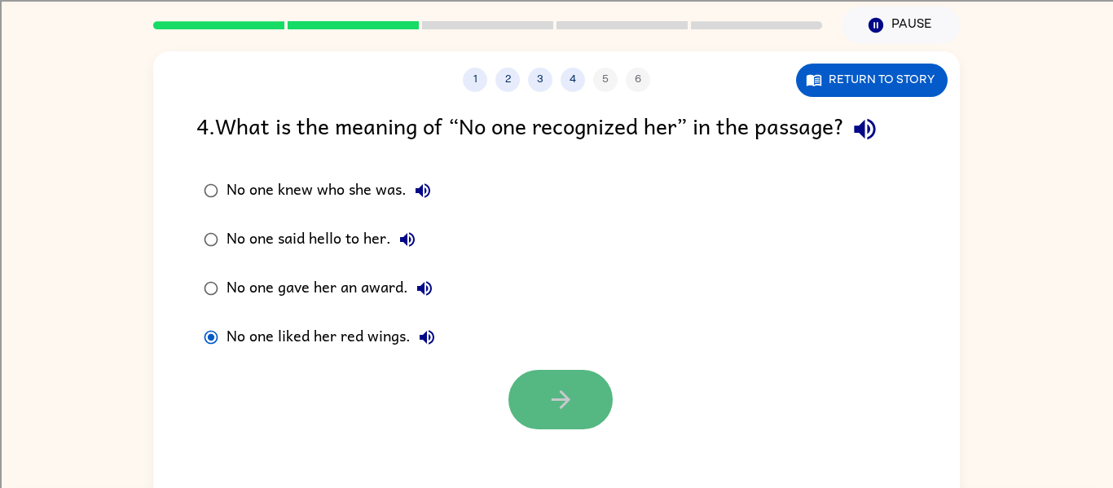
click at [561, 395] on icon "button" at bounding box center [561, 400] width 29 height 29
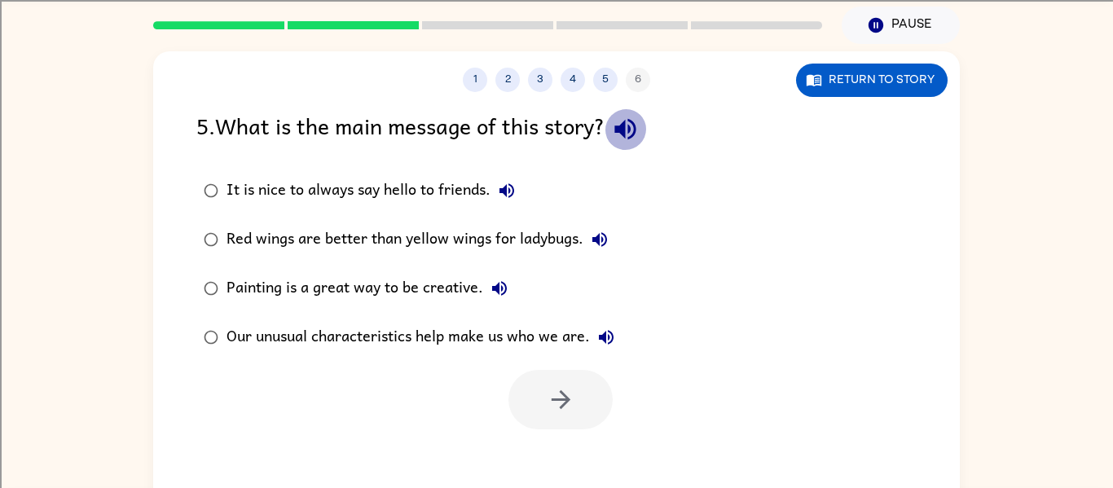
click at [628, 145] on button "button" at bounding box center [626, 129] width 42 height 42
drag, startPoint x: 493, startPoint y: 183, endPoint x: 490, endPoint y: 195, distance: 11.9
click at [492, 191] on button "It is nice to always say hello to friends." at bounding box center [507, 190] width 33 height 33
click at [599, 234] on icon "button" at bounding box center [600, 240] width 20 height 20
click at [509, 291] on button "Painting is a great way to be creative." at bounding box center [499, 288] width 33 height 33
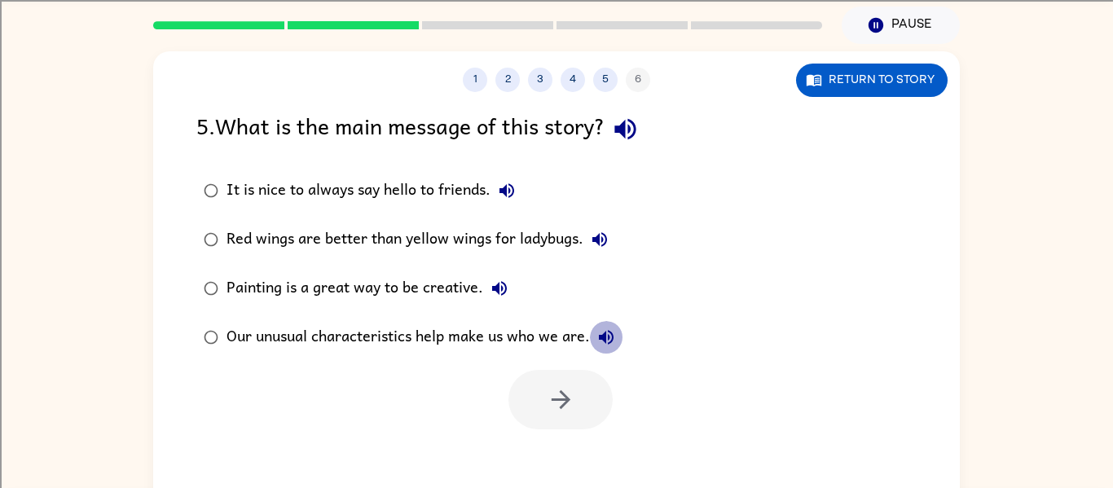
click at [615, 331] on icon "button" at bounding box center [607, 338] width 20 height 20
click at [235, 340] on div "Our unusual characteristics help make us who we are." at bounding box center [425, 337] width 396 height 33
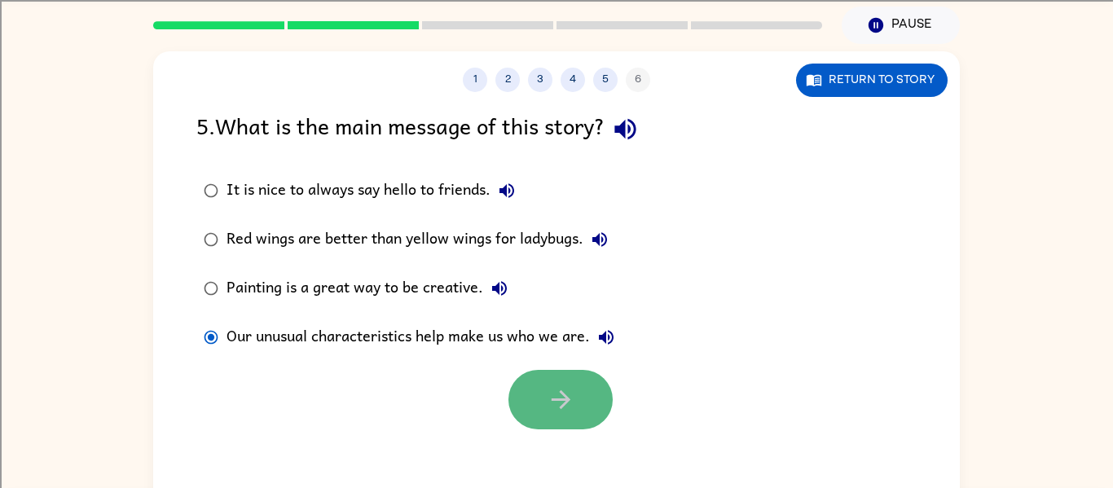
click at [553, 397] on icon "button" at bounding box center [561, 400] width 29 height 29
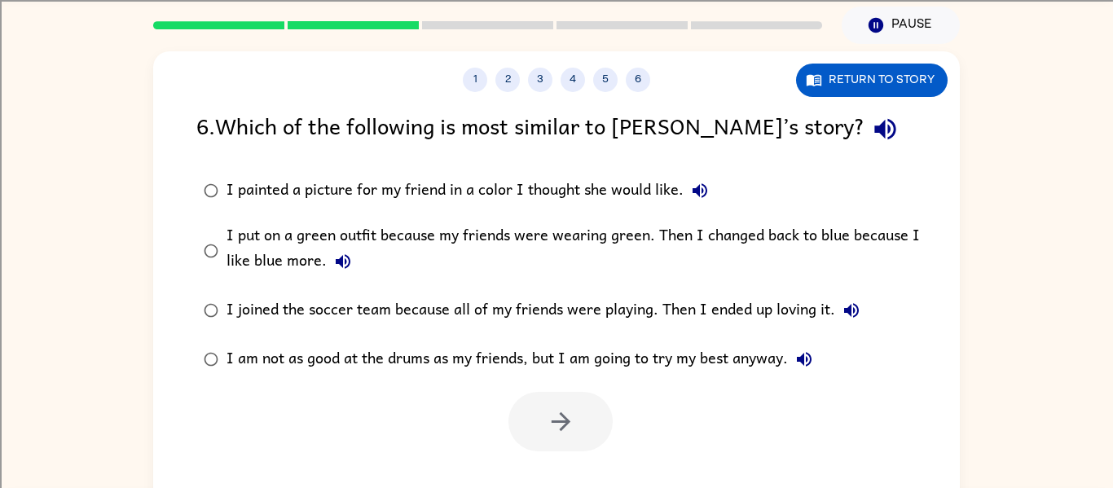
click at [871, 131] on icon "button" at bounding box center [885, 129] width 29 height 29
click at [694, 189] on icon "button" at bounding box center [700, 190] width 15 height 15
click at [341, 261] on icon "button" at bounding box center [343, 262] width 20 height 20
click at [858, 311] on icon "button" at bounding box center [851, 310] width 15 height 15
click at [813, 350] on icon "button" at bounding box center [805, 360] width 20 height 20
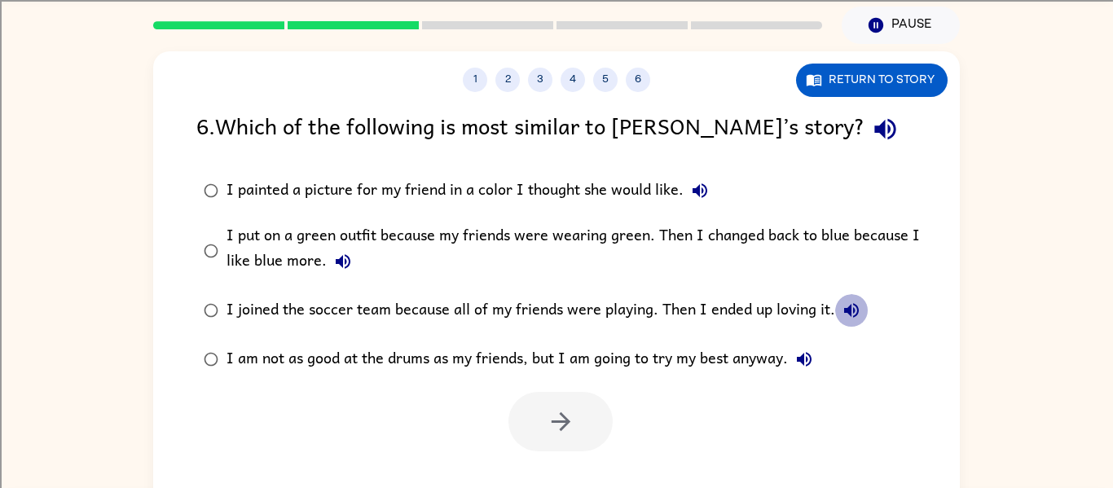
click at [847, 309] on icon "button" at bounding box center [851, 310] width 15 height 15
click at [846, 320] on icon "button" at bounding box center [852, 311] width 20 height 20
click at [334, 257] on icon "button" at bounding box center [343, 262] width 20 height 20
click at [708, 190] on icon "button" at bounding box center [700, 191] width 20 height 20
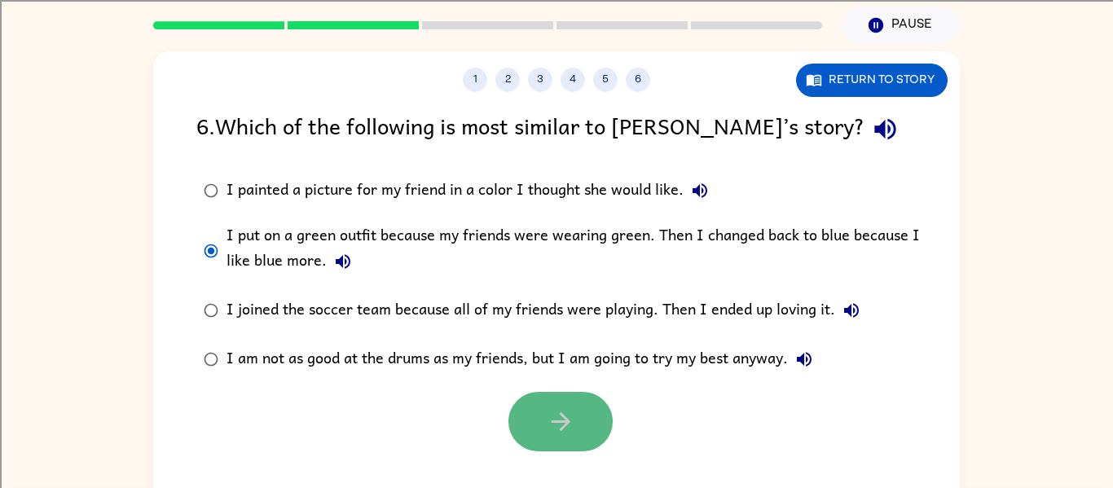
click at [536, 426] on button "button" at bounding box center [561, 422] width 104 height 60
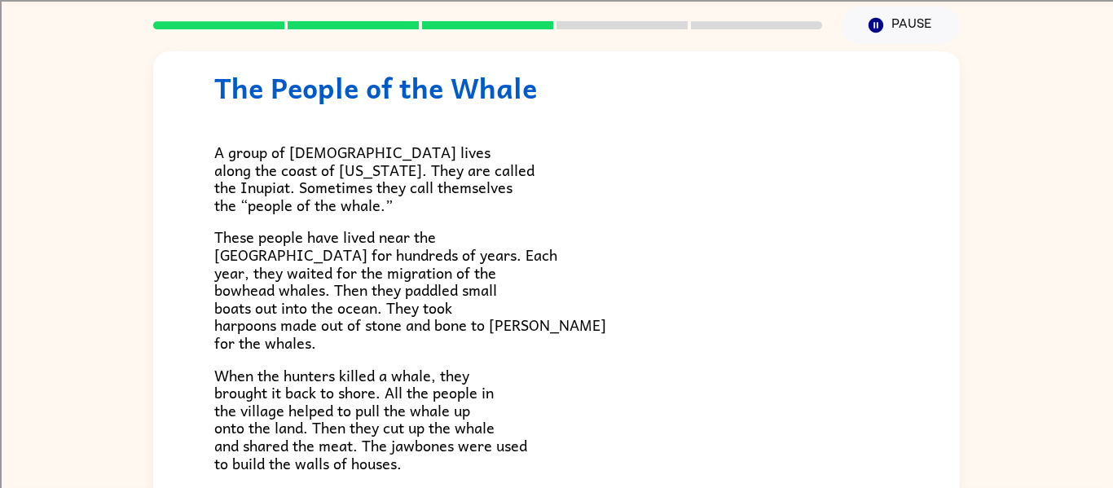
scroll to position [43, 0]
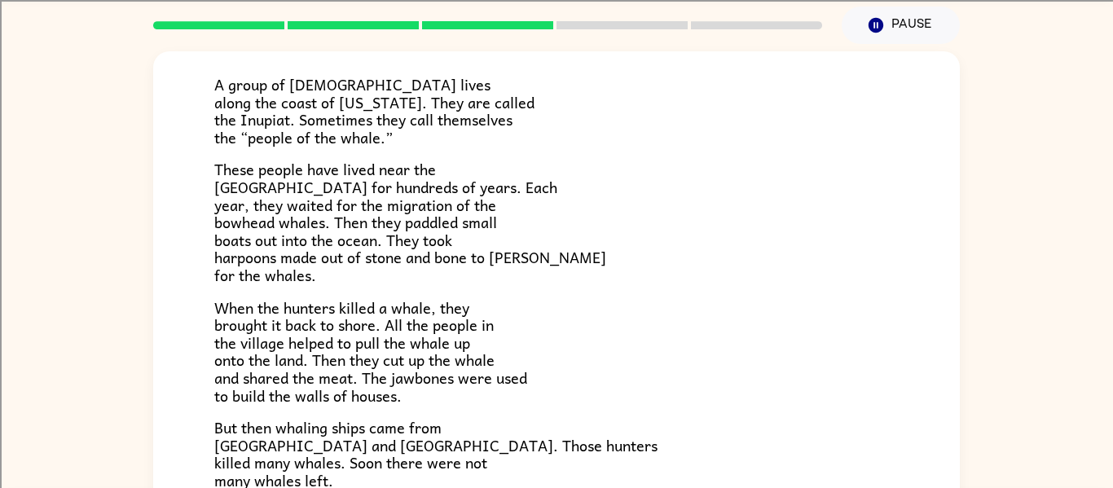
drag, startPoint x: 507, startPoint y: 310, endPoint x: 522, endPoint y: 261, distance: 51.3
click at [514, 312] on p "When the hunters killed a whale, they brought it back to shore. All the people …" at bounding box center [556, 352] width 685 height 106
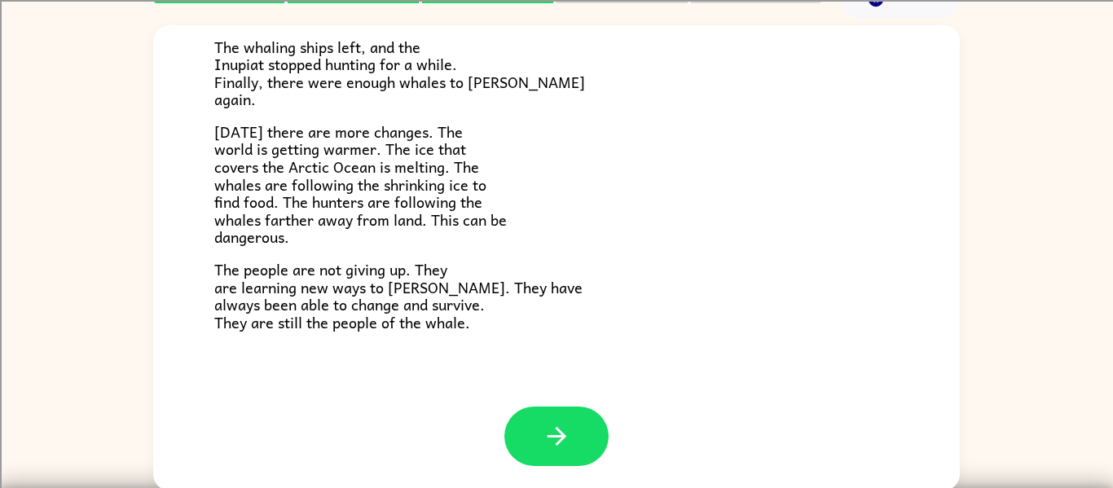
scroll to position [85, 0]
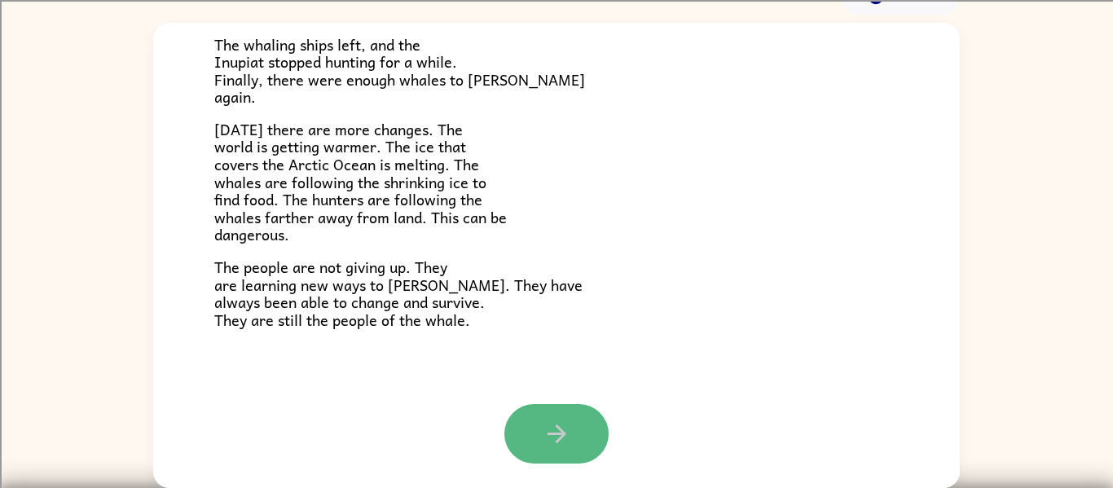
click at [564, 429] on icon "button" at bounding box center [557, 434] width 29 height 29
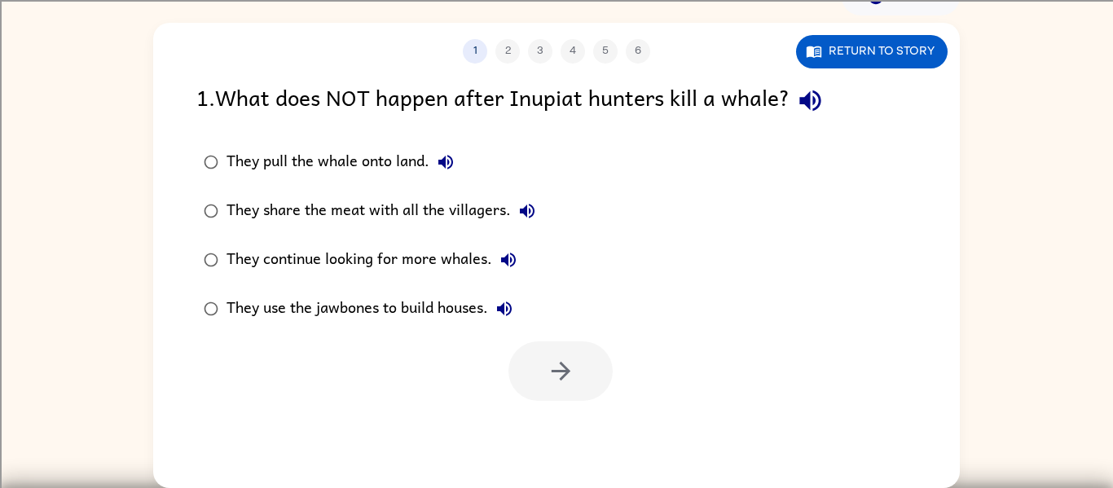
scroll to position [0, 0]
click at [791, 102] on div "1 . What does NOT happen after Inupiat hunters kill a whale?" at bounding box center [556, 101] width 721 height 42
click at [806, 107] on icon "button" at bounding box center [810, 100] width 29 height 29
click at [796, 112] on button "button" at bounding box center [811, 101] width 42 height 42
click at [439, 161] on icon "button" at bounding box center [446, 162] width 20 height 20
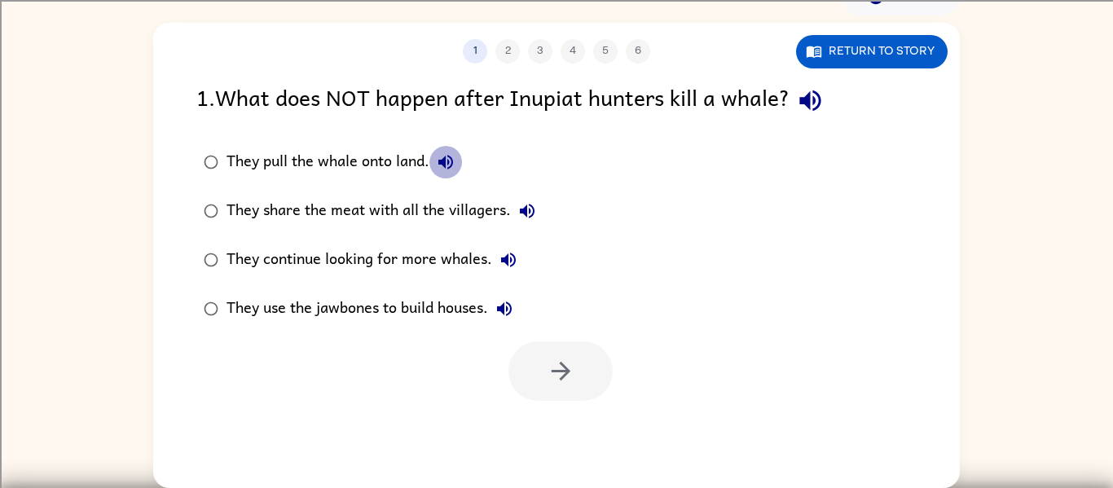
click at [439, 159] on icon "button" at bounding box center [446, 162] width 20 height 20
click at [518, 209] on icon "button" at bounding box center [528, 211] width 20 height 20
click at [514, 262] on icon "button" at bounding box center [509, 260] width 20 height 20
click at [511, 291] on label "They use the jawbones to build houses." at bounding box center [369, 308] width 364 height 49
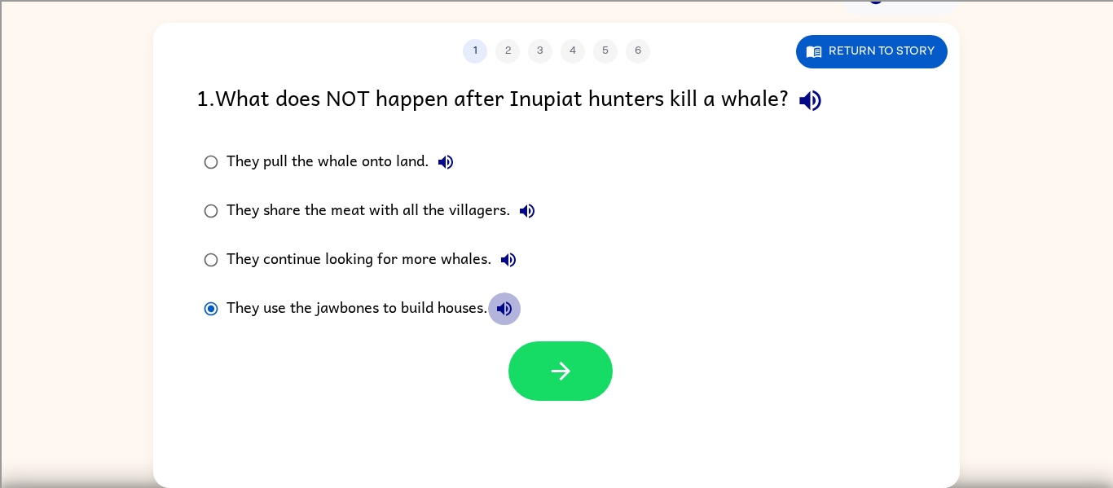
click at [505, 293] on button "They use the jawbones to build houses." at bounding box center [504, 309] width 33 height 33
click at [506, 298] on button "They use the jawbones to build houses." at bounding box center [504, 309] width 33 height 33
click at [514, 205] on button "They share the meat with all the villagers." at bounding box center [527, 211] width 33 height 33
click at [416, 195] on div "They share the meat with all the villagers." at bounding box center [385, 211] width 317 height 33
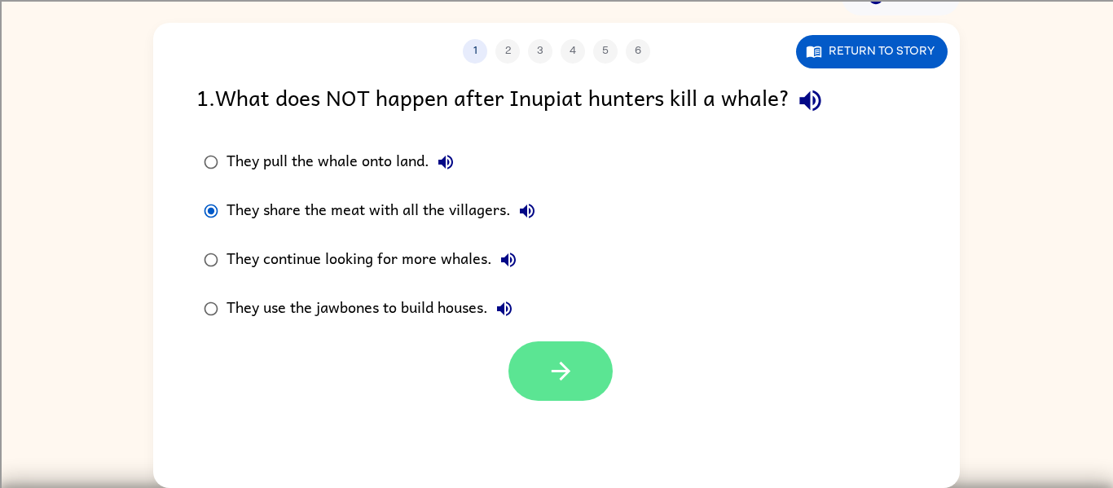
click at [544, 379] on button "button" at bounding box center [561, 372] width 104 height 60
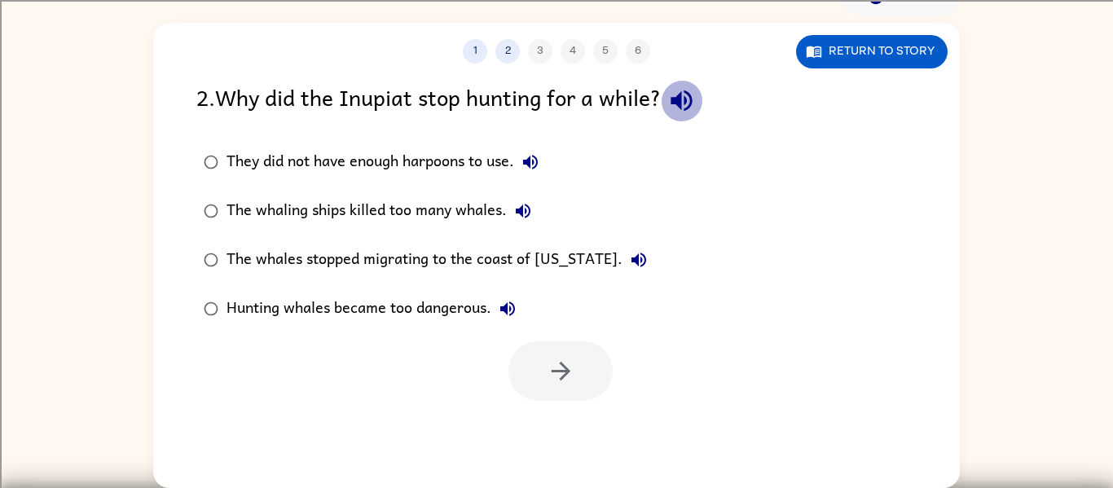
click at [677, 101] on icon "button" at bounding box center [681, 100] width 21 height 21
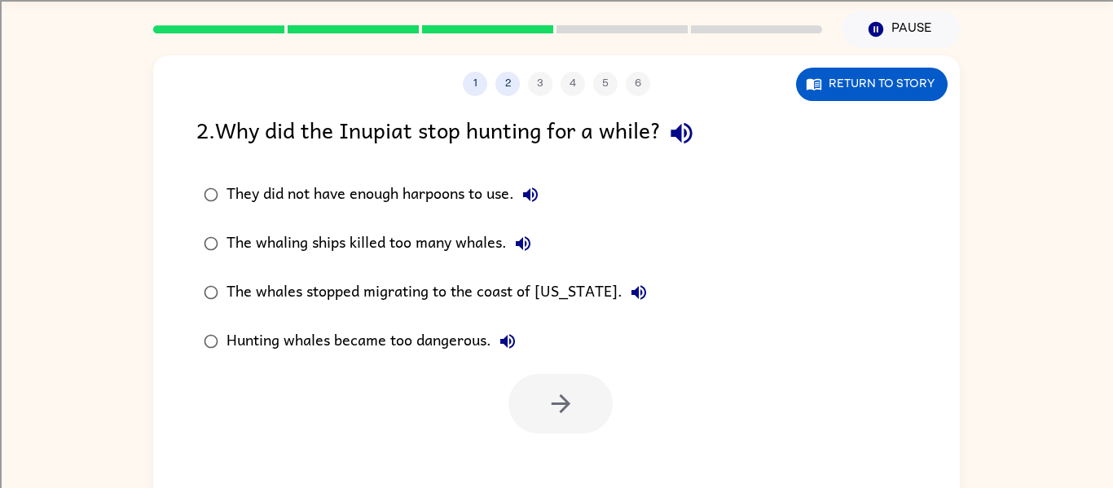
scroll to position [51, 0]
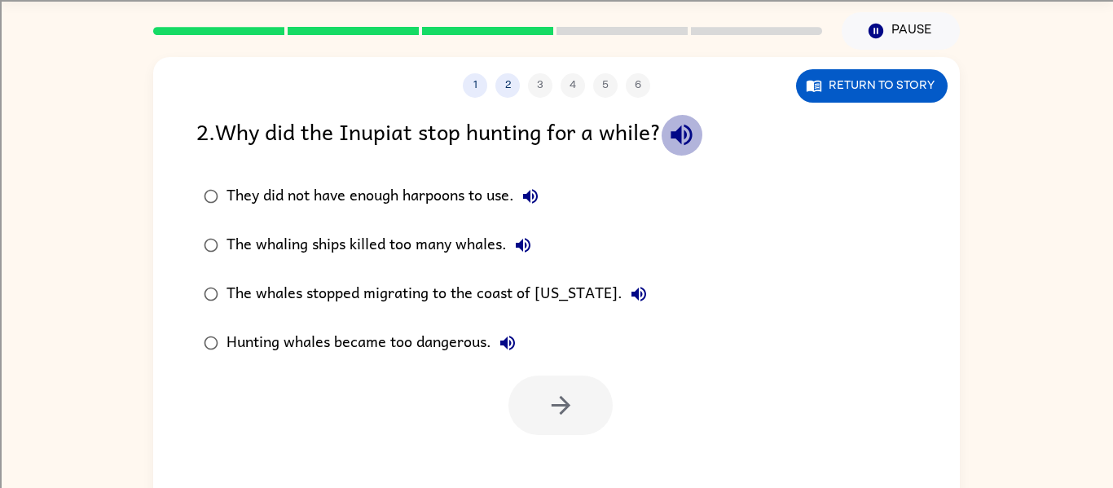
click at [680, 140] on icon "button" at bounding box center [682, 135] width 29 height 29
click at [538, 193] on icon "button" at bounding box center [530, 196] width 15 height 15
click at [544, 197] on button "They did not have enough harpoons to use." at bounding box center [530, 196] width 33 height 33
click at [520, 245] on icon "button" at bounding box center [523, 245] width 15 height 15
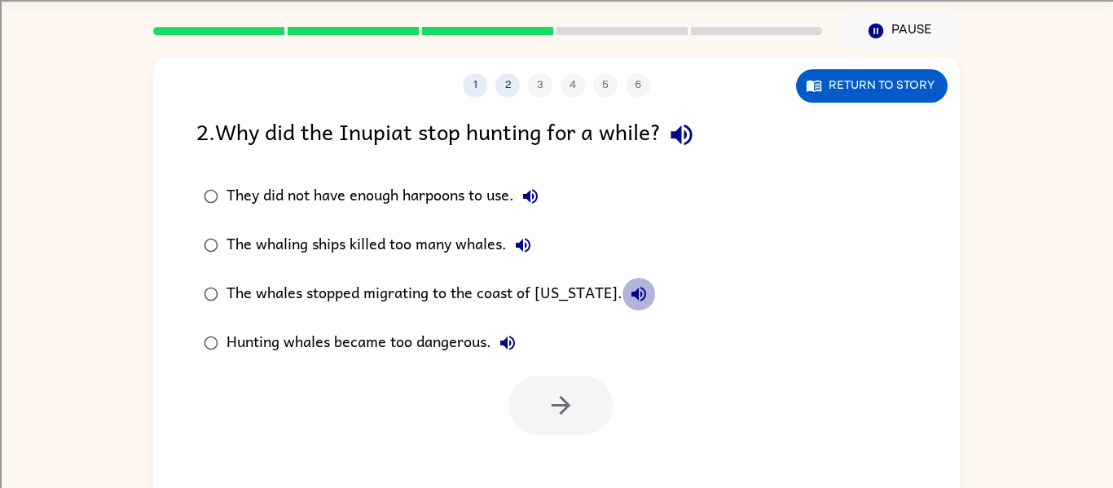
click at [629, 293] on icon "button" at bounding box center [639, 294] width 20 height 20
click at [509, 341] on icon "button" at bounding box center [508, 343] width 20 height 20
click at [512, 243] on button "The whaling ships killed too many whales." at bounding box center [523, 245] width 33 height 33
click at [359, 236] on div "The whaling ships killed too many whales." at bounding box center [383, 245] width 313 height 33
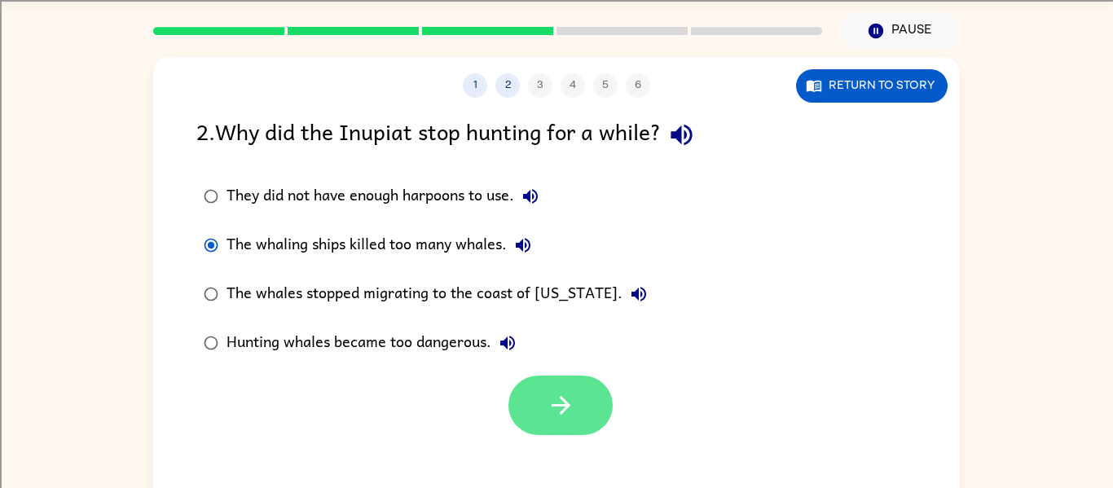
click at [532, 400] on button "button" at bounding box center [561, 406] width 104 height 60
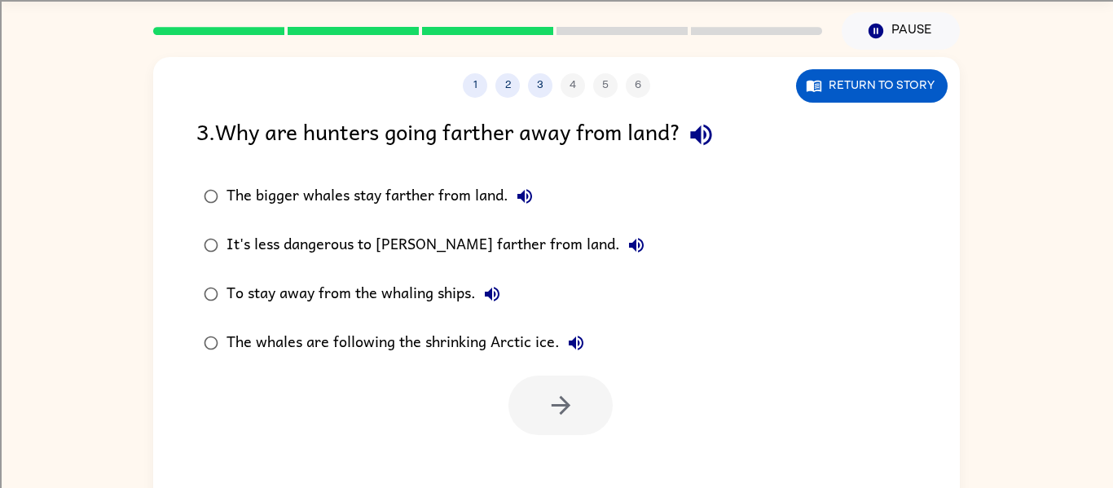
click at [643, 129] on div "3 . Why are hunters going farther away from land?" at bounding box center [556, 135] width 721 height 42
click at [696, 143] on icon "button" at bounding box center [701, 135] width 29 height 29
click at [527, 199] on icon "button" at bounding box center [525, 197] width 20 height 20
click at [627, 245] on icon "button" at bounding box center [637, 246] width 20 height 20
click at [494, 291] on icon "button" at bounding box center [493, 294] width 20 height 20
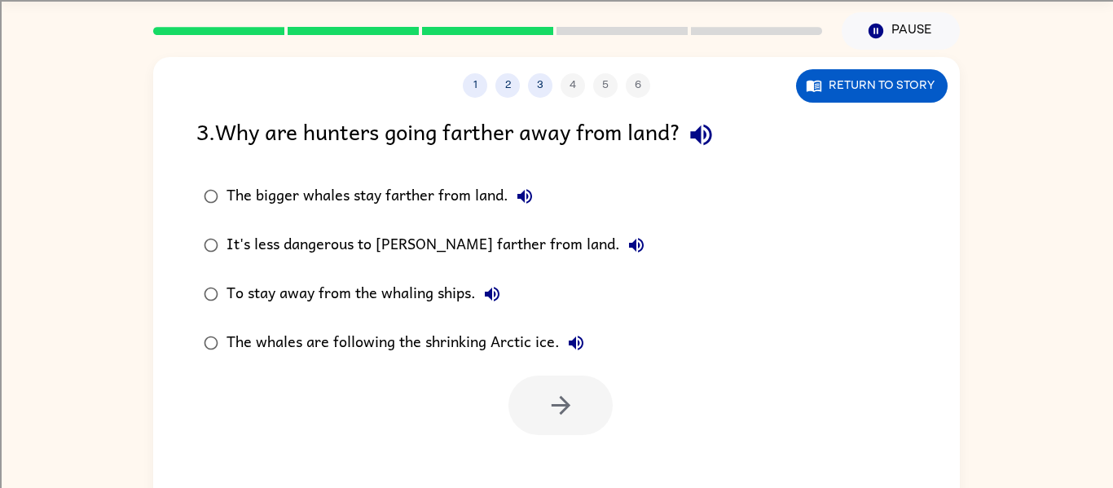
click at [584, 334] on icon "button" at bounding box center [577, 343] width 20 height 20
click at [464, 341] on div "The whales are following the shrinking Arctic ice." at bounding box center [410, 343] width 366 height 33
click at [533, 415] on button "button" at bounding box center [561, 406] width 104 height 60
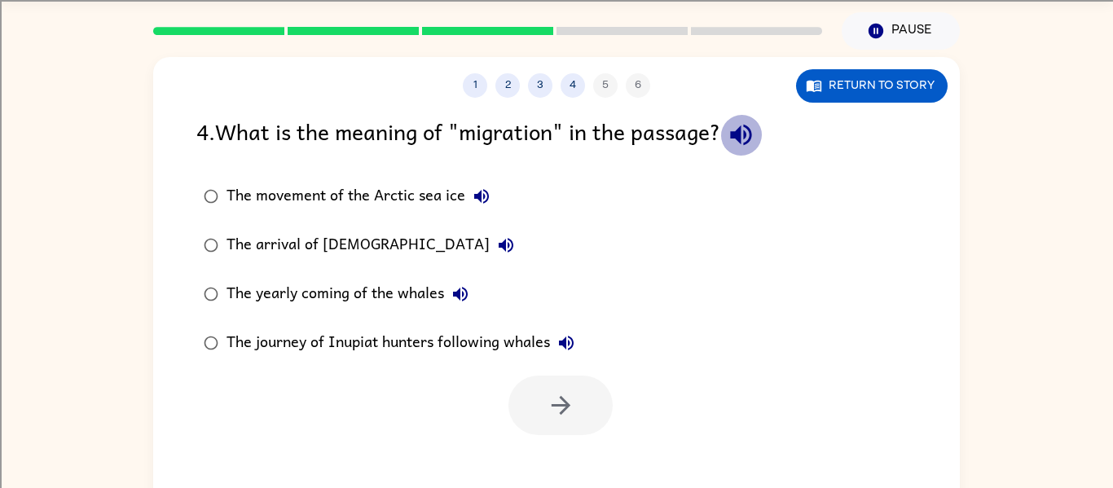
click at [753, 135] on icon "button" at bounding box center [741, 135] width 29 height 29
click at [476, 189] on icon "button" at bounding box center [482, 197] width 20 height 20
click at [496, 236] on icon "button" at bounding box center [506, 246] width 20 height 20
click at [465, 290] on icon "button" at bounding box center [460, 294] width 15 height 15
click at [565, 346] on icon "button" at bounding box center [566, 343] width 15 height 15
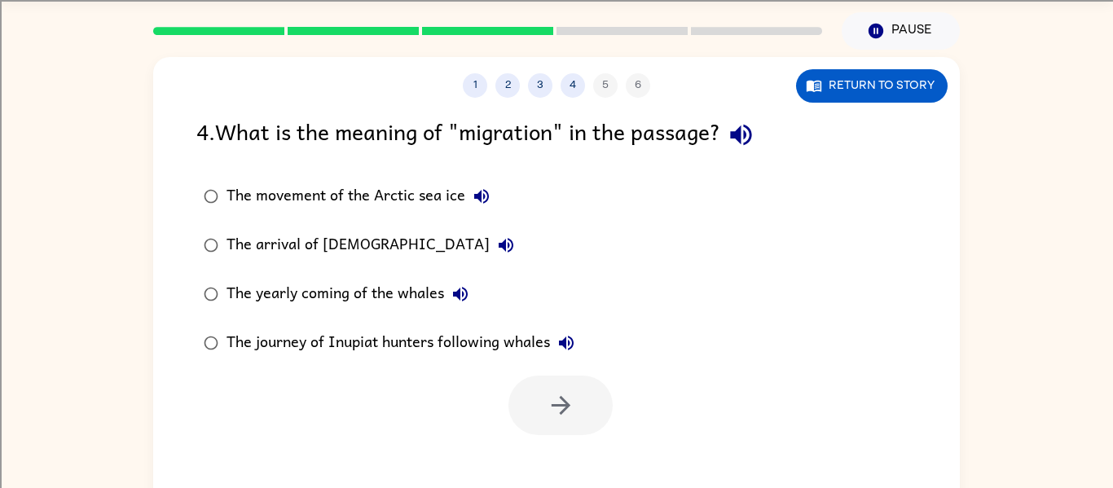
click at [521, 341] on div "The journey of Inupiat hunters following whales" at bounding box center [405, 343] width 356 height 33
click at [551, 408] on icon "button" at bounding box center [561, 405] width 29 height 29
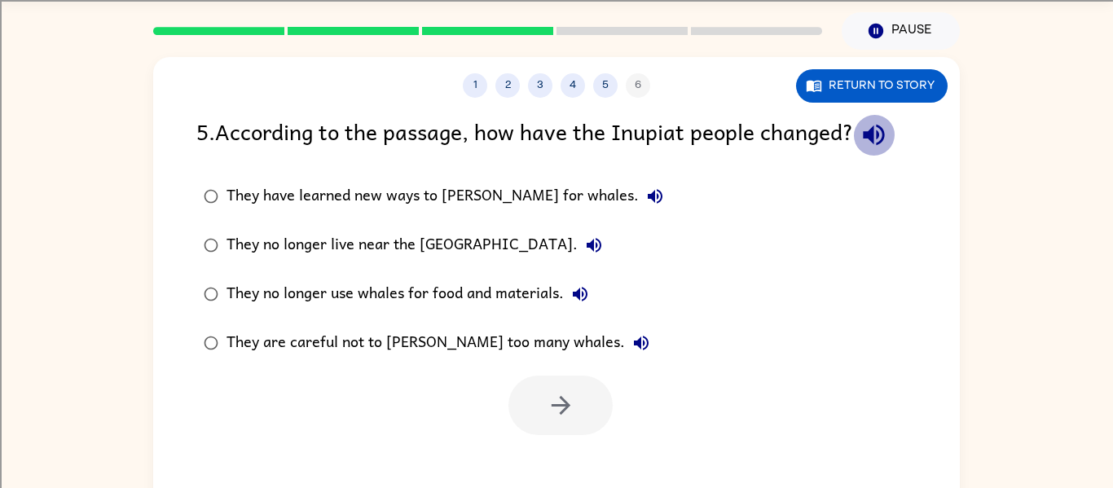
click at [880, 144] on icon "button" at bounding box center [874, 135] width 29 height 29
click at [646, 187] on icon "button" at bounding box center [656, 197] width 20 height 20
click at [584, 242] on icon "button" at bounding box center [594, 246] width 20 height 20
click at [579, 296] on icon "button" at bounding box center [580, 294] width 15 height 15
click at [632, 347] on icon "button" at bounding box center [642, 343] width 20 height 20
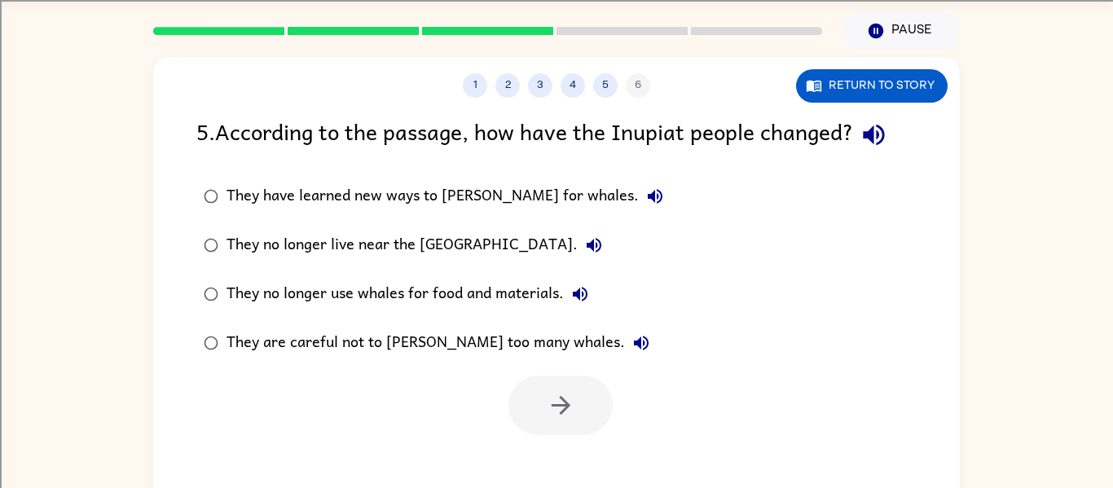
click at [479, 340] on div "They are careful not to [PERSON_NAME] too many whales." at bounding box center [442, 343] width 431 height 33
click at [498, 342] on div "They are careful not to [PERSON_NAME] too many whales." at bounding box center [442, 343] width 431 height 33
click at [529, 411] on button "button" at bounding box center [561, 406] width 104 height 60
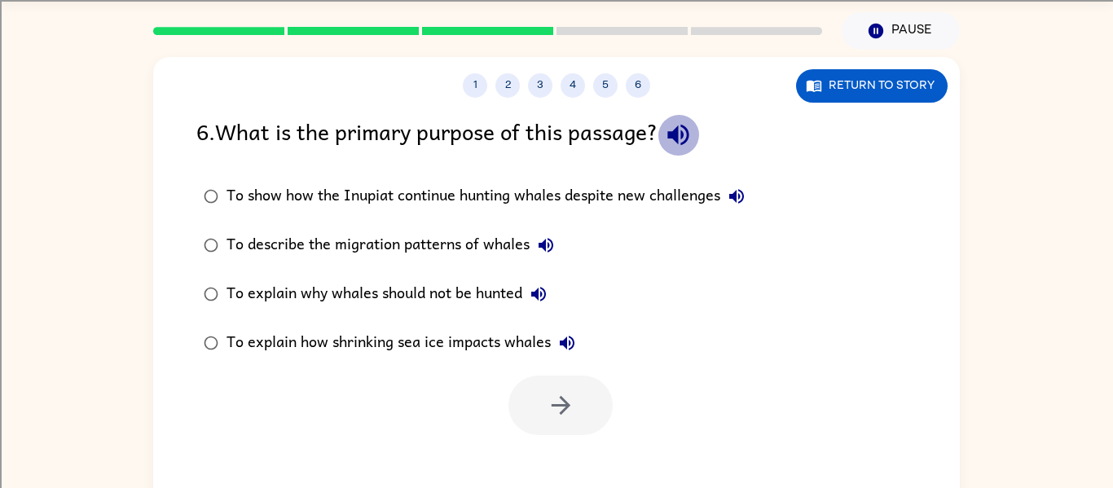
click at [685, 121] on icon "button" at bounding box center [678, 135] width 29 height 29
click at [681, 136] on icon "button" at bounding box center [678, 135] width 21 height 21
click at [686, 144] on icon "button" at bounding box center [678, 135] width 29 height 29
click at [744, 200] on icon "button" at bounding box center [737, 197] width 20 height 20
click at [539, 254] on icon "button" at bounding box center [546, 246] width 20 height 20
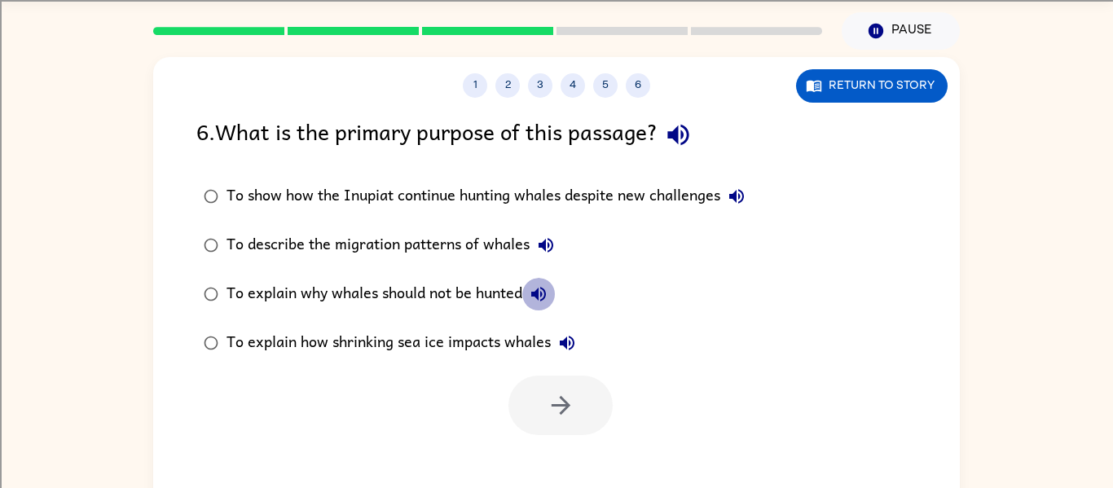
click at [533, 302] on icon "button" at bounding box center [539, 294] width 20 height 20
click at [567, 334] on icon "button" at bounding box center [568, 343] width 20 height 20
click at [545, 295] on icon "button" at bounding box center [539, 294] width 20 height 20
click at [498, 276] on label "To explain why whales should not be hunted" at bounding box center [474, 294] width 574 height 49
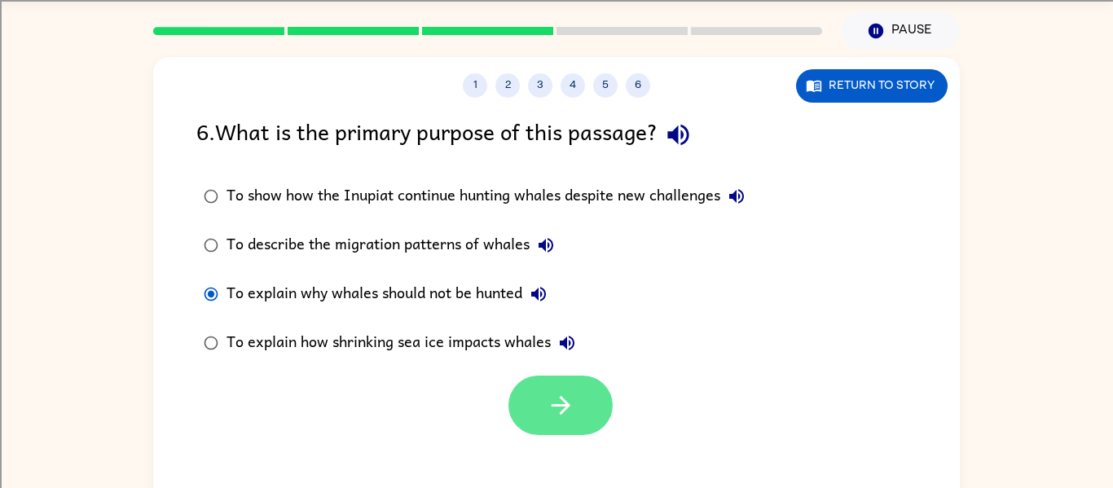
click at [560, 395] on icon "button" at bounding box center [561, 405] width 29 height 29
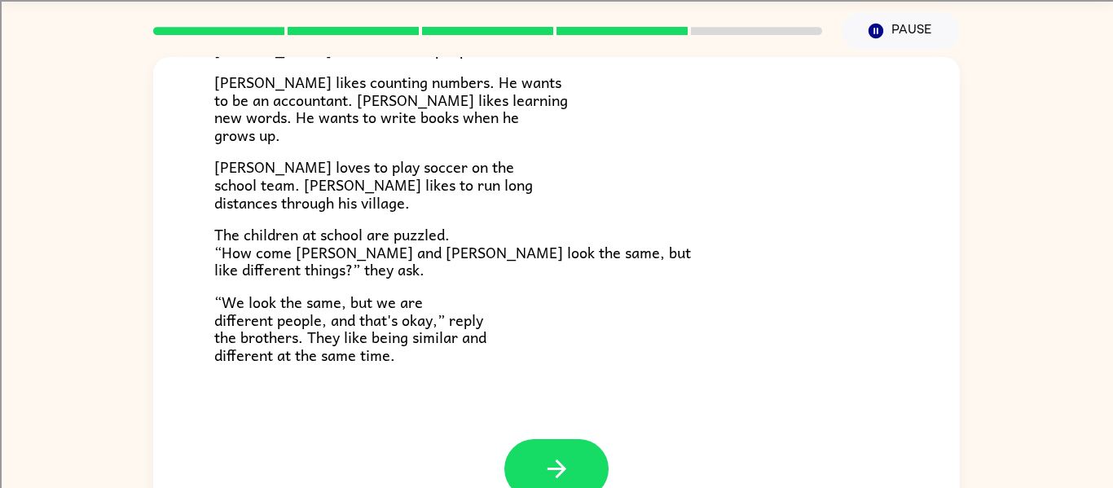
scroll to position [353, 0]
click at [568, 454] on icon "button" at bounding box center [557, 468] width 29 height 29
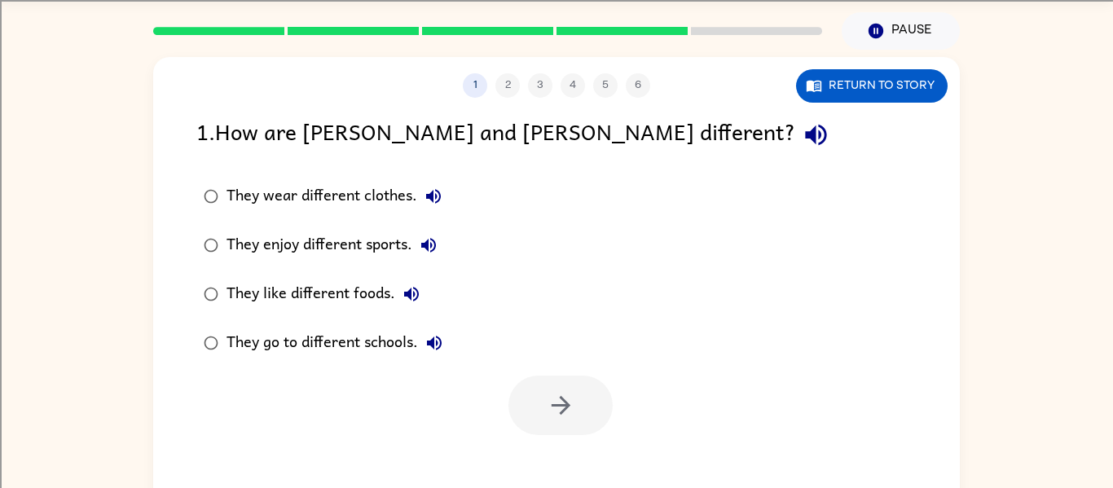
click at [796, 134] on button "button" at bounding box center [817, 135] width 42 height 42
click at [430, 184] on button "They wear different clothes." at bounding box center [433, 196] width 33 height 33
click at [425, 243] on icon "button" at bounding box center [428, 245] width 15 height 15
click at [410, 302] on icon "button" at bounding box center [412, 294] width 20 height 20
click at [425, 349] on icon "button" at bounding box center [435, 343] width 20 height 20
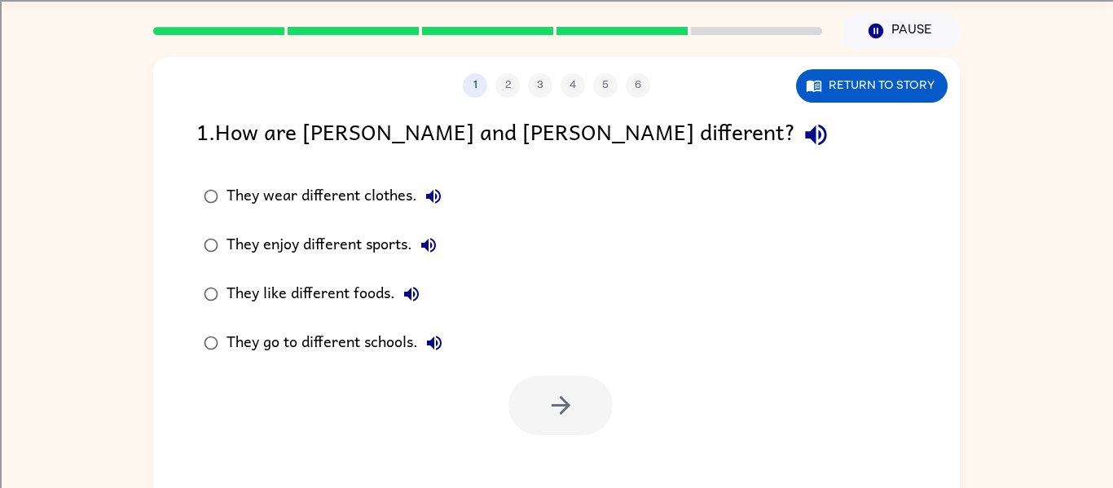
click at [337, 302] on div "They like different foods." at bounding box center [327, 294] width 201 height 33
click at [527, 433] on button "button" at bounding box center [561, 406] width 104 height 60
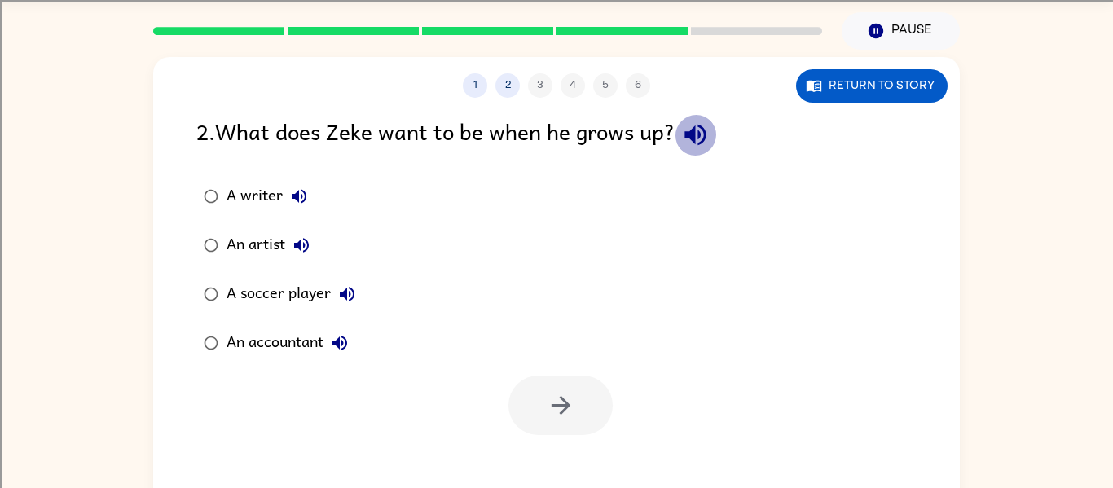
click at [699, 141] on icon "button" at bounding box center [695, 135] width 21 height 21
click at [301, 196] on icon "button" at bounding box center [299, 196] width 15 height 15
click at [302, 248] on icon "button" at bounding box center [301, 245] width 15 height 15
click at [346, 289] on icon "button" at bounding box center [347, 294] width 20 height 20
click at [337, 340] on icon "button" at bounding box center [340, 343] width 20 height 20
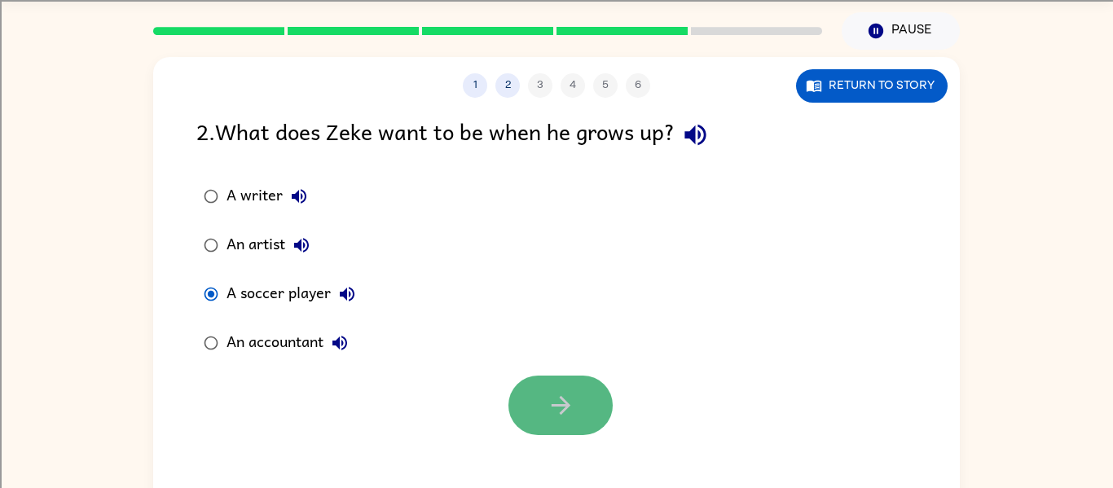
click at [520, 419] on button "button" at bounding box center [561, 406] width 104 height 60
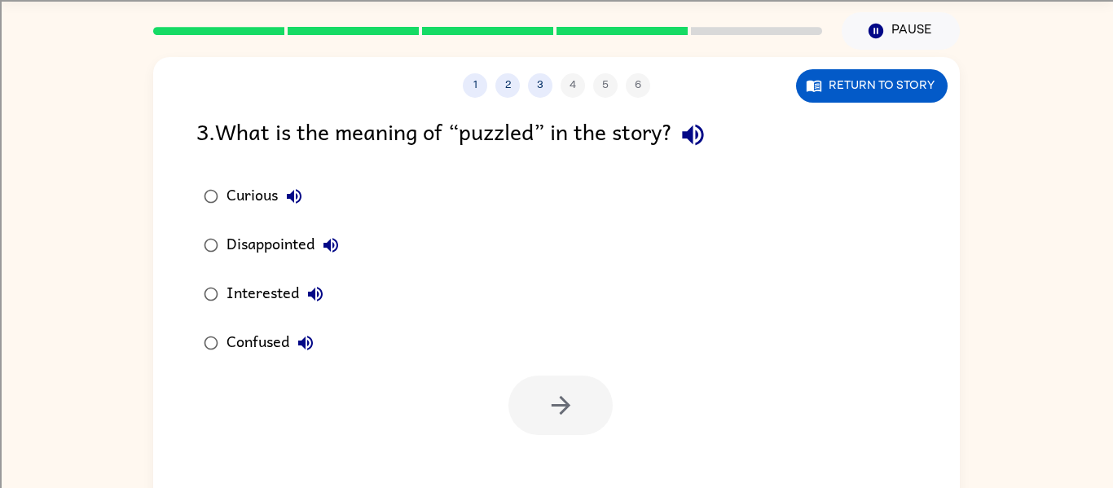
click at [287, 188] on icon "button" at bounding box center [294, 197] width 20 height 20
click at [698, 130] on icon "button" at bounding box center [692, 135] width 21 height 21
click at [291, 193] on icon "button" at bounding box center [294, 197] width 20 height 20
click at [328, 253] on icon "button" at bounding box center [331, 246] width 20 height 20
click at [312, 300] on icon "button" at bounding box center [316, 294] width 20 height 20
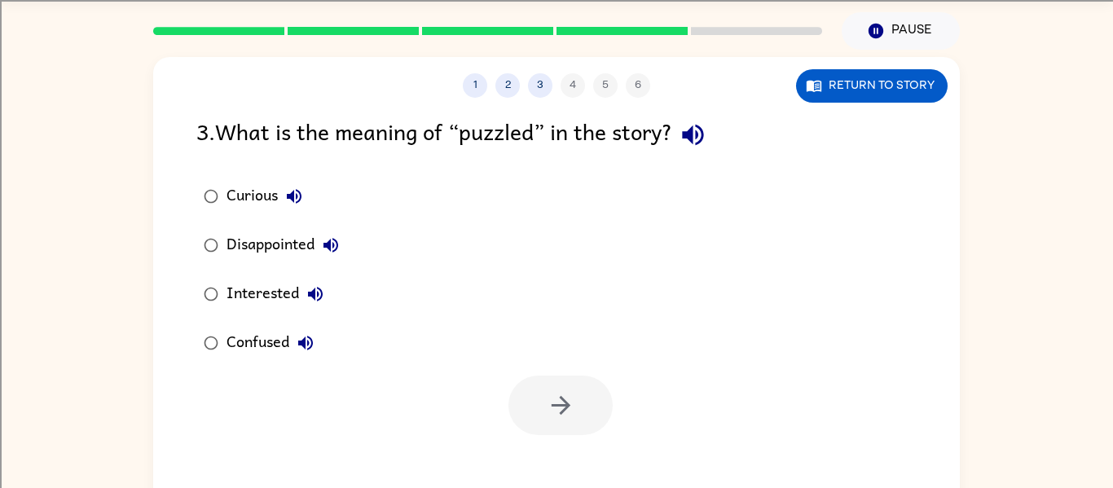
click at [315, 343] on icon "button" at bounding box center [306, 343] width 20 height 20
click at [258, 327] on div "Confused" at bounding box center [274, 343] width 95 height 33
click at [538, 428] on button "button" at bounding box center [561, 406] width 104 height 60
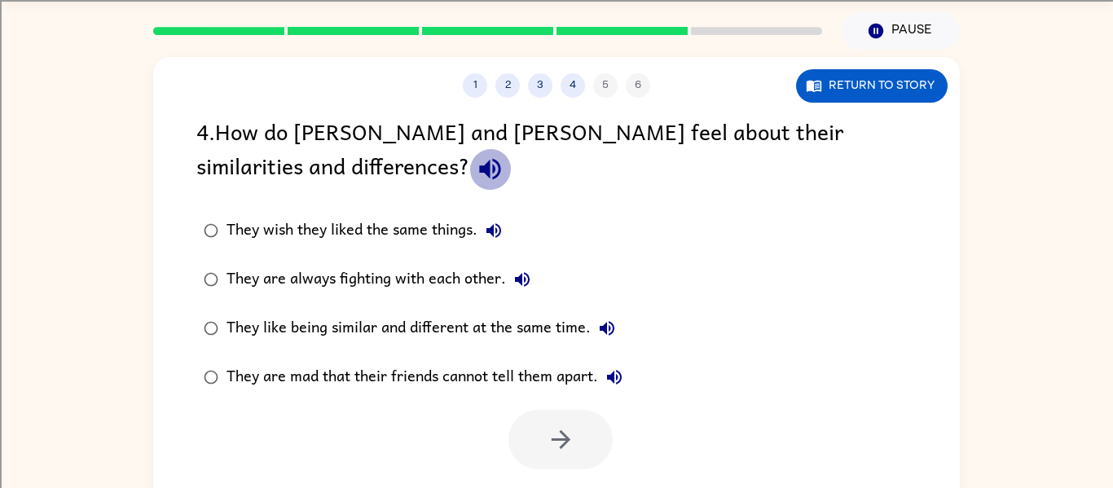
click at [476, 182] on icon "button" at bounding box center [490, 169] width 29 height 29
click at [514, 224] on label "They wish they liked the same things." at bounding box center [413, 230] width 452 height 49
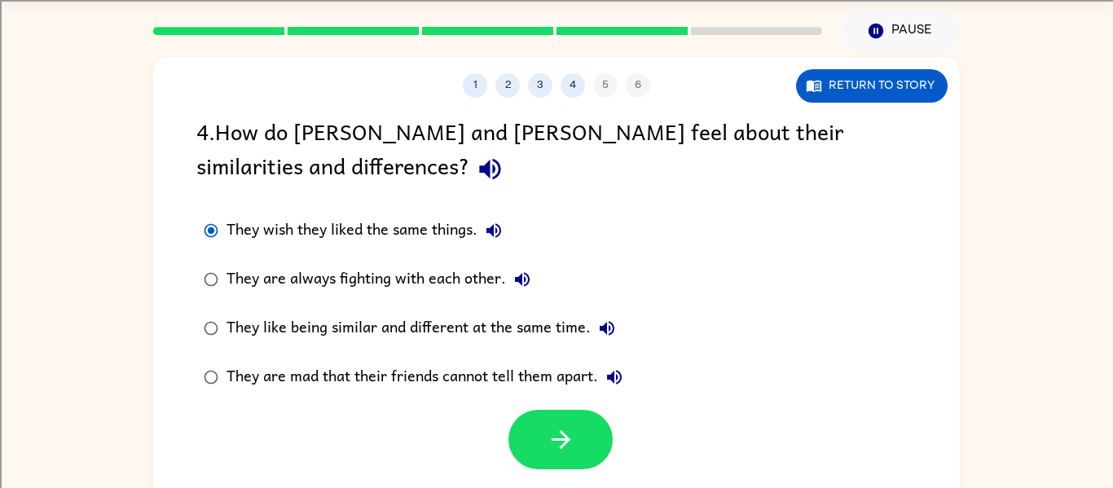
click at [473, 228] on div "They wish they liked the same things." at bounding box center [369, 230] width 284 height 33
click at [484, 224] on button "They wish they liked the same things." at bounding box center [494, 230] width 33 height 33
click at [465, 228] on div "They wish they liked the same things." at bounding box center [369, 230] width 284 height 33
click at [461, 228] on div "They wish they liked the same things." at bounding box center [369, 230] width 284 height 33
click at [458, 227] on div "They wish they liked the same things." at bounding box center [369, 230] width 284 height 33
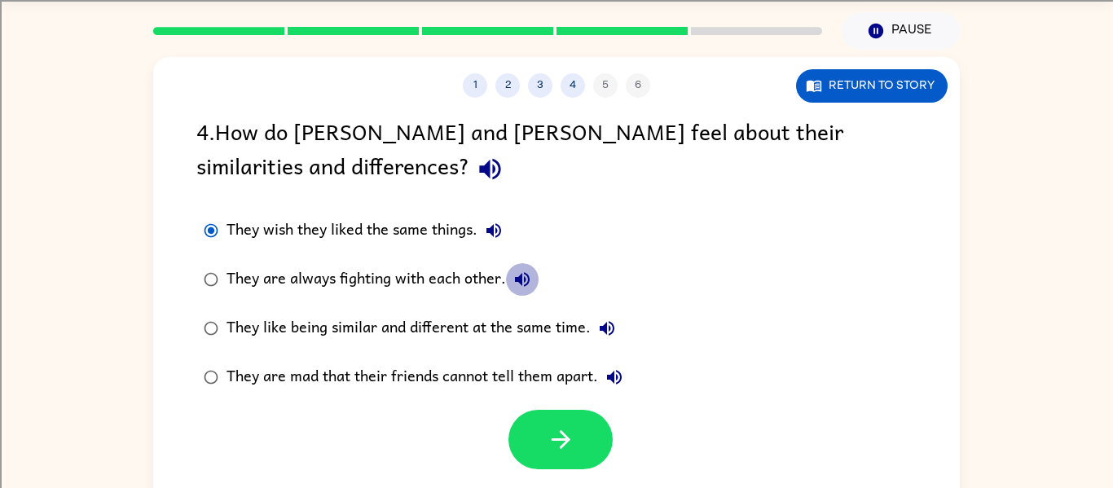
click at [521, 270] on icon "button" at bounding box center [523, 280] width 20 height 20
click at [618, 323] on button "They like being similar and different at the same time." at bounding box center [607, 328] width 33 height 33
click at [612, 380] on icon "button" at bounding box center [614, 377] width 15 height 15
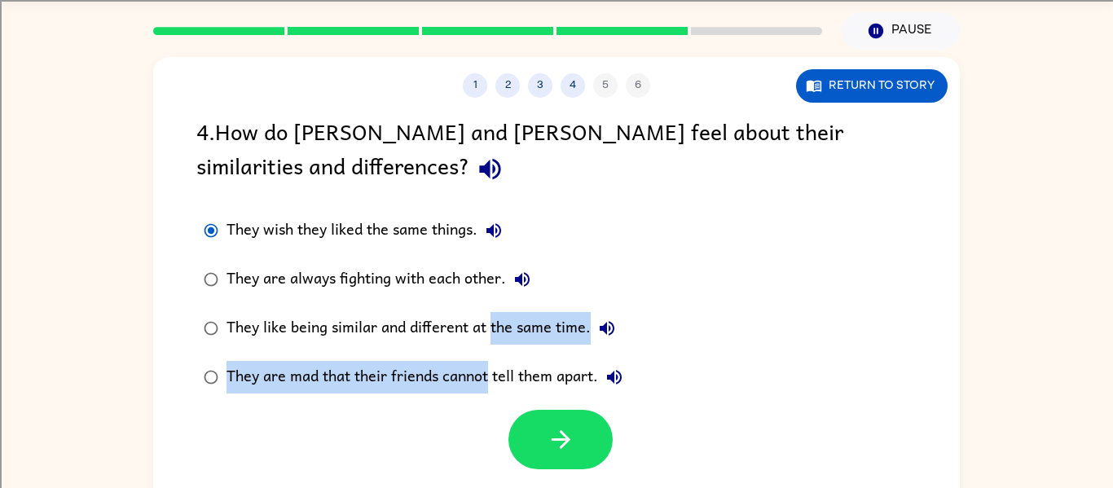
drag, startPoint x: 490, startPoint y: 351, endPoint x: 498, endPoint y: 364, distance: 15.4
click at [498, 364] on div "They wish they liked the same things. They are always fighting with each other.…" at bounding box center [424, 304] width 456 height 196
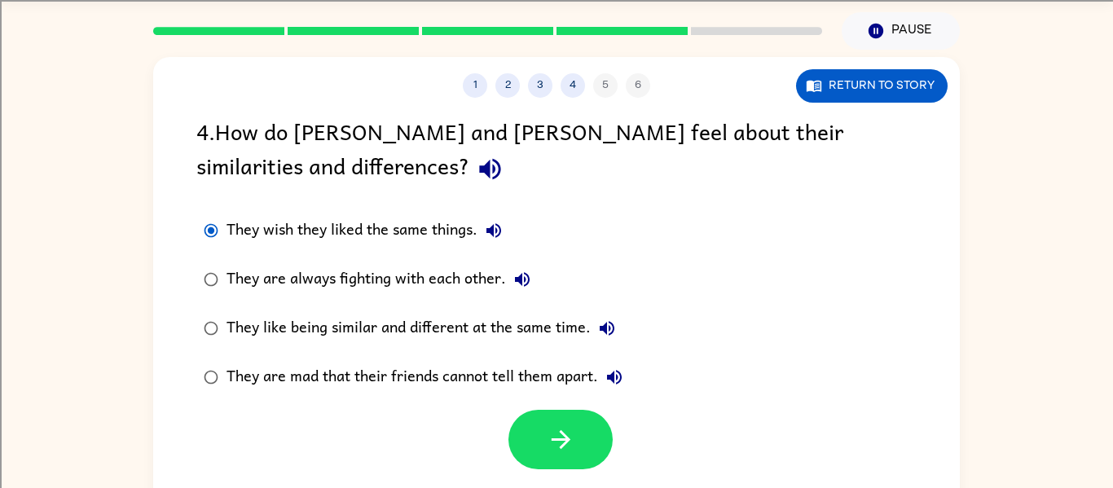
click at [505, 377] on div "They are mad that their friends cannot tell them apart." at bounding box center [429, 377] width 404 height 33
click at [570, 449] on icon "button" at bounding box center [561, 439] width 29 height 29
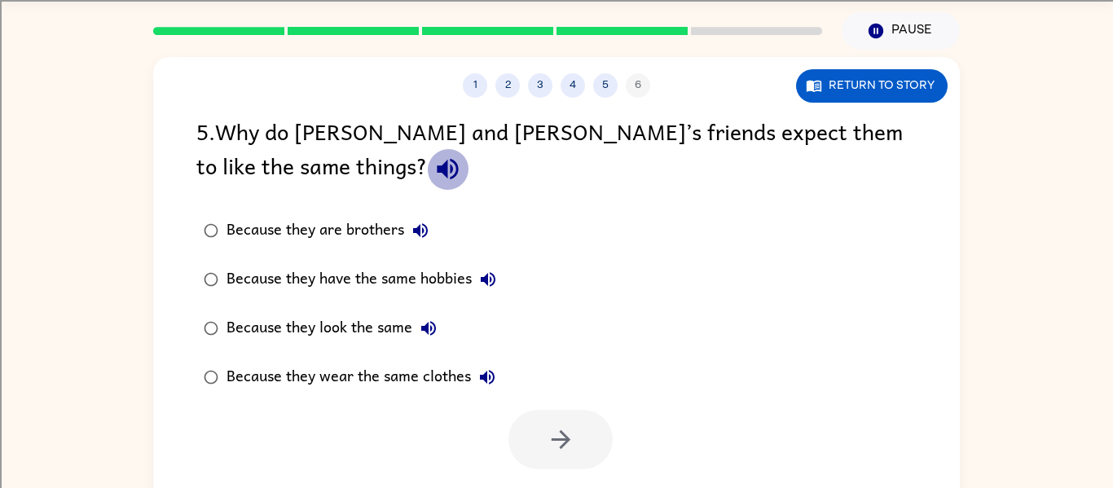
click at [434, 155] on icon "button" at bounding box center [448, 169] width 29 height 29
click at [421, 231] on icon "button" at bounding box center [421, 231] width 20 height 20
click at [481, 270] on icon "button" at bounding box center [488, 280] width 20 height 20
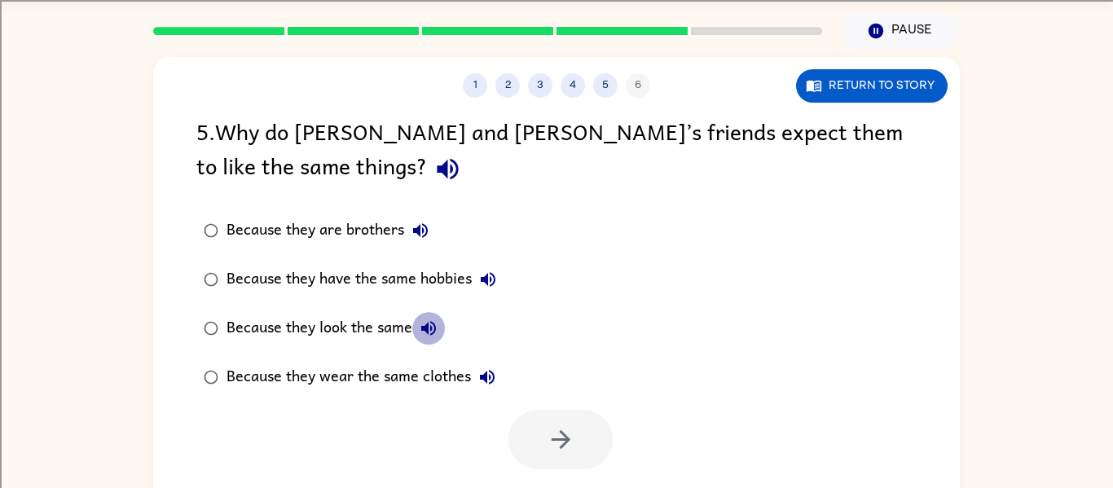
click at [433, 344] on button "Because they look the same" at bounding box center [428, 328] width 33 height 33
click at [496, 381] on icon "button" at bounding box center [488, 378] width 20 height 20
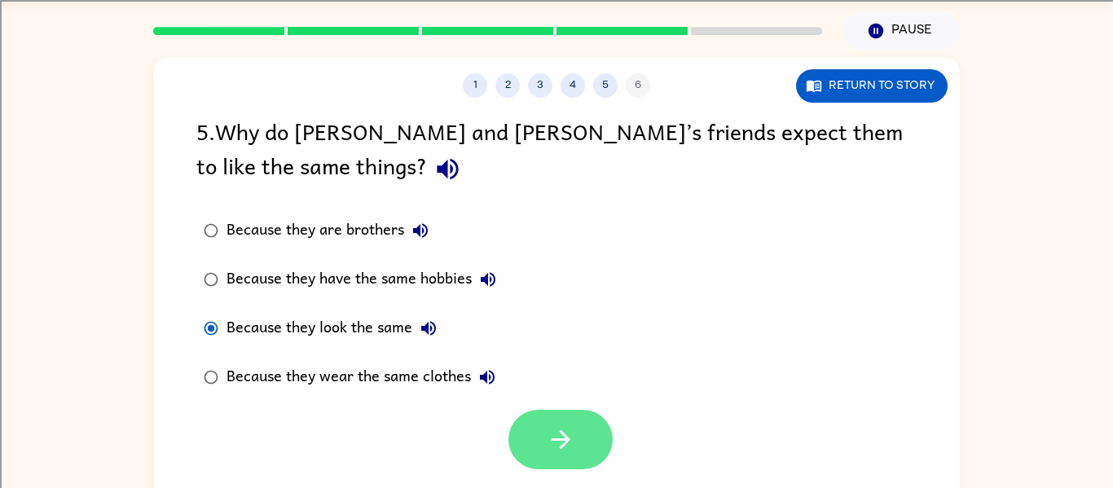
click at [569, 439] on icon "button" at bounding box center [561, 439] width 29 height 29
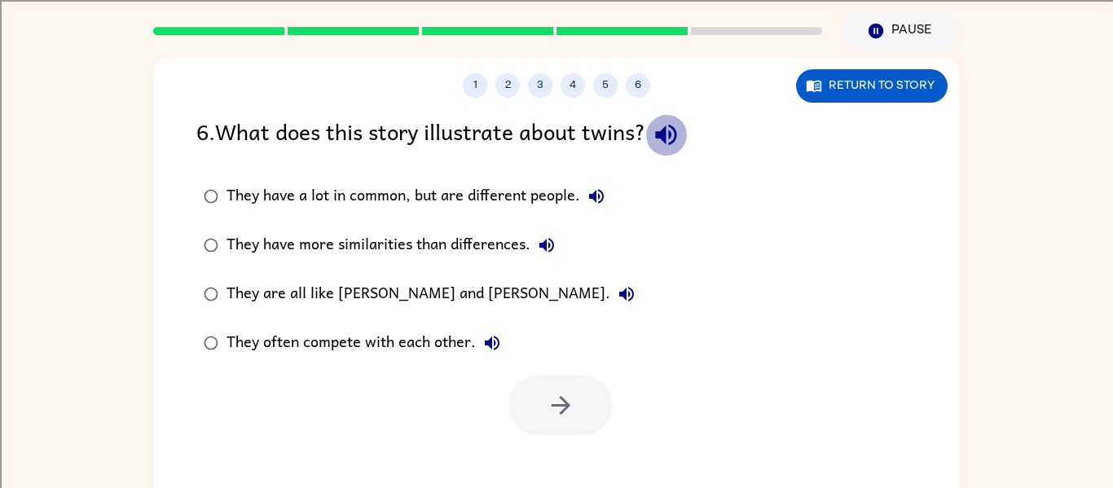
click at [666, 131] on icon "button" at bounding box center [666, 135] width 29 height 29
click at [515, 83] on button "2" at bounding box center [508, 85] width 24 height 24
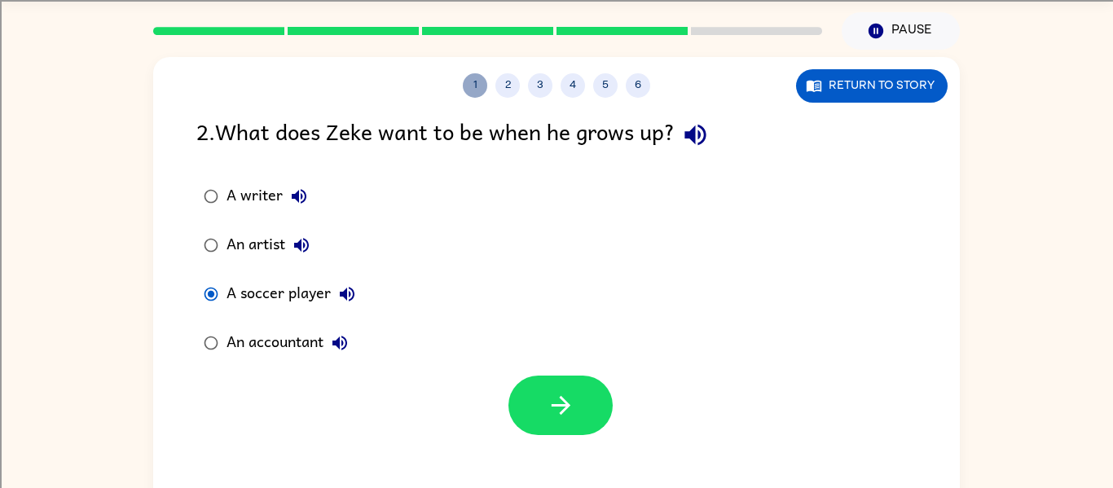
click at [467, 75] on button "1" at bounding box center [475, 85] width 24 height 24
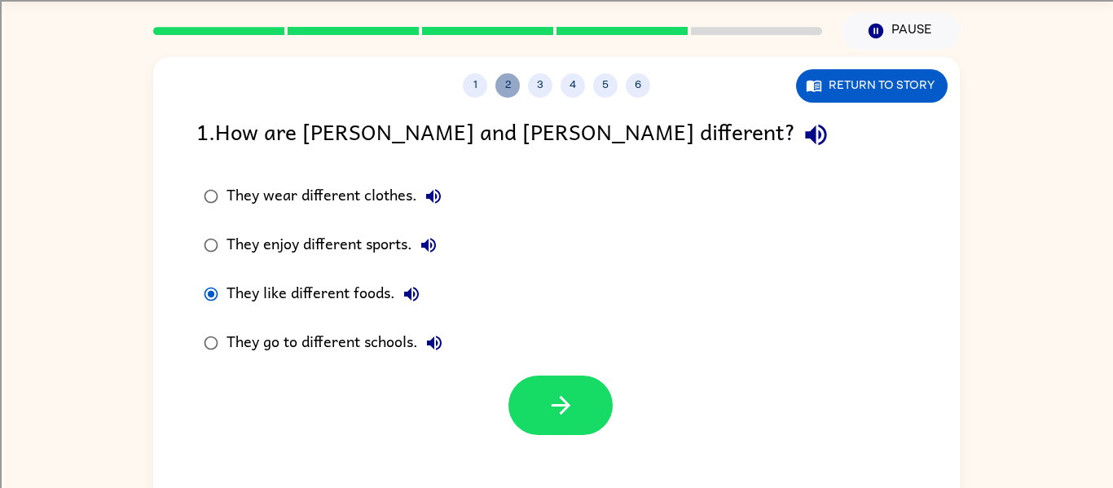
click at [502, 84] on button "2" at bounding box center [508, 85] width 24 height 24
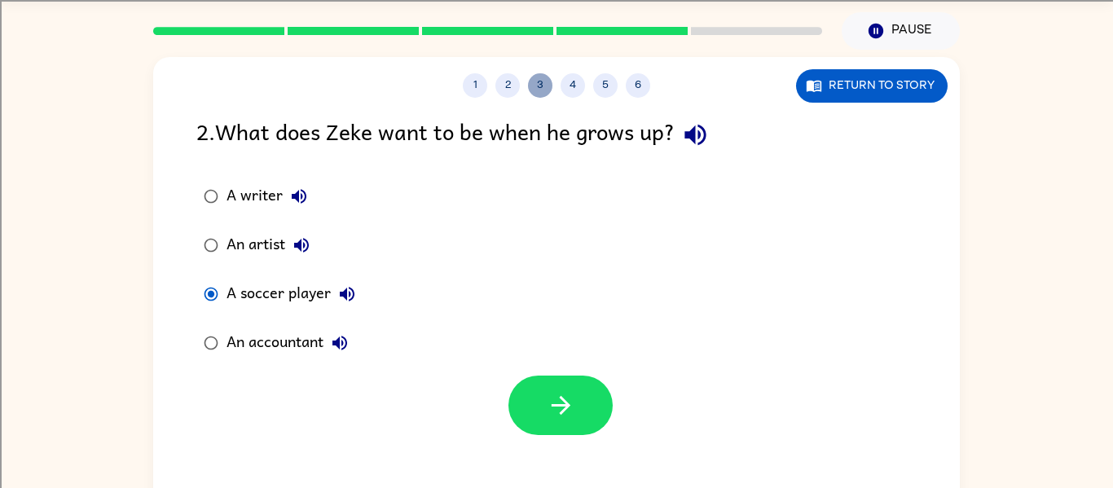
click at [534, 87] on button "3" at bounding box center [540, 85] width 24 height 24
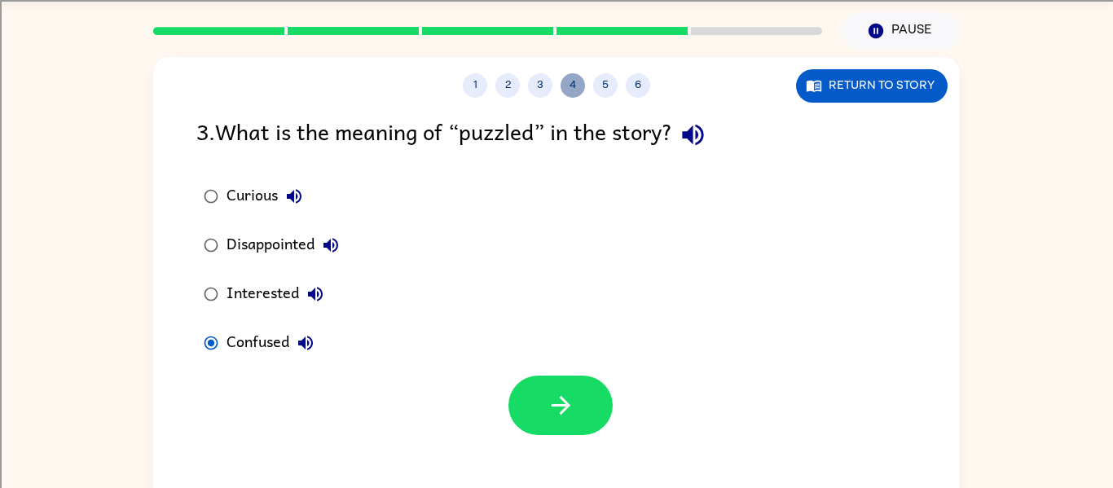
click at [575, 73] on button "4" at bounding box center [573, 85] width 24 height 24
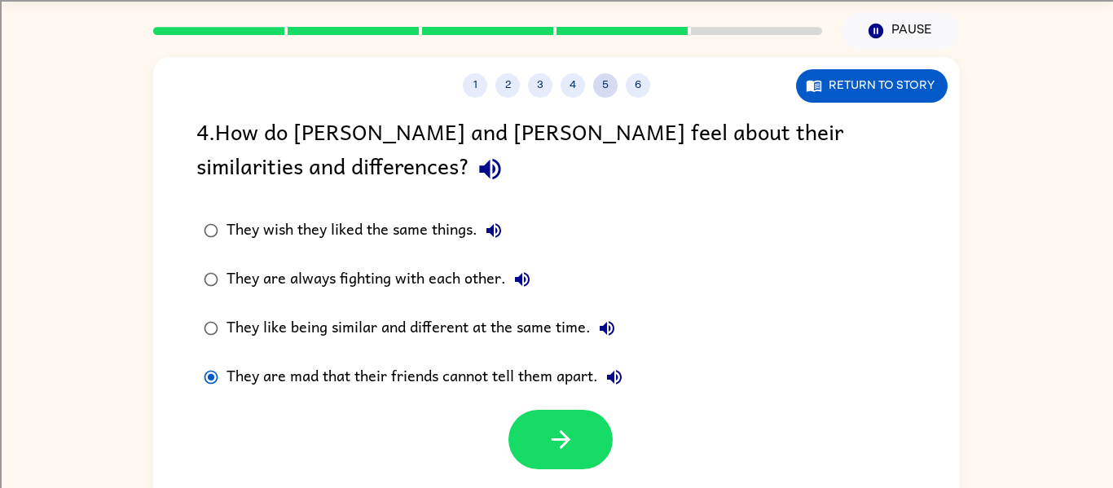
click at [603, 86] on button "5" at bounding box center [605, 85] width 24 height 24
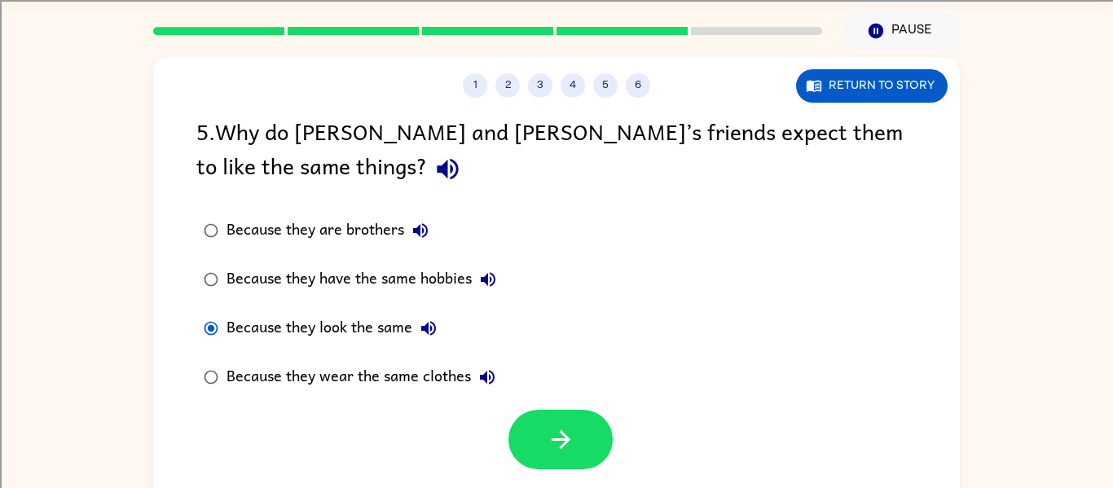
click at [205, 139] on div "5 . Why do [PERSON_NAME] and [PERSON_NAME]’s friends expect them to like the sa…" at bounding box center [556, 152] width 721 height 76
click at [434, 157] on icon "button" at bounding box center [448, 169] width 29 height 29
click at [580, 453] on button "button" at bounding box center [561, 440] width 104 height 60
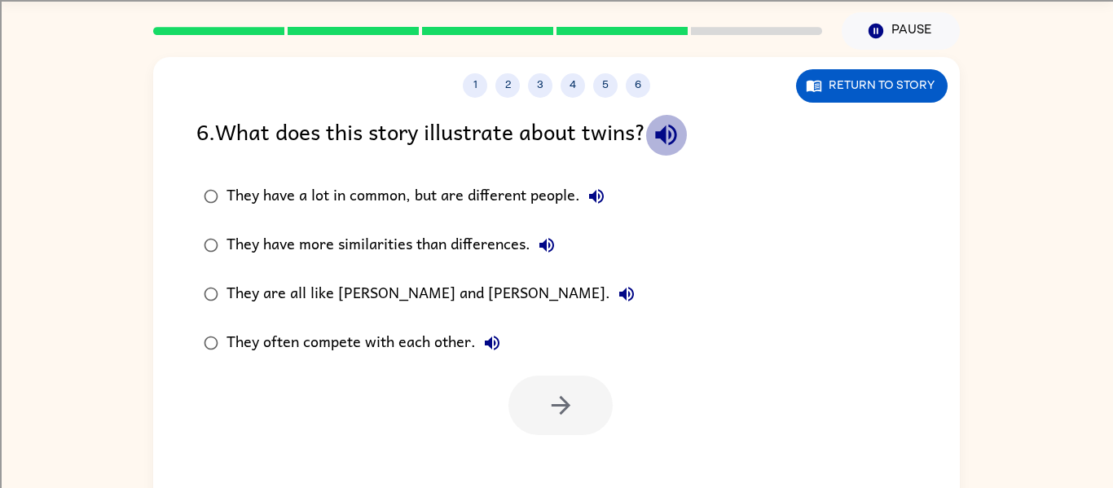
click at [667, 141] on icon "button" at bounding box center [666, 135] width 29 height 29
click at [583, 196] on button "They have a lot in common, but are different people." at bounding box center [596, 196] width 33 height 33
click at [420, 185] on div "They have a lot in common, but are different people." at bounding box center [420, 196] width 386 height 33
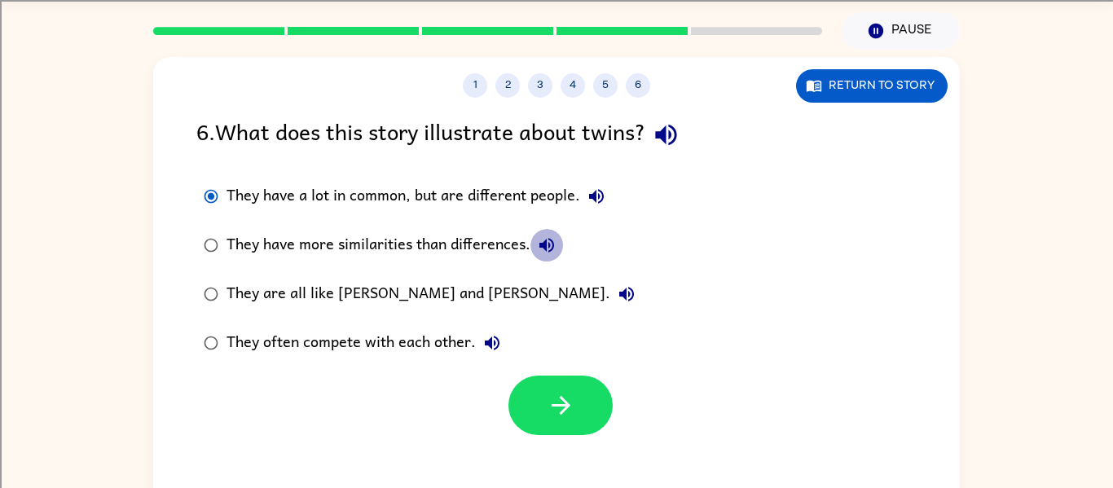
click at [539, 230] on button "They have more similarities than differences." at bounding box center [547, 245] width 33 height 33
click at [617, 290] on icon "button" at bounding box center [627, 294] width 20 height 20
click at [486, 348] on icon "button" at bounding box center [493, 343] width 20 height 20
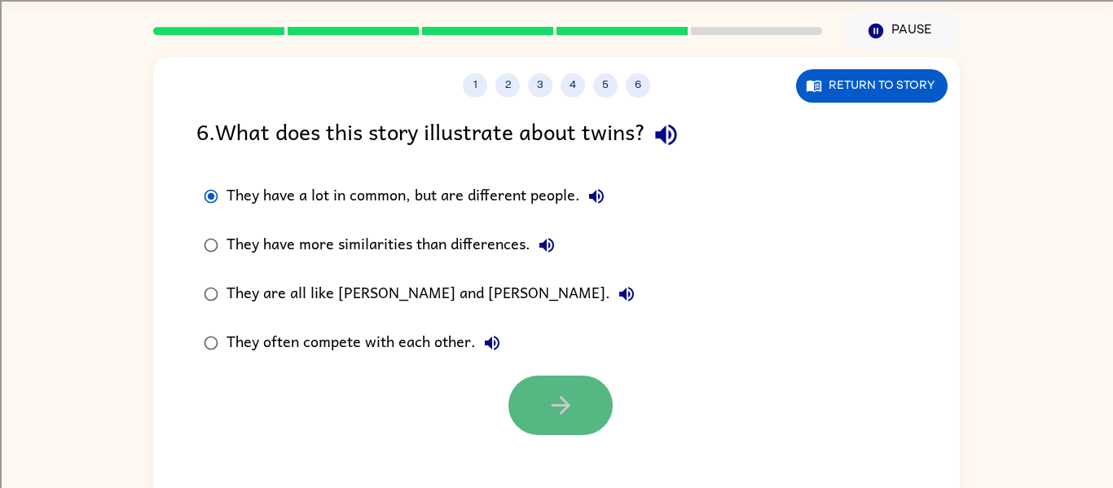
click at [519, 397] on button "button" at bounding box center [561, 406] width 104 height 60
